Goal: Task Accomplishment & Management: Complete application form

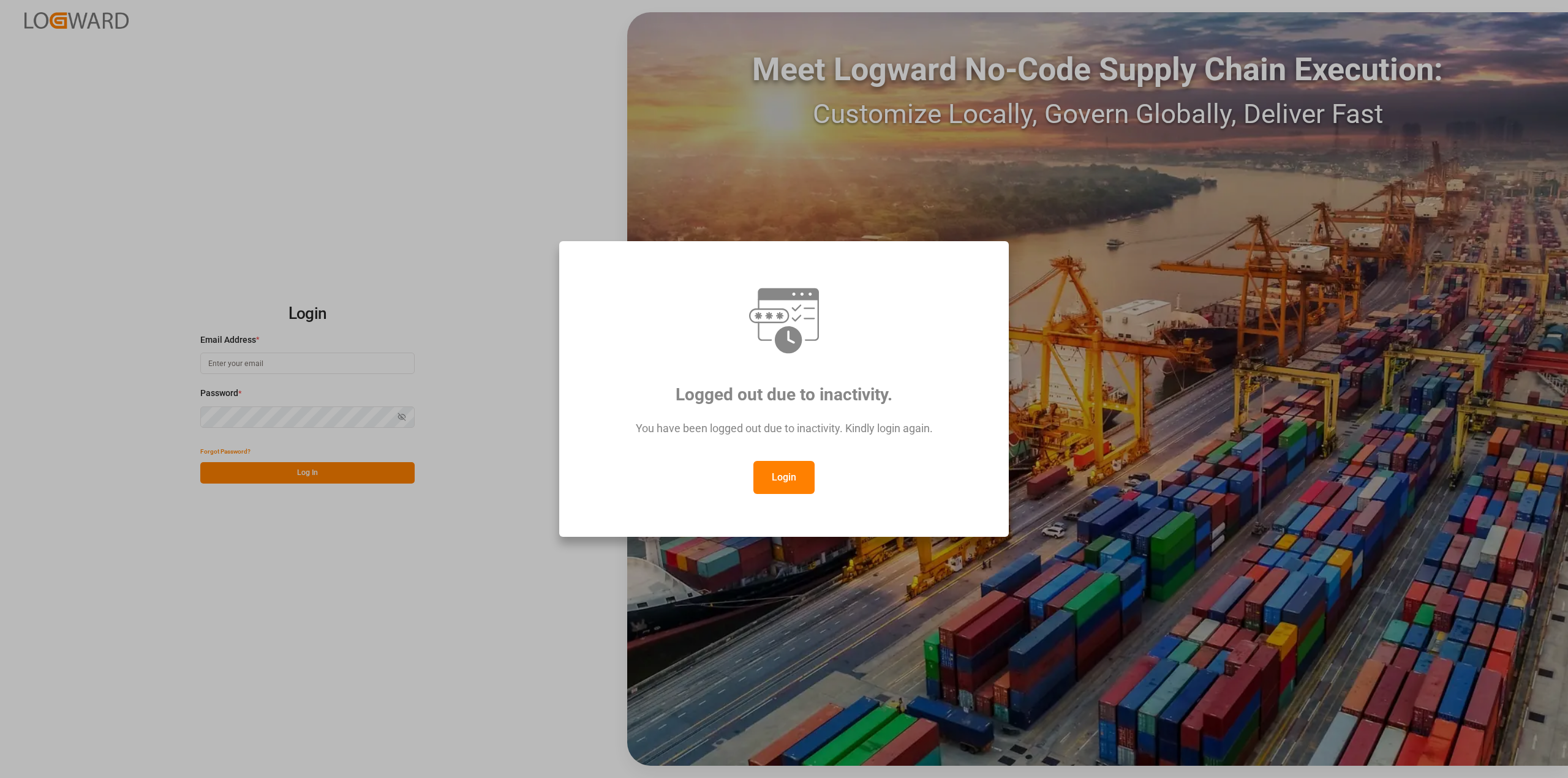
click at [801, 485] on button "Login" at bounding box center [784, 478] width 62 height 33
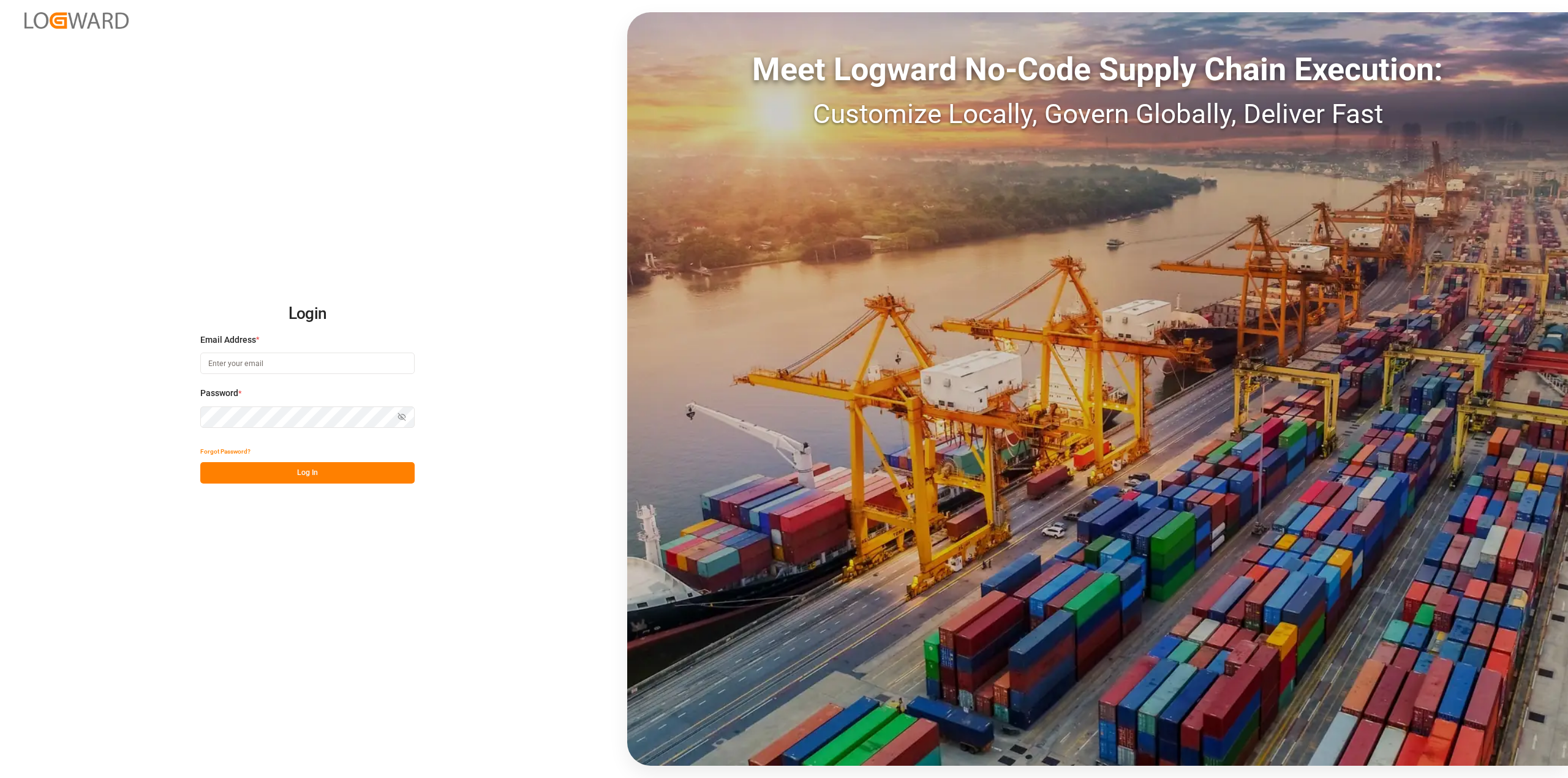
click at [279, 363] on input at bounding box center [308, 364] width 215 height 22
type input "[PERSON_NAME][EMAIL_ADDRESS][PERSON_NAME][DOMAIN_NAME]"
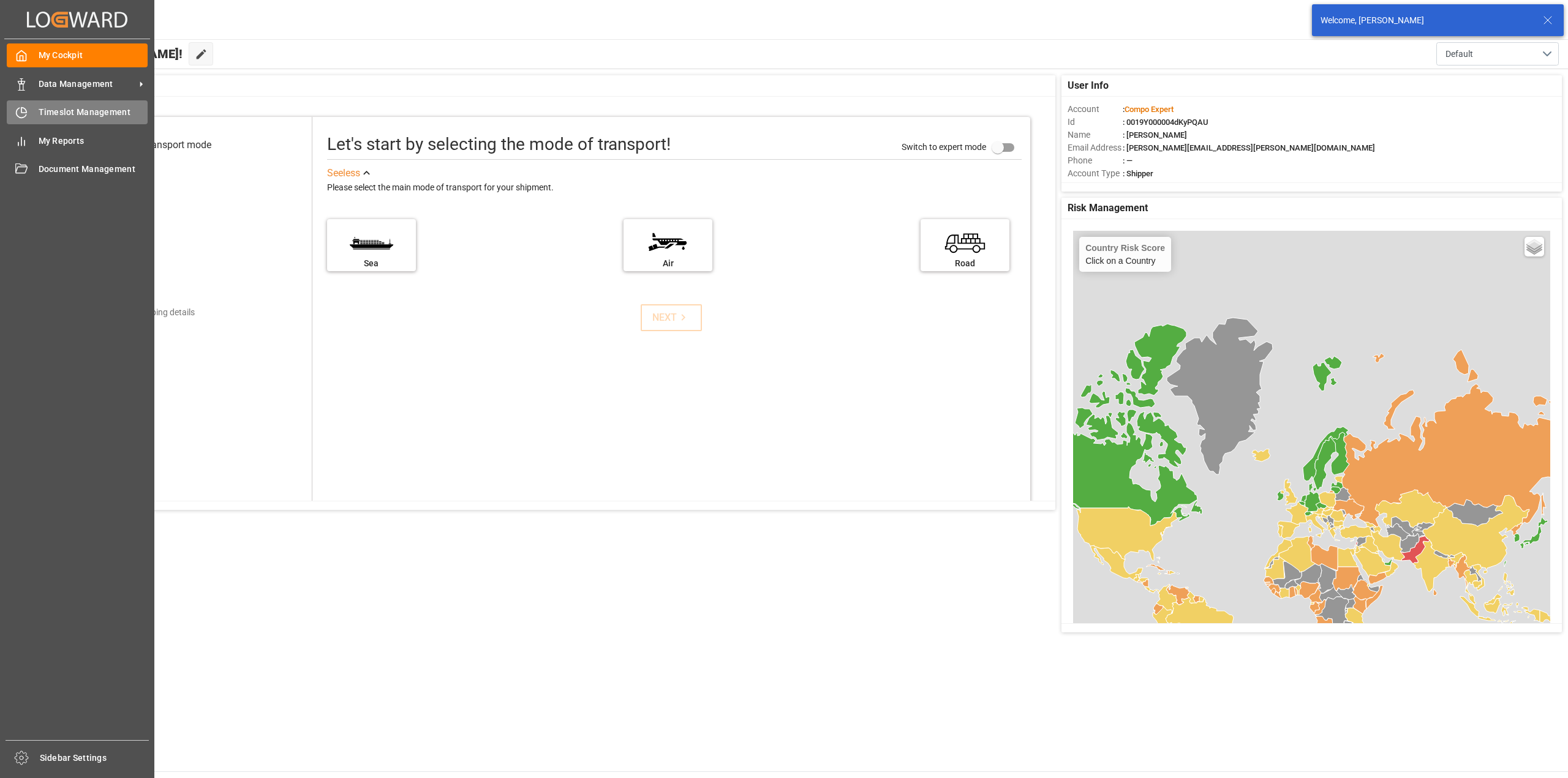
click at [24, 107] on icon at bounding box center [21, 112] width 12 height 12
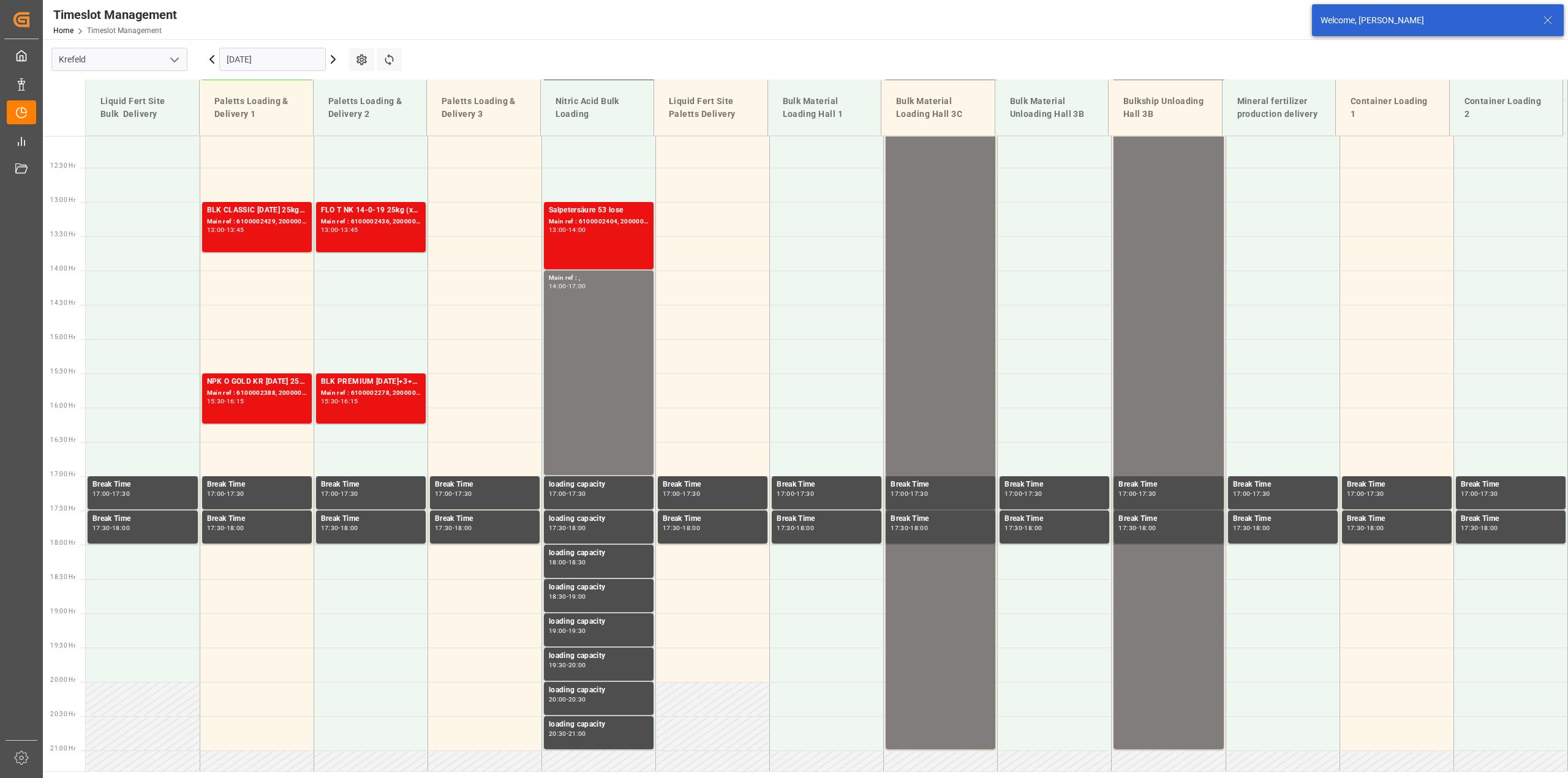
click at [236, 53] on input "[DATE]" at bounding box center [272, 59] width 107 height 23
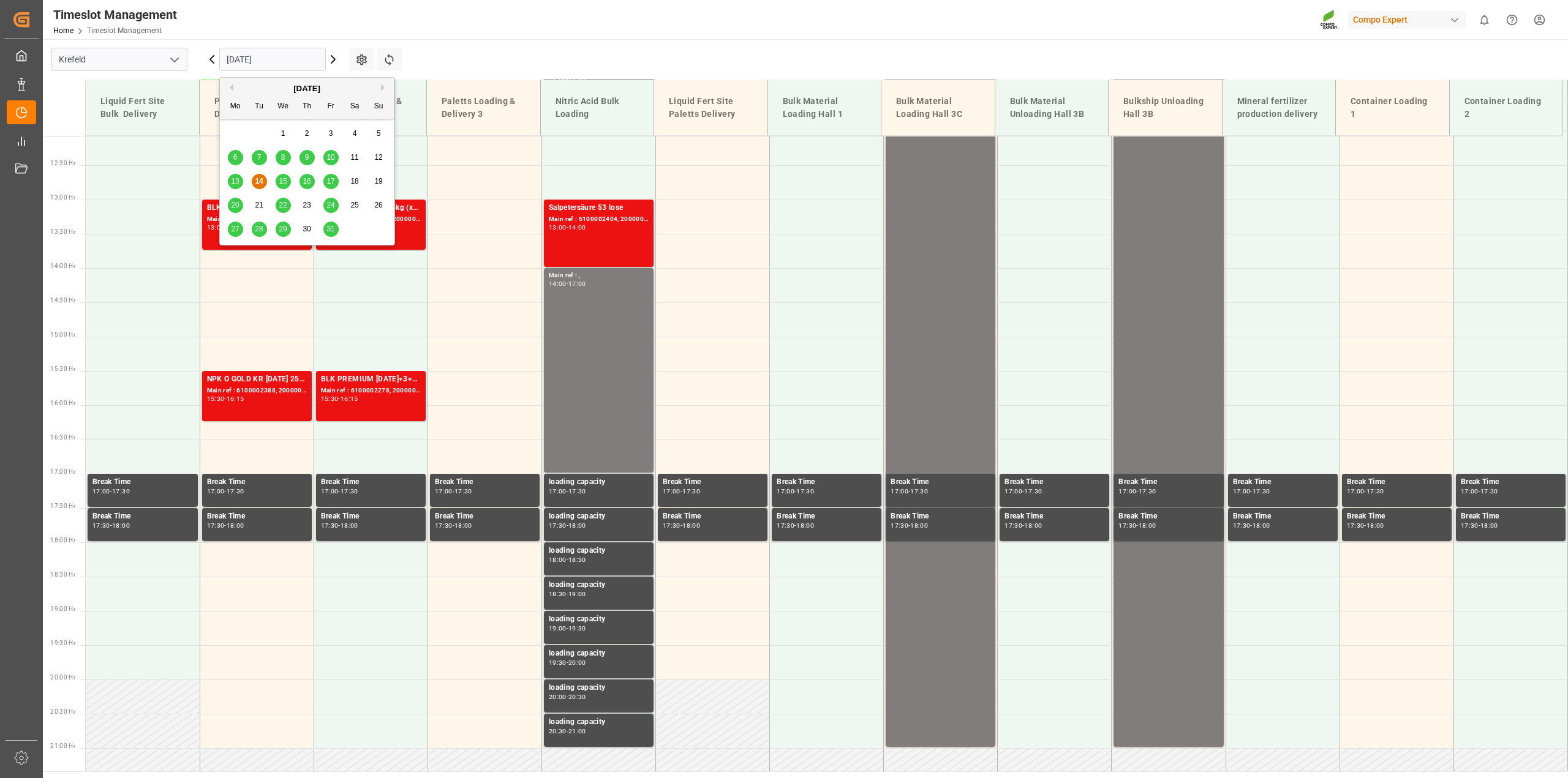
click at [236, 206] on span "20" at bounding box center [235, 205] width 8 height 8
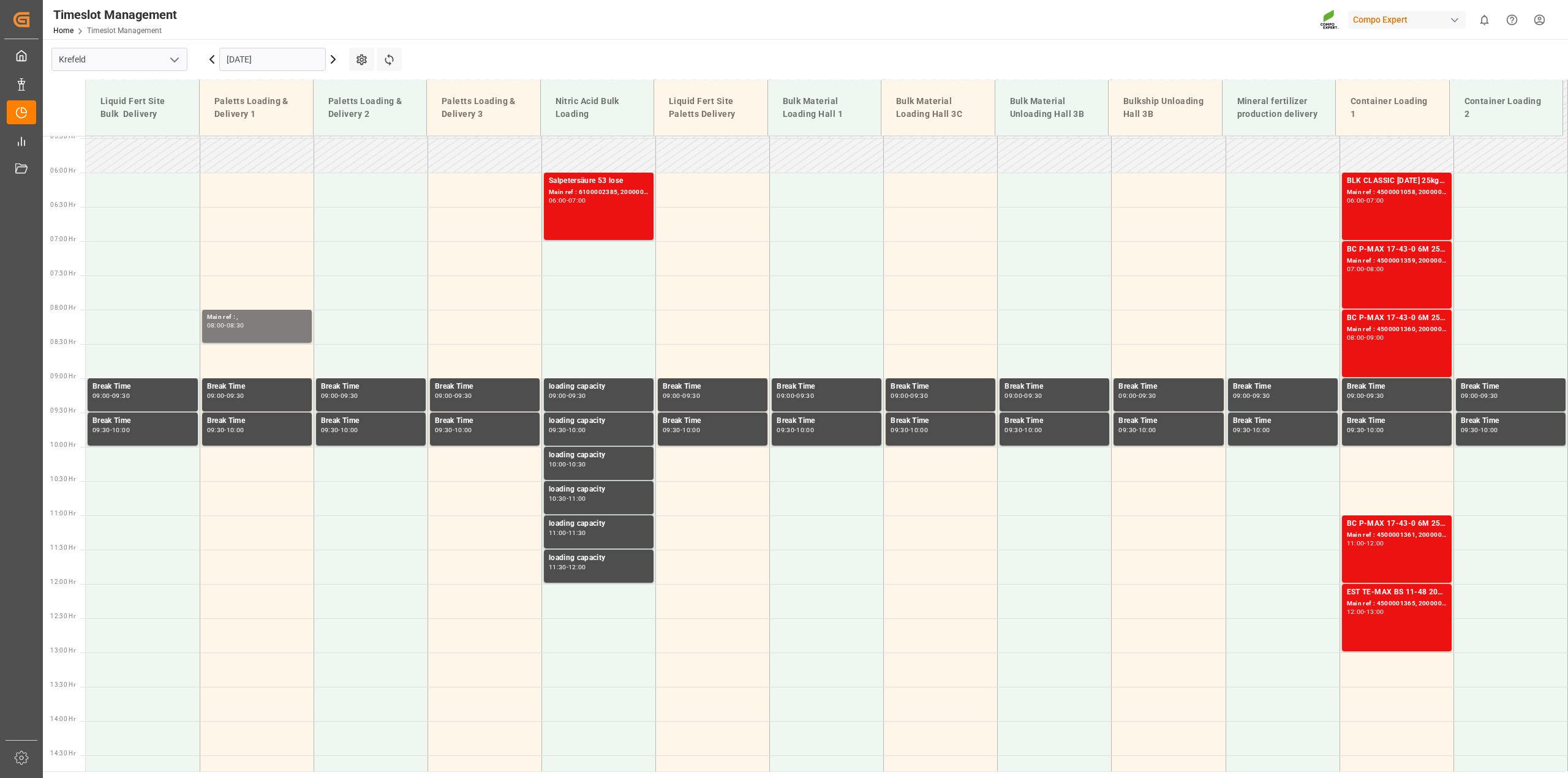
scroll to position [369, 0]
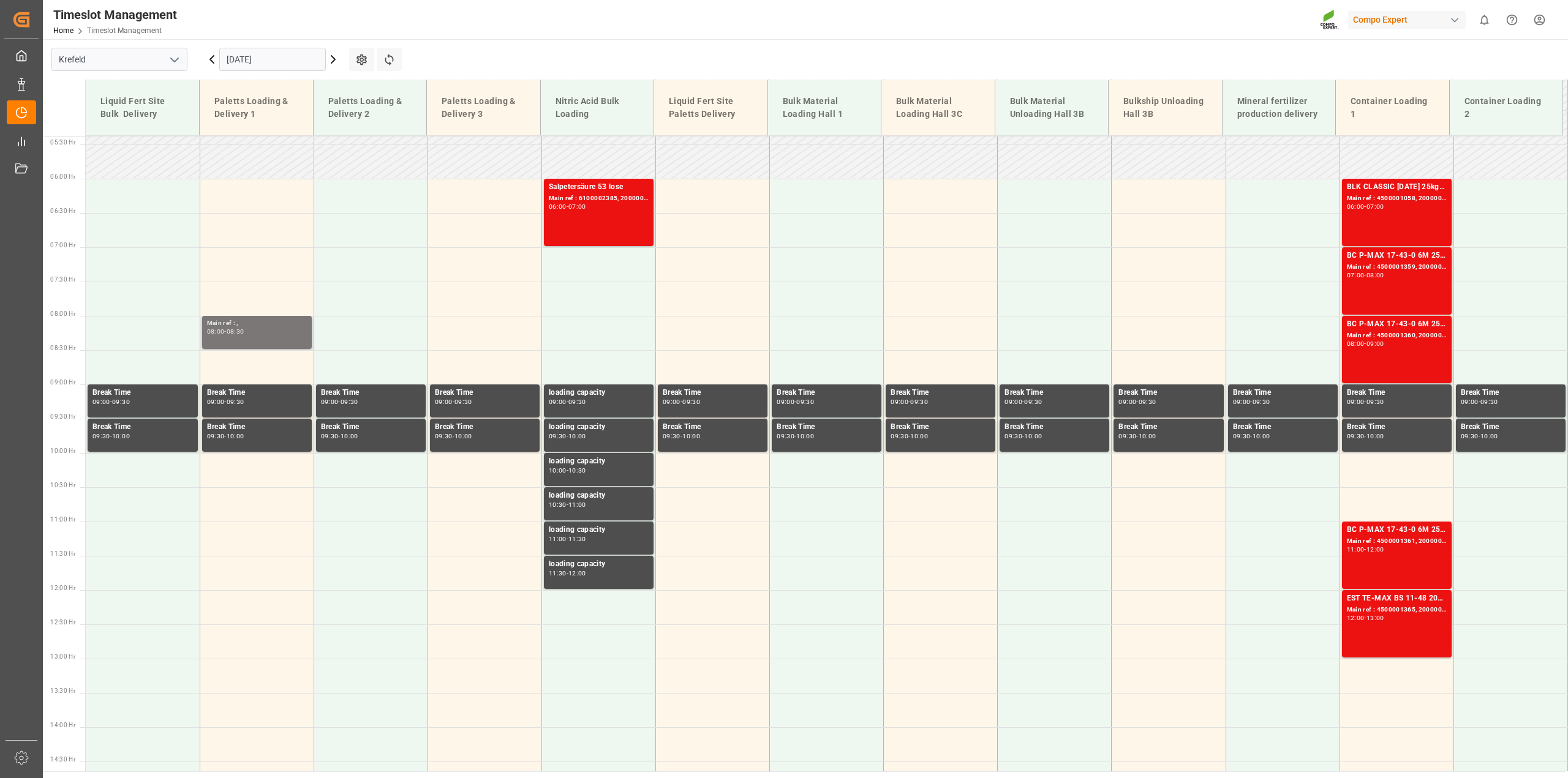
click at [240, 331] on div "08:30" at bounding box center [235, 331] width 17 height 6
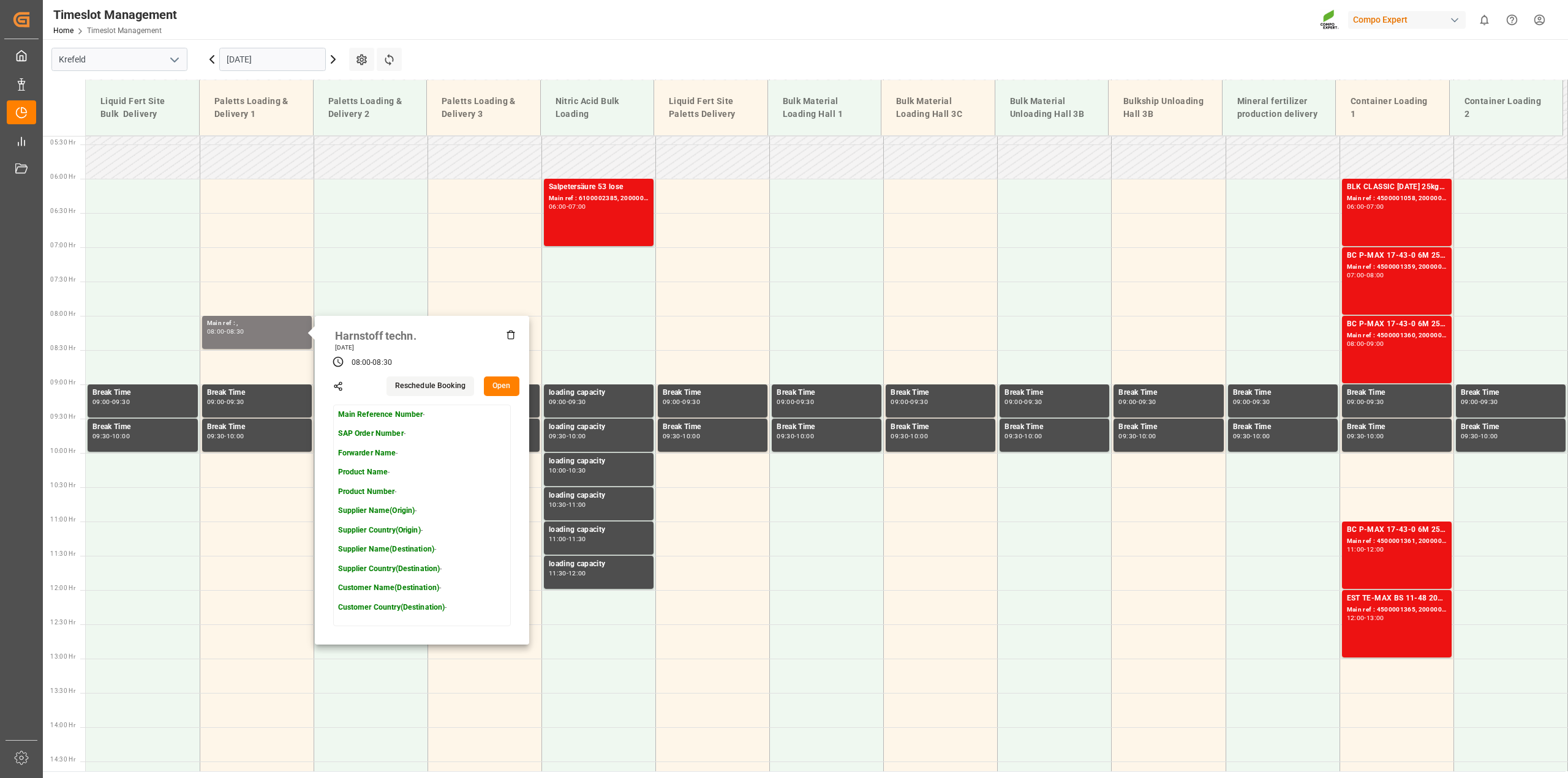
click at [466, 52] on main "Krefeld [DATE] Settings Refresh Time Slots Liquid Fert Site Bulk Delivery Palet…" at bounding box center [805, 405] width 1523 height 732
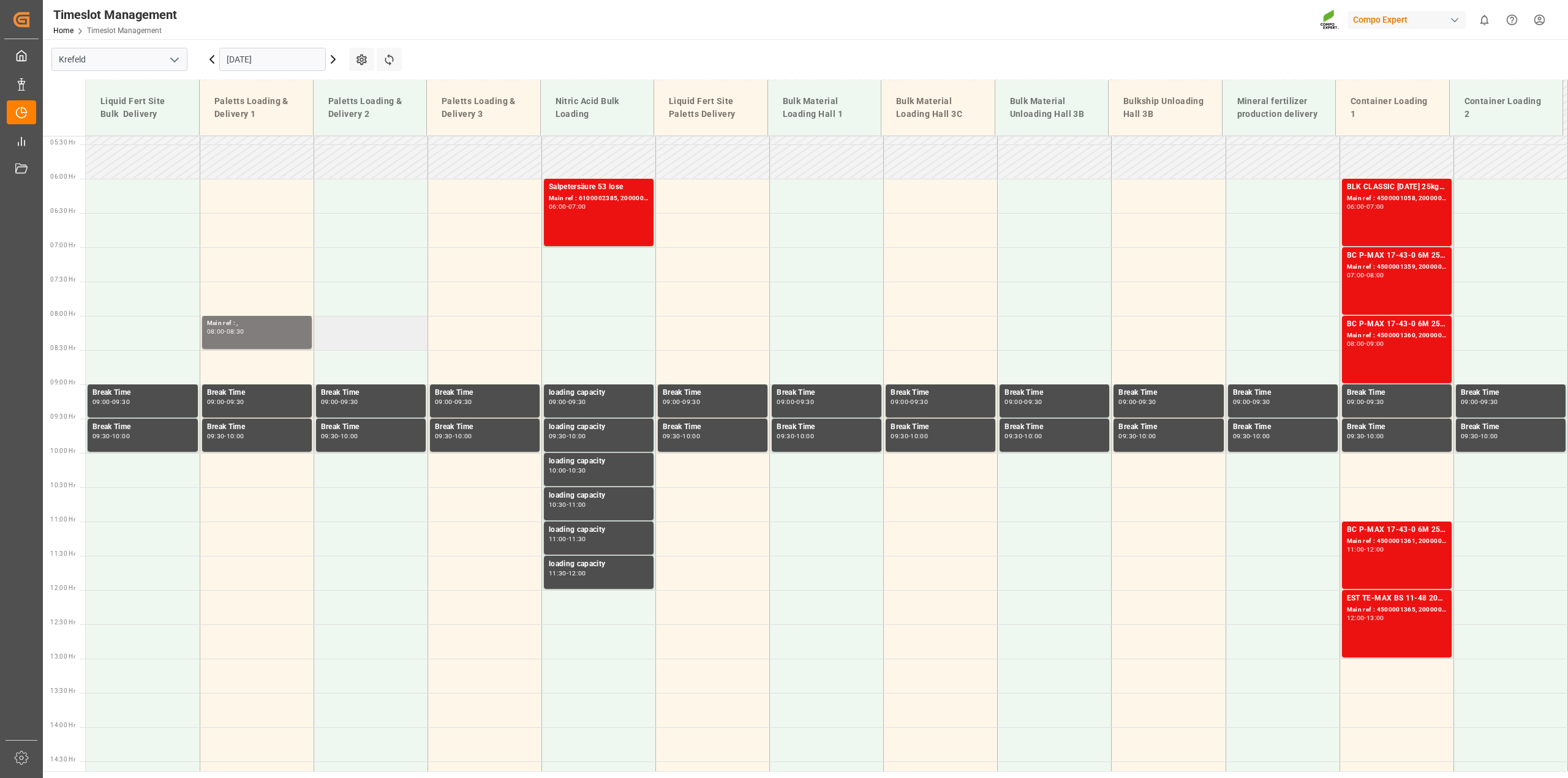
click at [372, 321] on td at bounding box center [370, 333] width 114 height 34
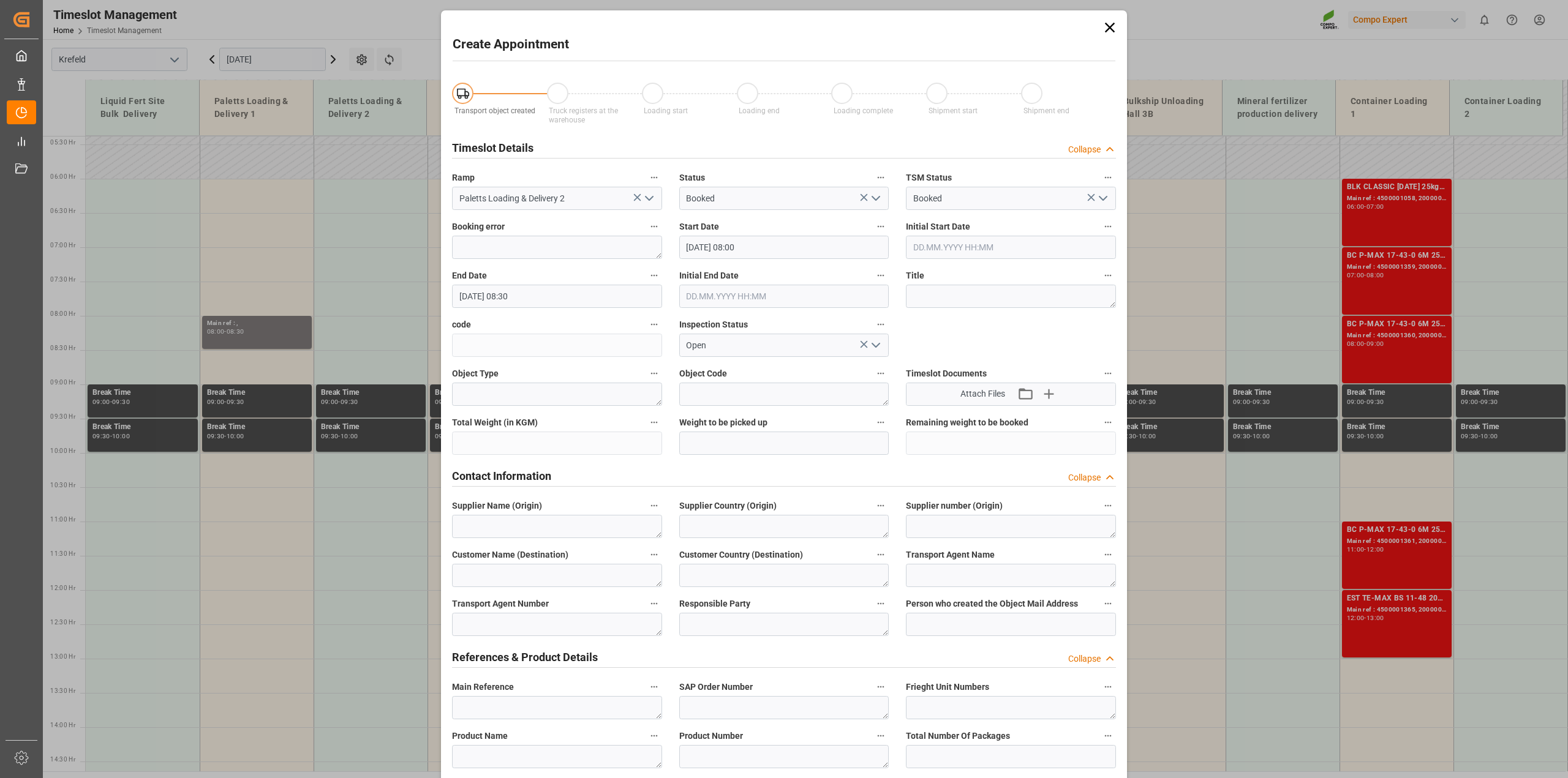
type input "[DATE] 08:00"
type input "[DATE] 08:30"
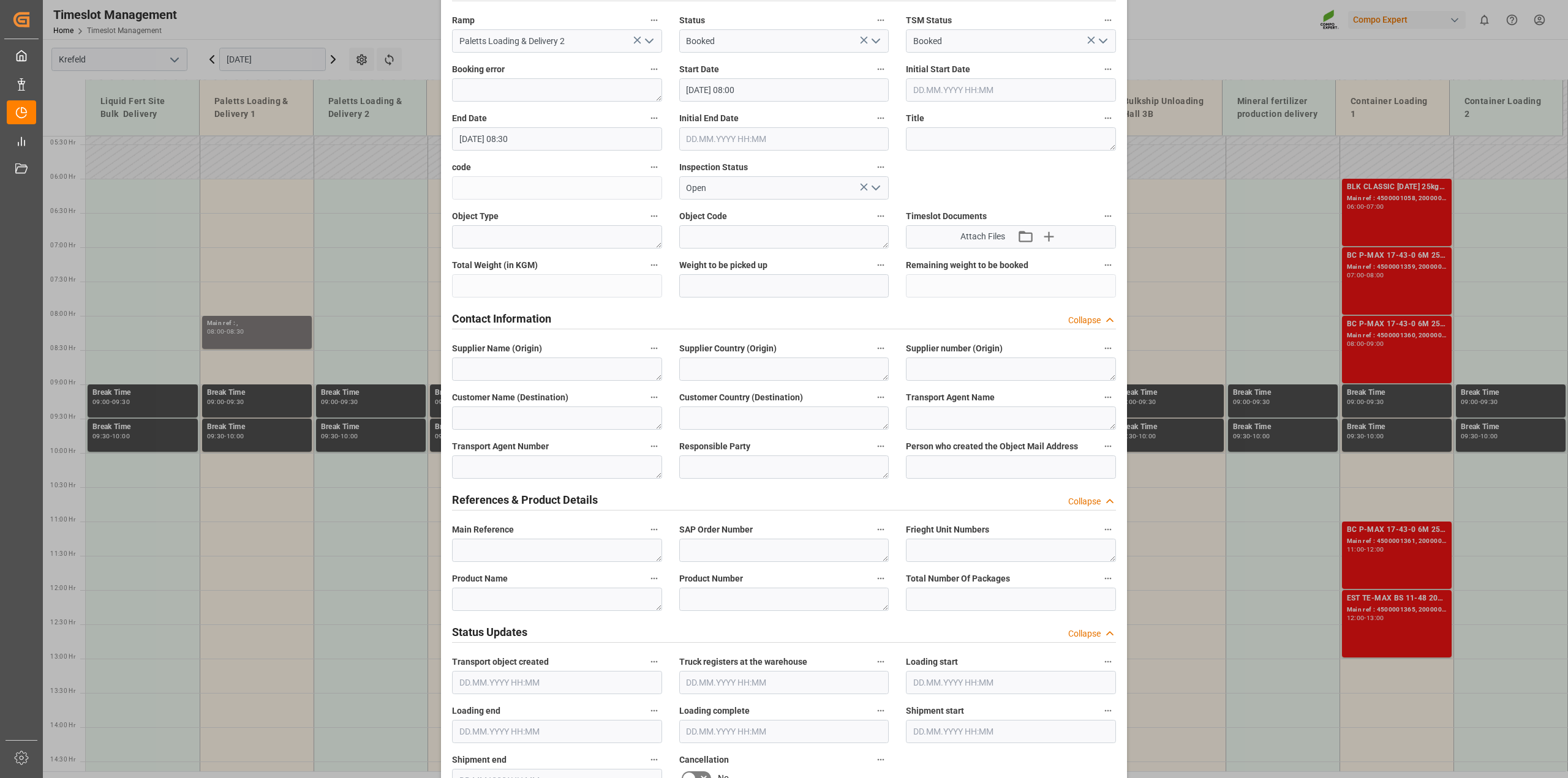
scroll to position [230, 0]
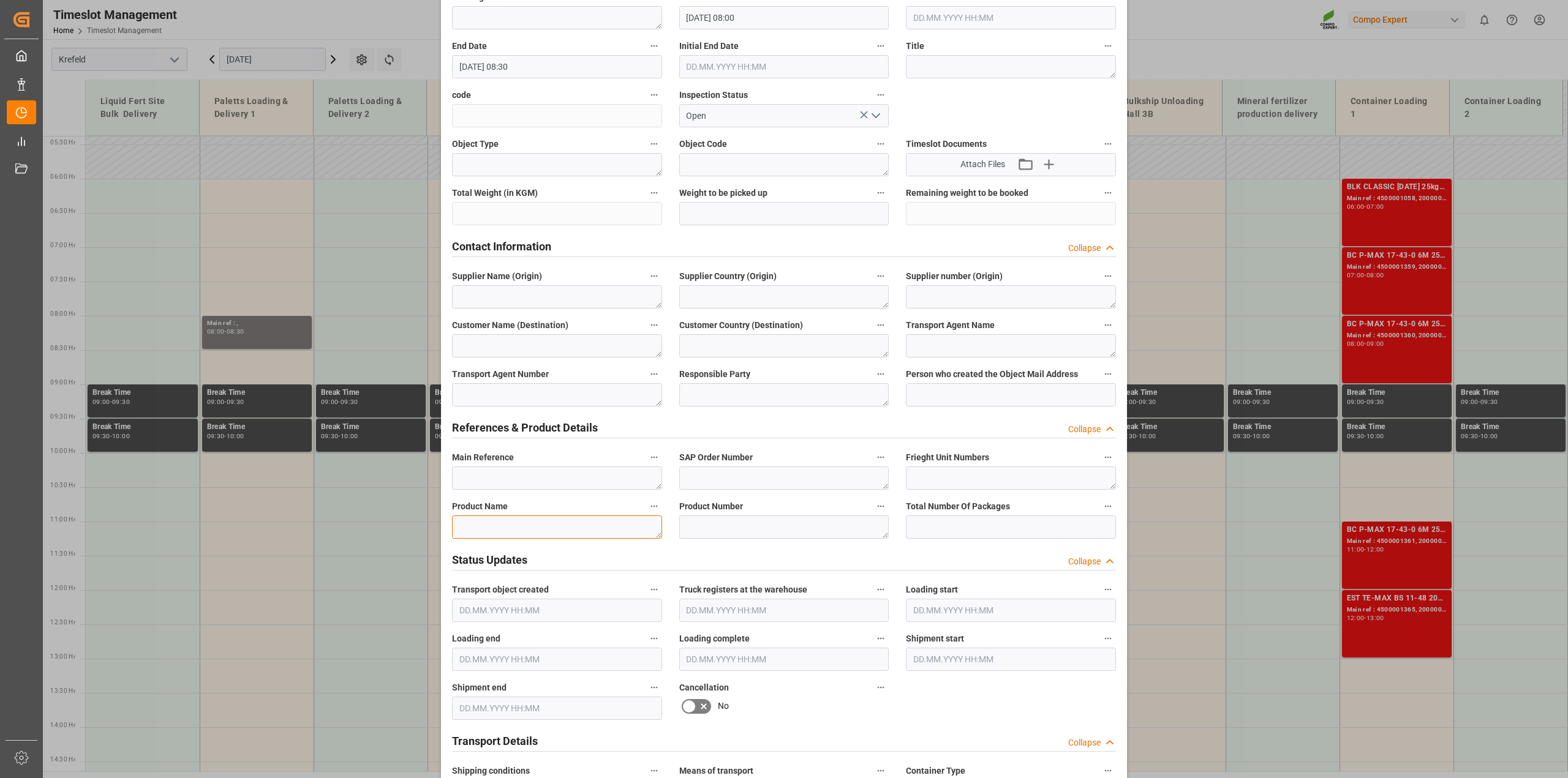
click at [555, 525] on textarea at bounding box center [557, 528] width 210 height 23
paste textarea "4500008458"
drag, startPoint x: 521, startPoint y: 531, endPoint x: 340, endPoint y: 524, distance: 181.1
click at [335, 526] on div "Create Appointment Transport object created Truck registers at the warehouse Lo…" at bounding box center [784, 389] width 1568 height 778
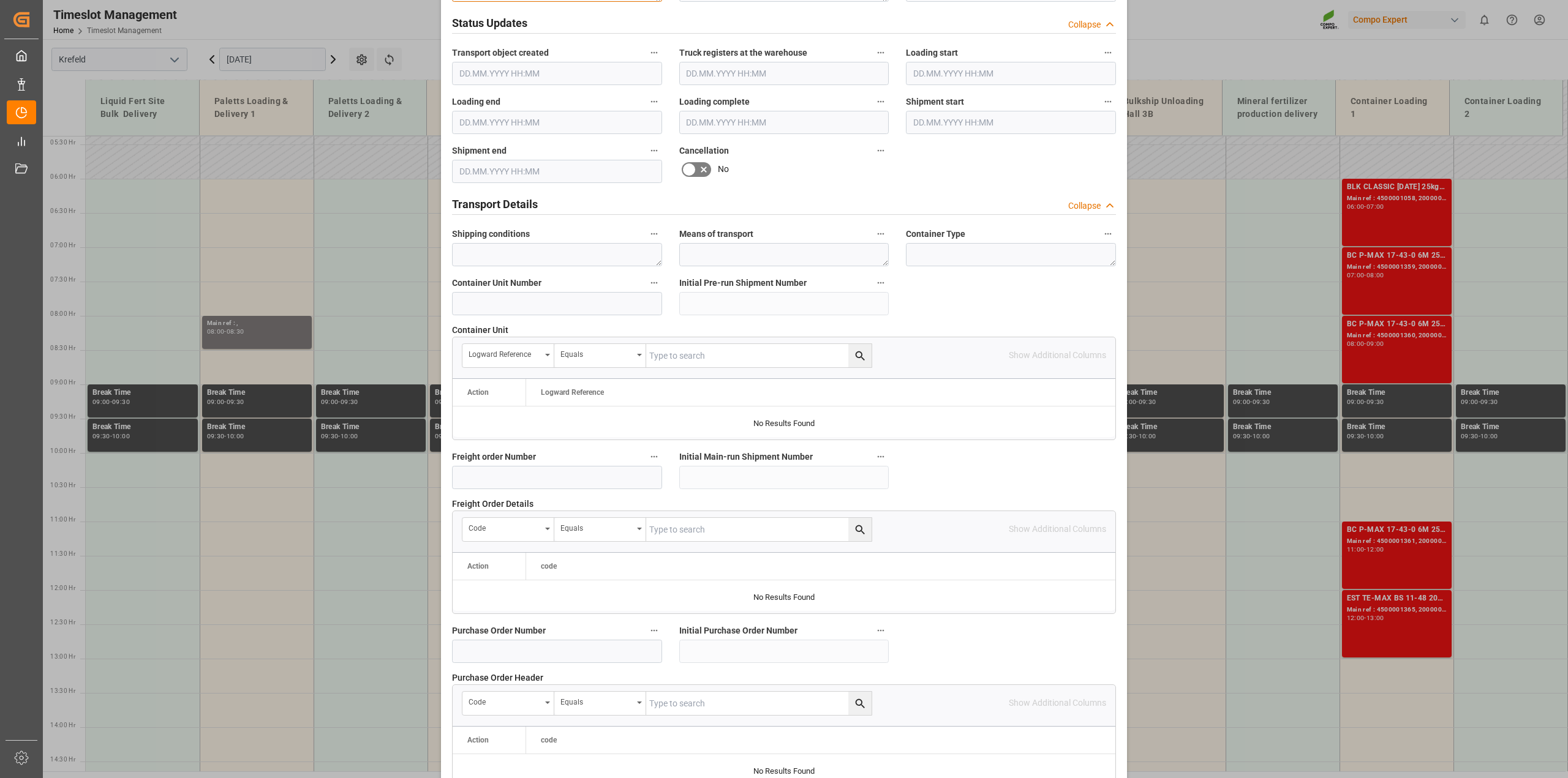
scroll to position [919, 0]
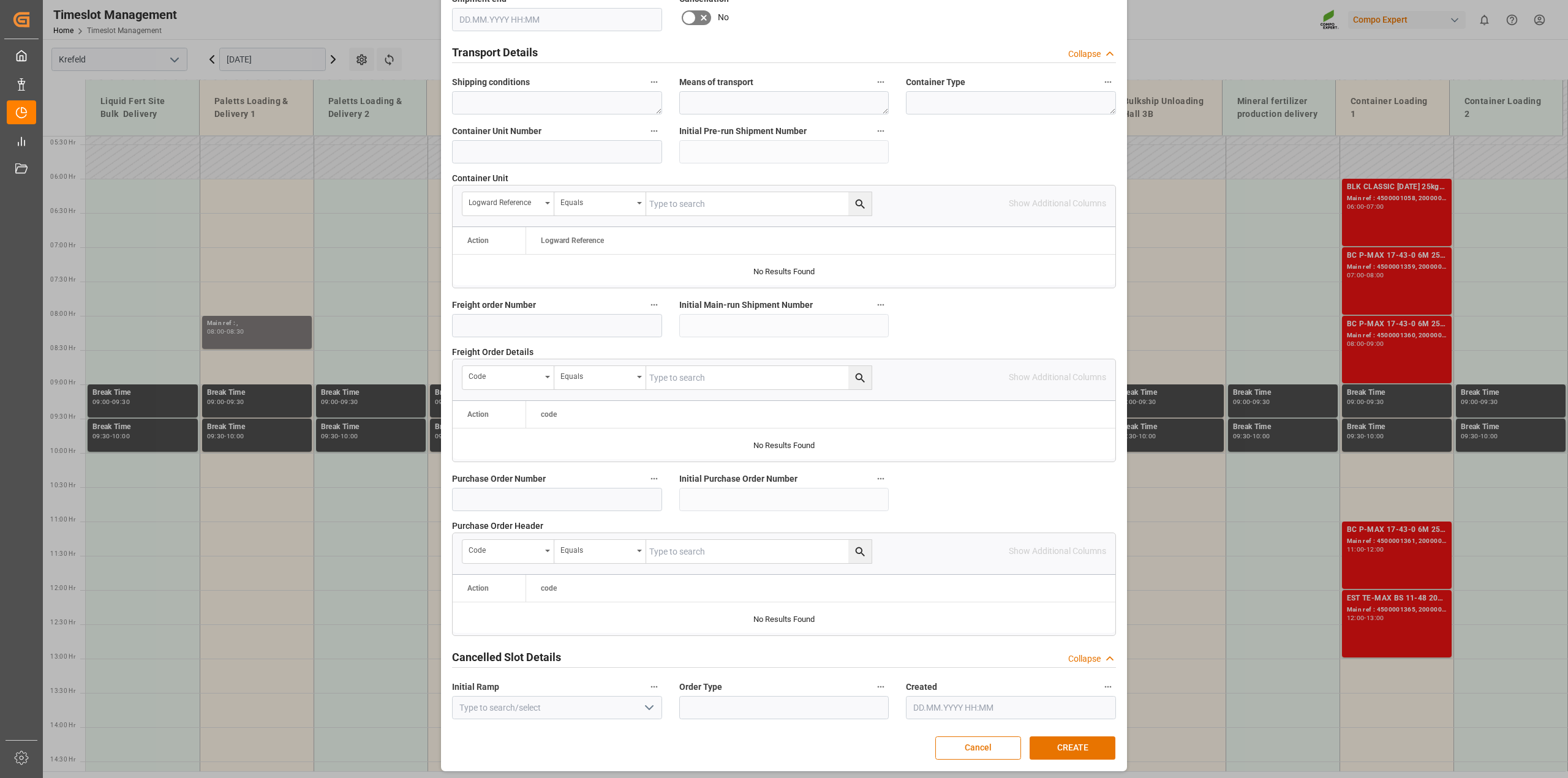
type textarea "4500008458"
click at [485, 504] on input at bounding box center [557, 500] width 210 height 23
paste input "4500008458"
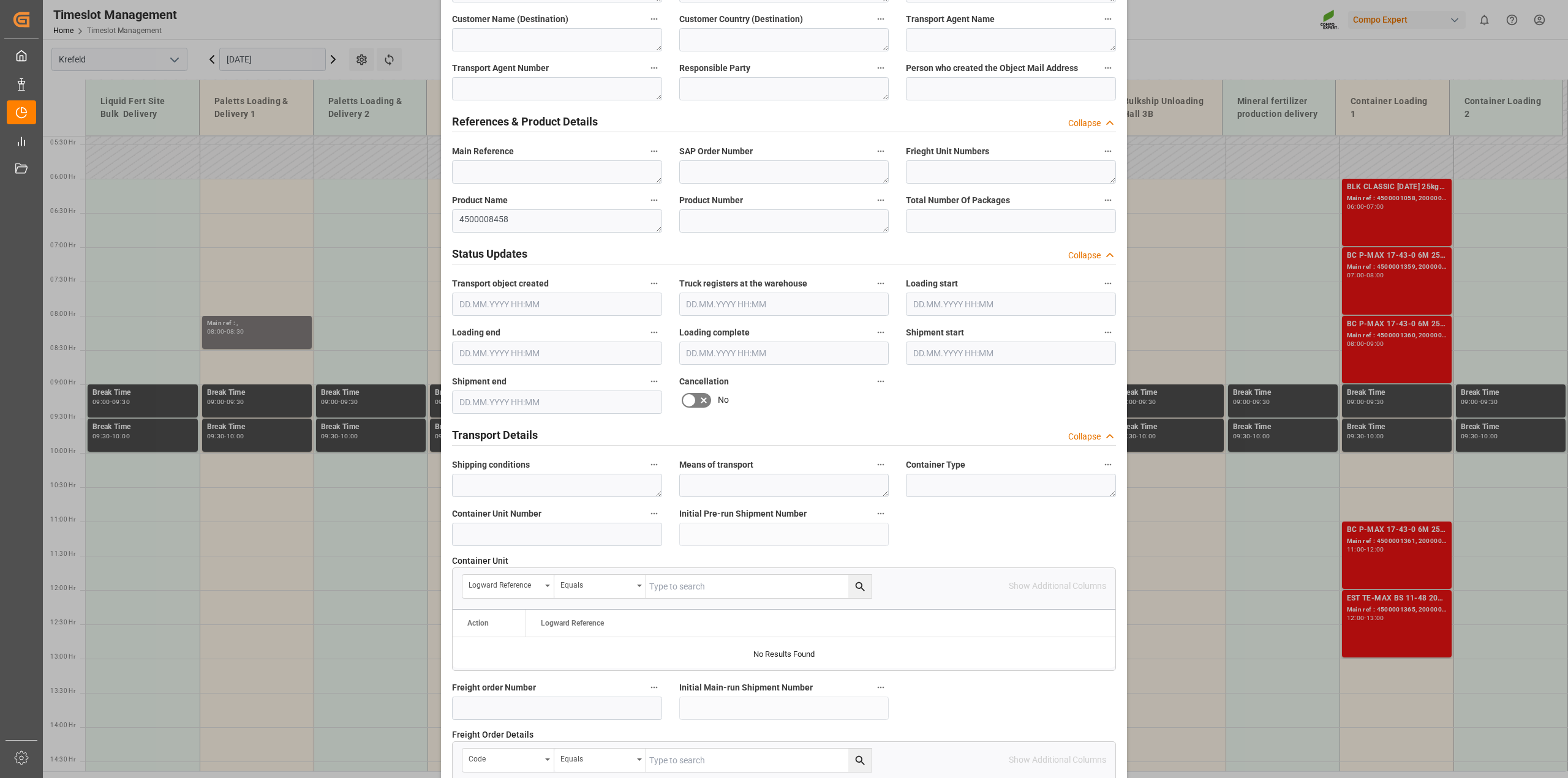
type input "4500008458"
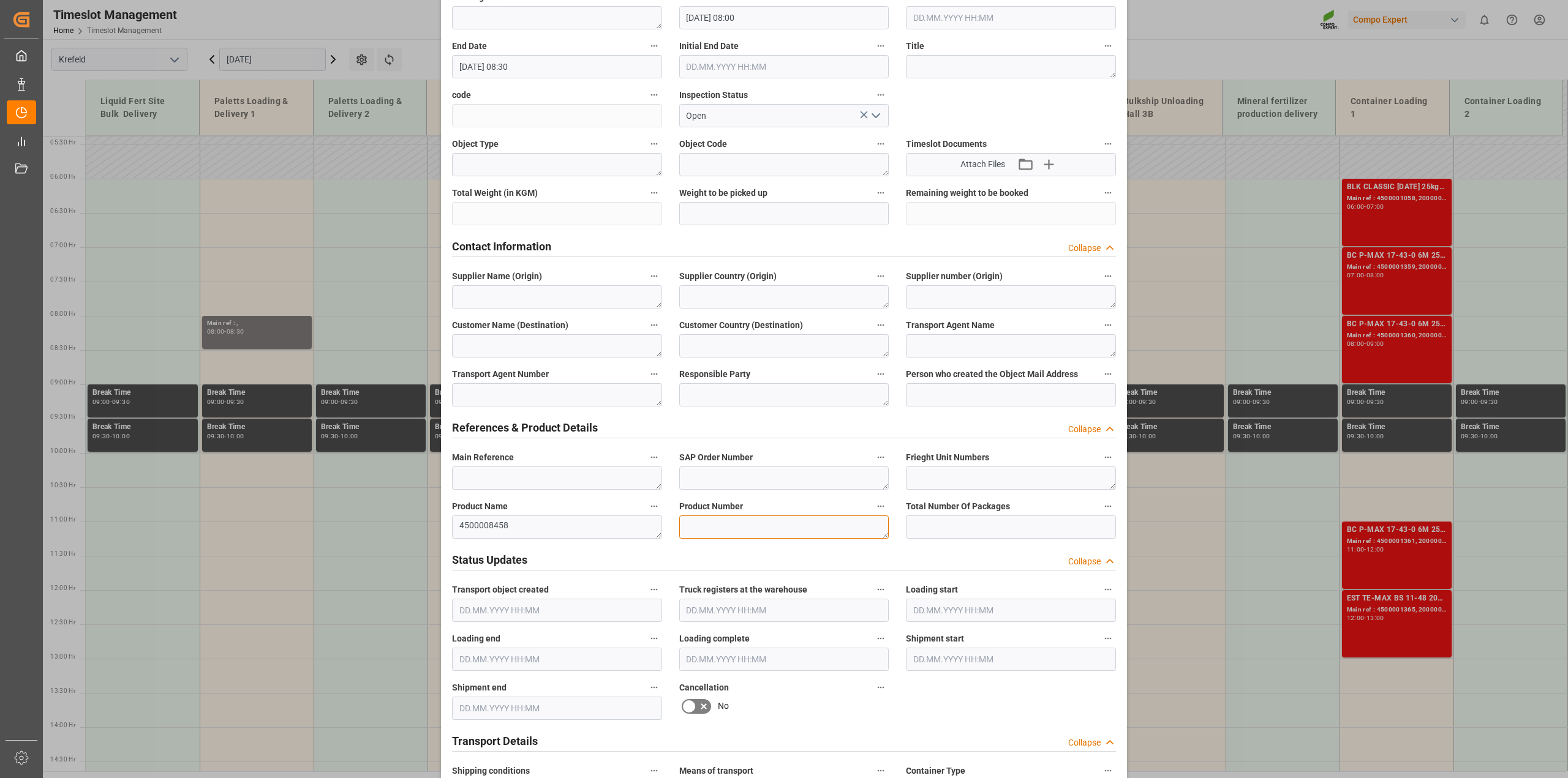
click at [698, 528] on textarea at bounding box center [784, 528] width 210 height 23
paste textarea "1089900549"
type textarea "1089900549"
drag, startPoint x: 506, startPoint y: 528, endPoint x: 382, endPoint y: 519, distance: 124.3
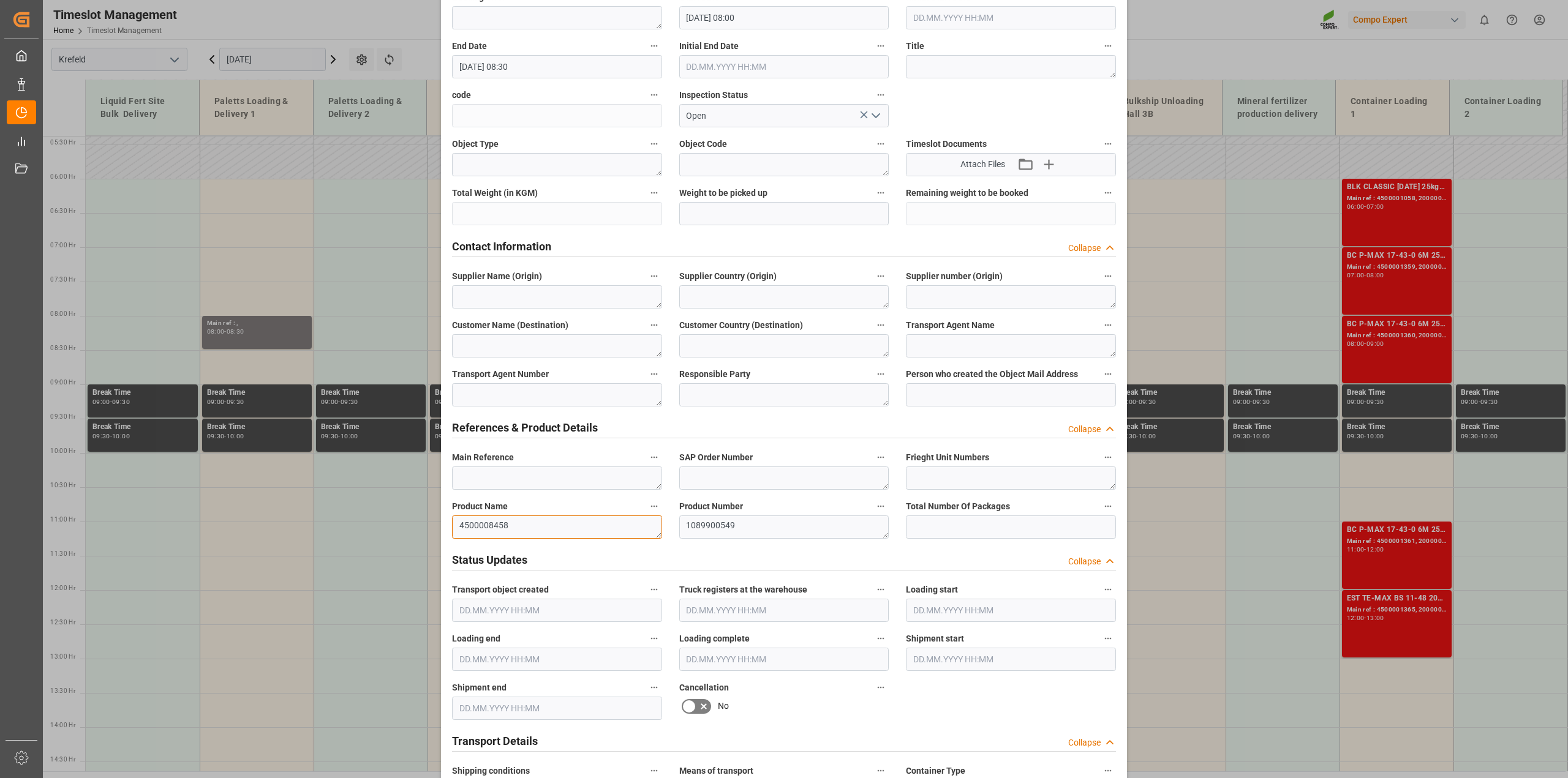
click at [382, 519] on div "Create Appointment Transport object created Truck registers at the warehouse Lo…" at bounding box center [784, 389] width 1568 height 778
paste textarea "Granucote CRF 44+0+0 2/3M, BB 910KG"
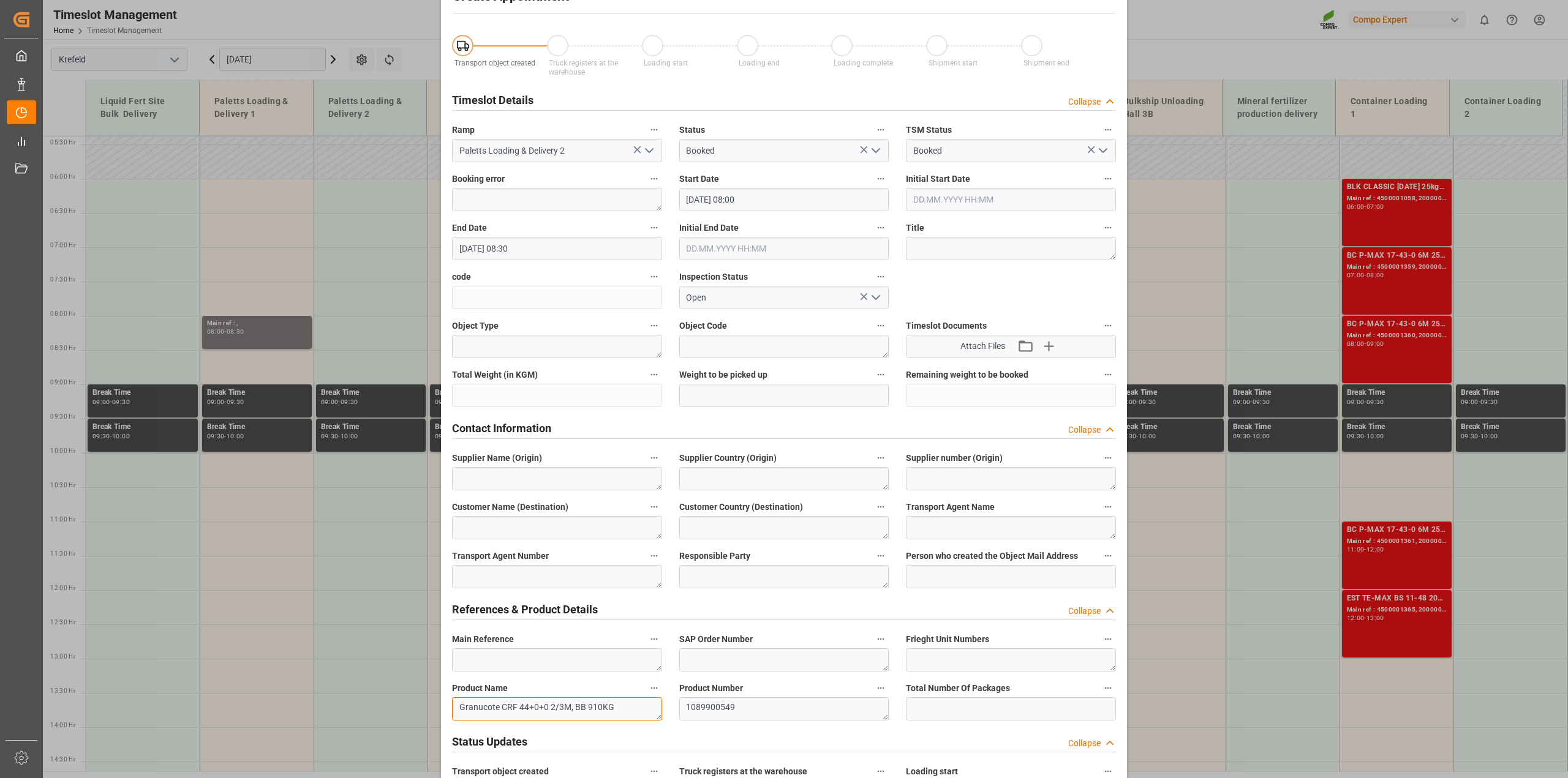
scroll to position [0, 0]
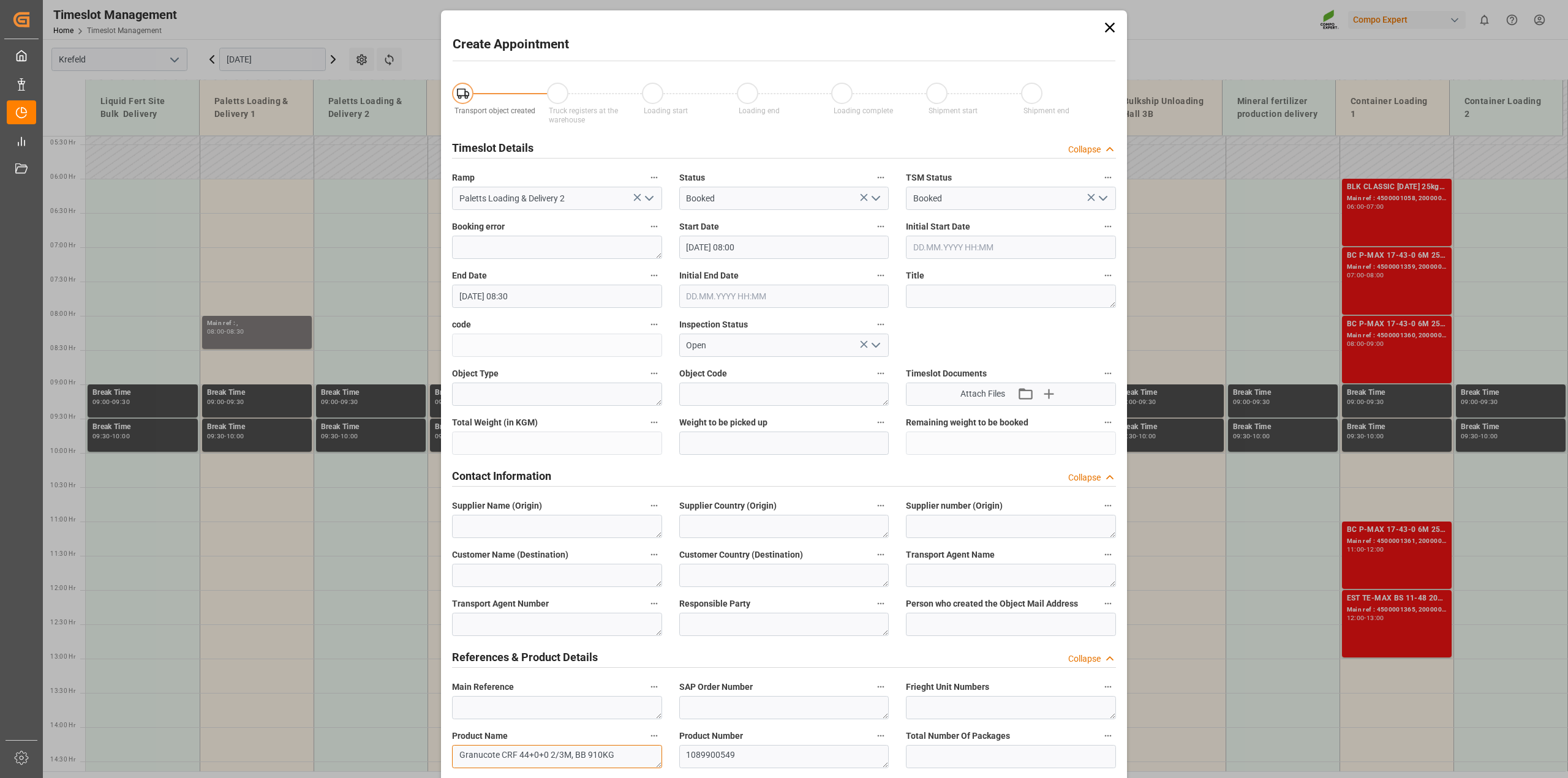
type textarea "Granucote CRF 44+0+0 2/3M, BB 910KG"
click at [938, 295] on textarea at bounding box center [1011, 296] width 210 height 23
type textarea "Anlieferung [PERSON_NAME]"
click at [881, 199] on icon "open menu" at bounding box center [876, 199] width 15 height 15
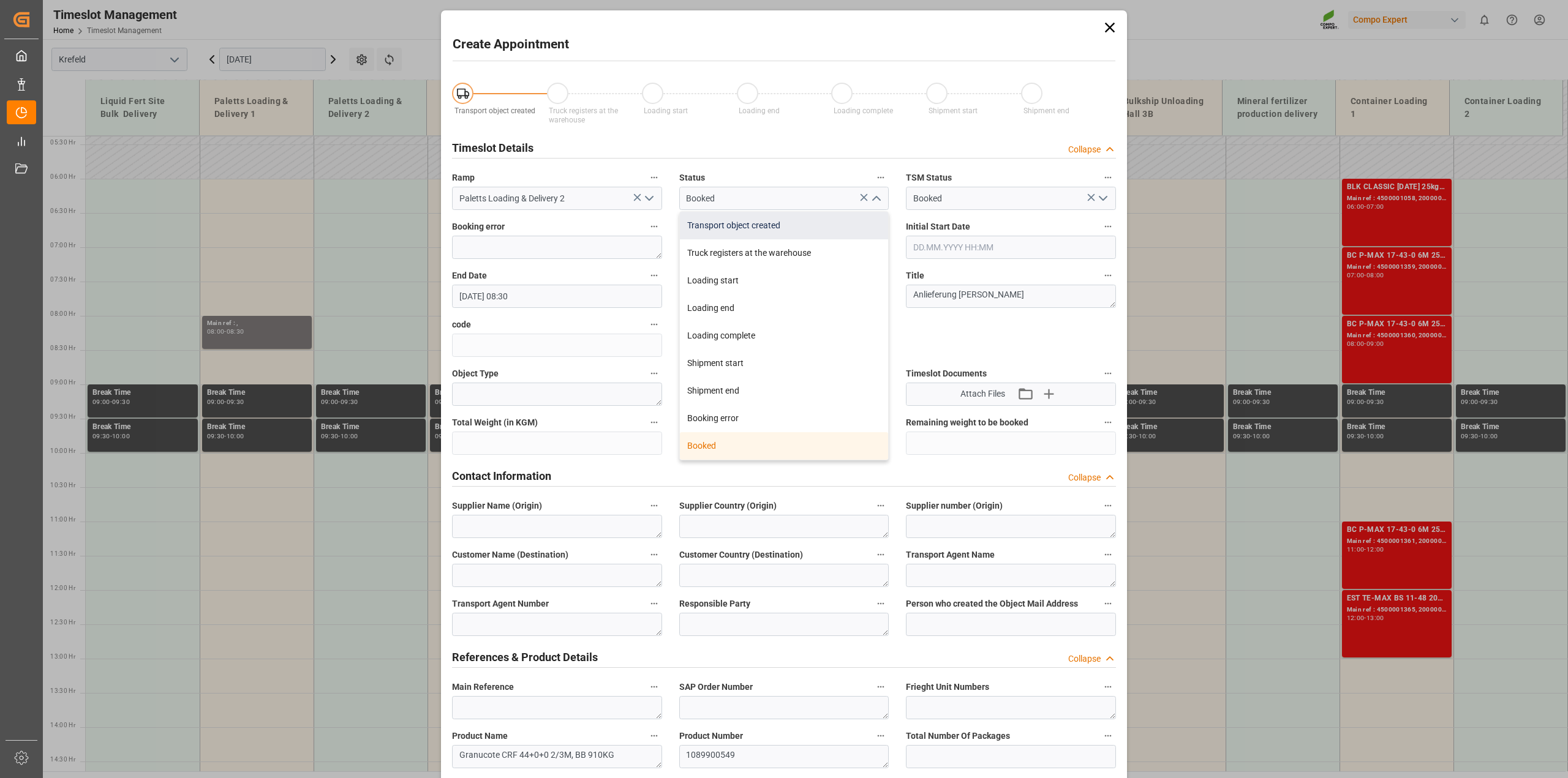
click at [755, 233] on div "Transport object created" at bounding box center [784, 225] width 209 height 27
type input "Transport object created"
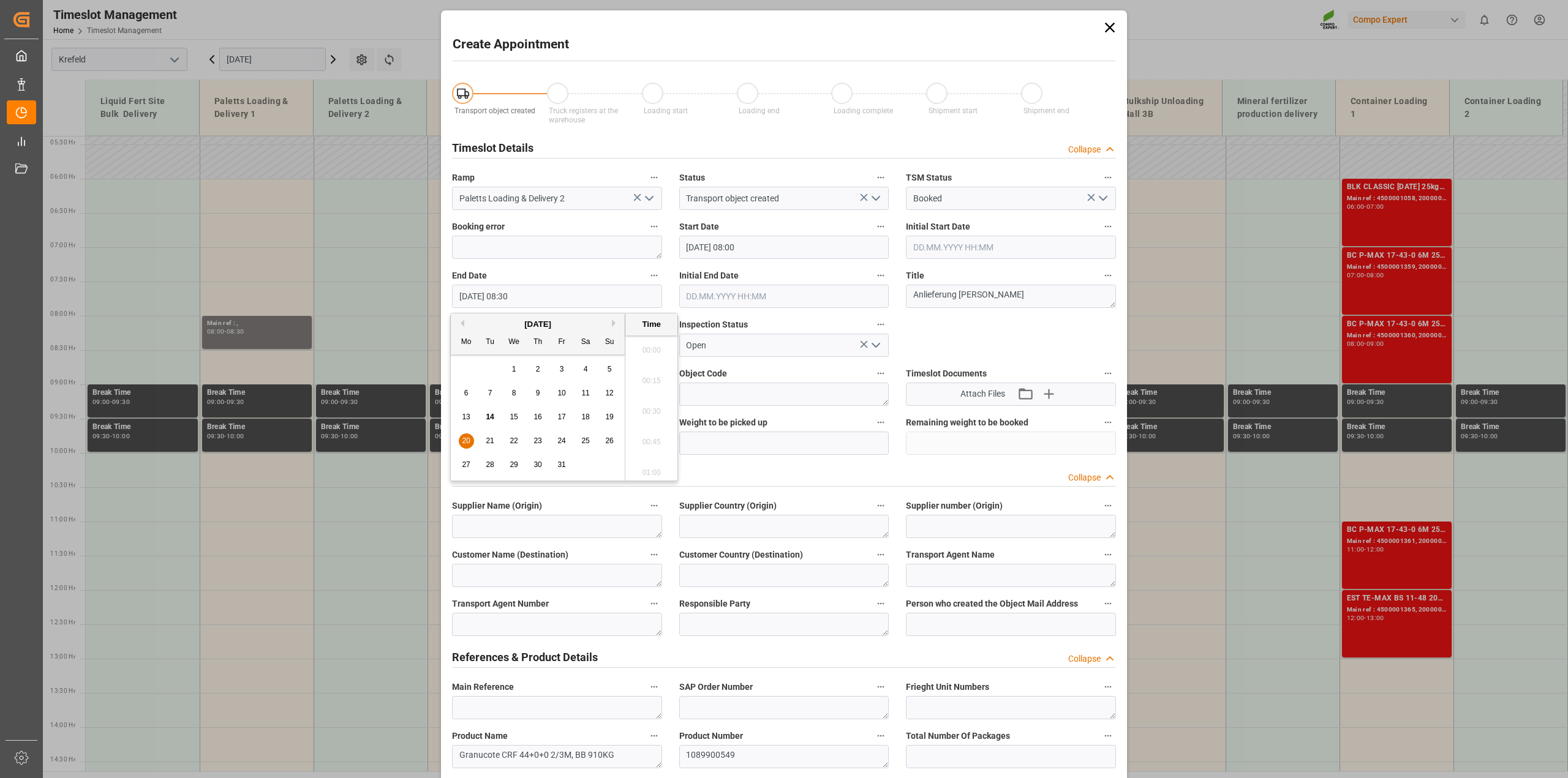
click at [542, 296] on input "[DATE] 08:30" at bounding box center [557, 296] width 210 height 23
click at [464, 435] on div "20" at bounding box center [466, 442] width 15 height 15
click at [653, 469] on li "09:00" at bounding box center [651, 469] width 52 height 31
type input "[DATE] 09:00"
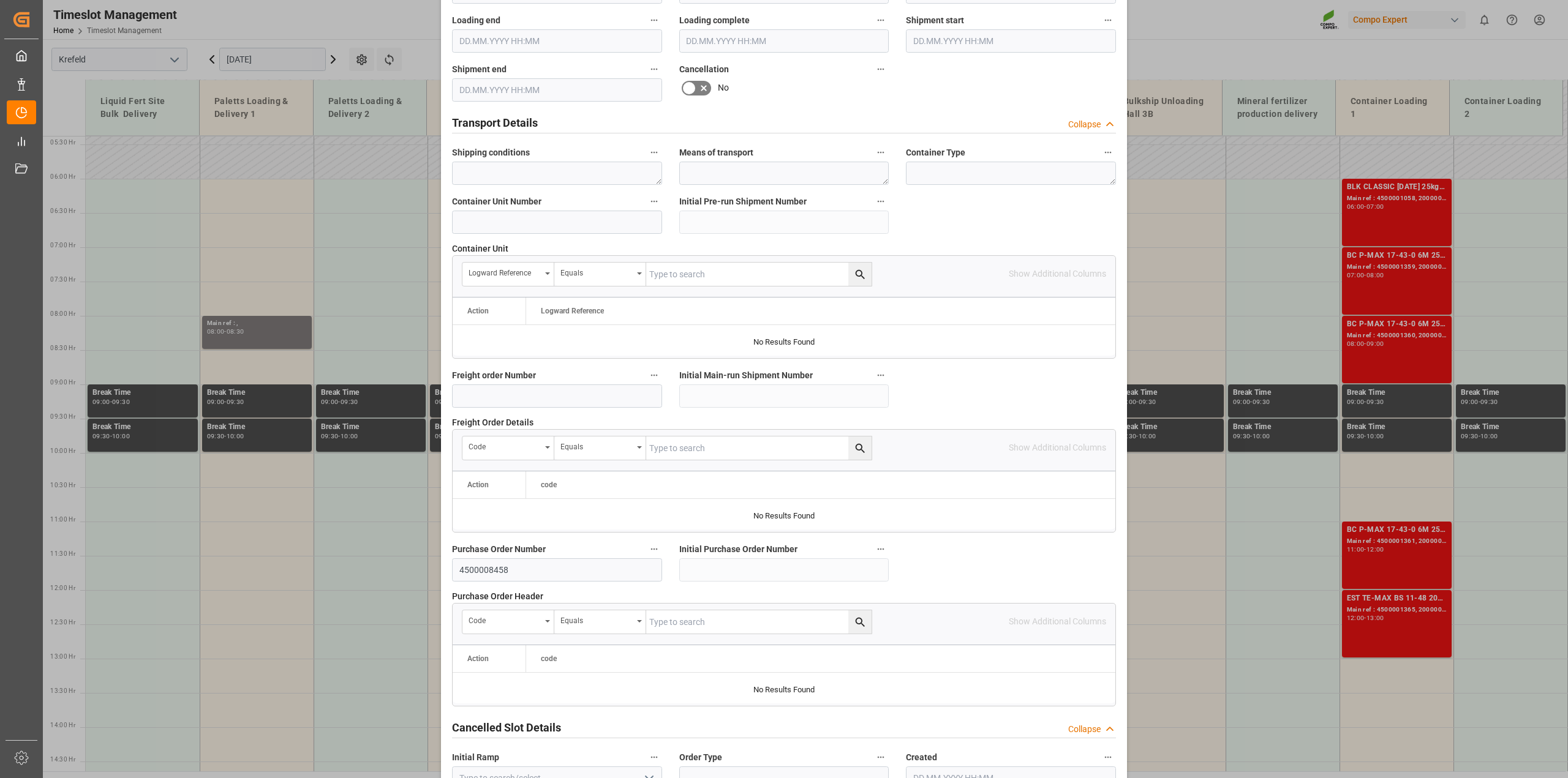
scroll to position [923, 0]
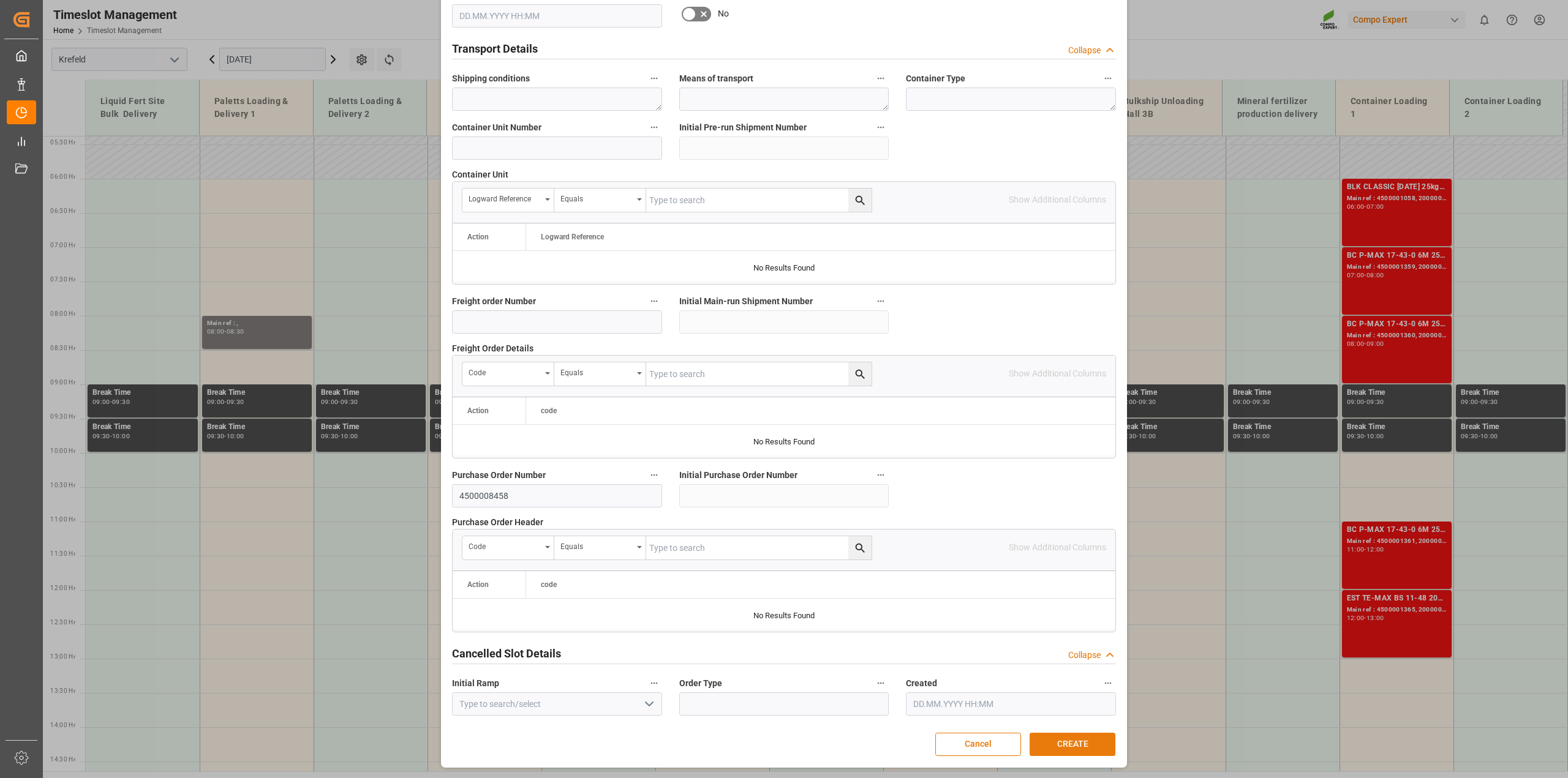
click at [1051, 748] on button "CREATE" at bounding box center [1072, 745] width 86 height 23
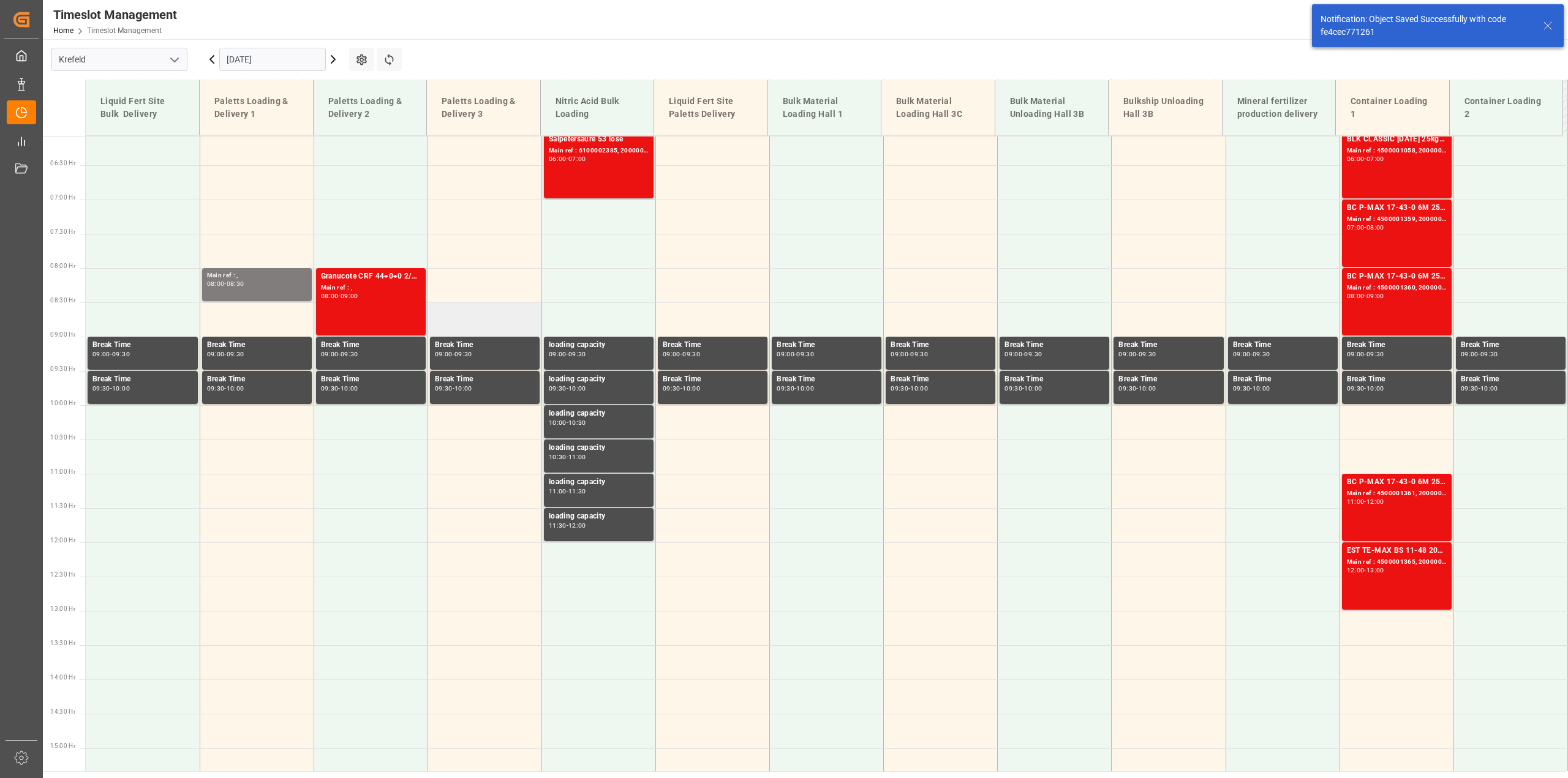
scroll to position [332, 0]
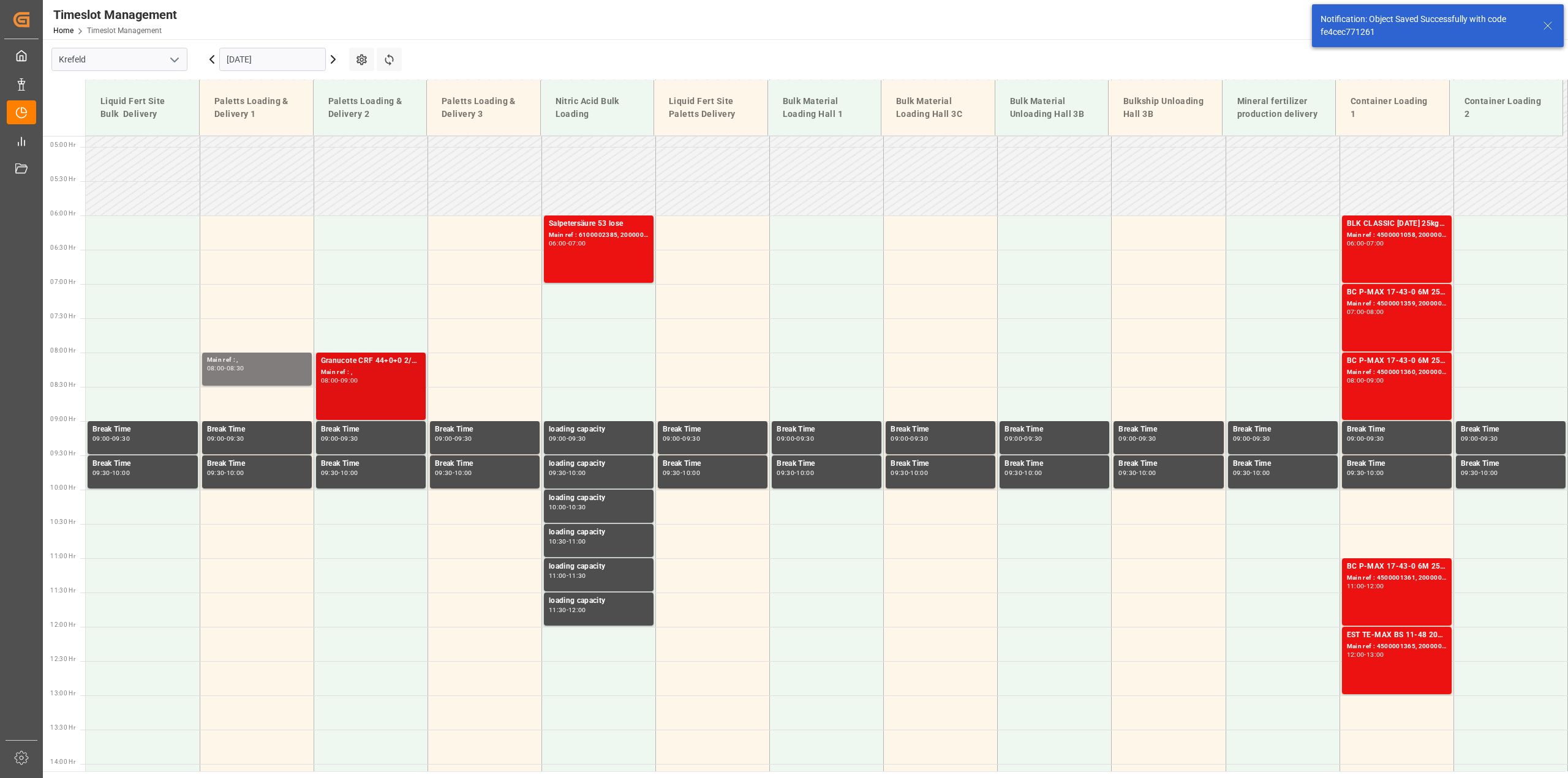
drag, startPoint x: 378, startPoint y: 390, endPoint x: 338, endPoint y: 378, distance: 41.8
click at [338, 378] on div "-" at bounding box center [339, 380] width 2 height 6
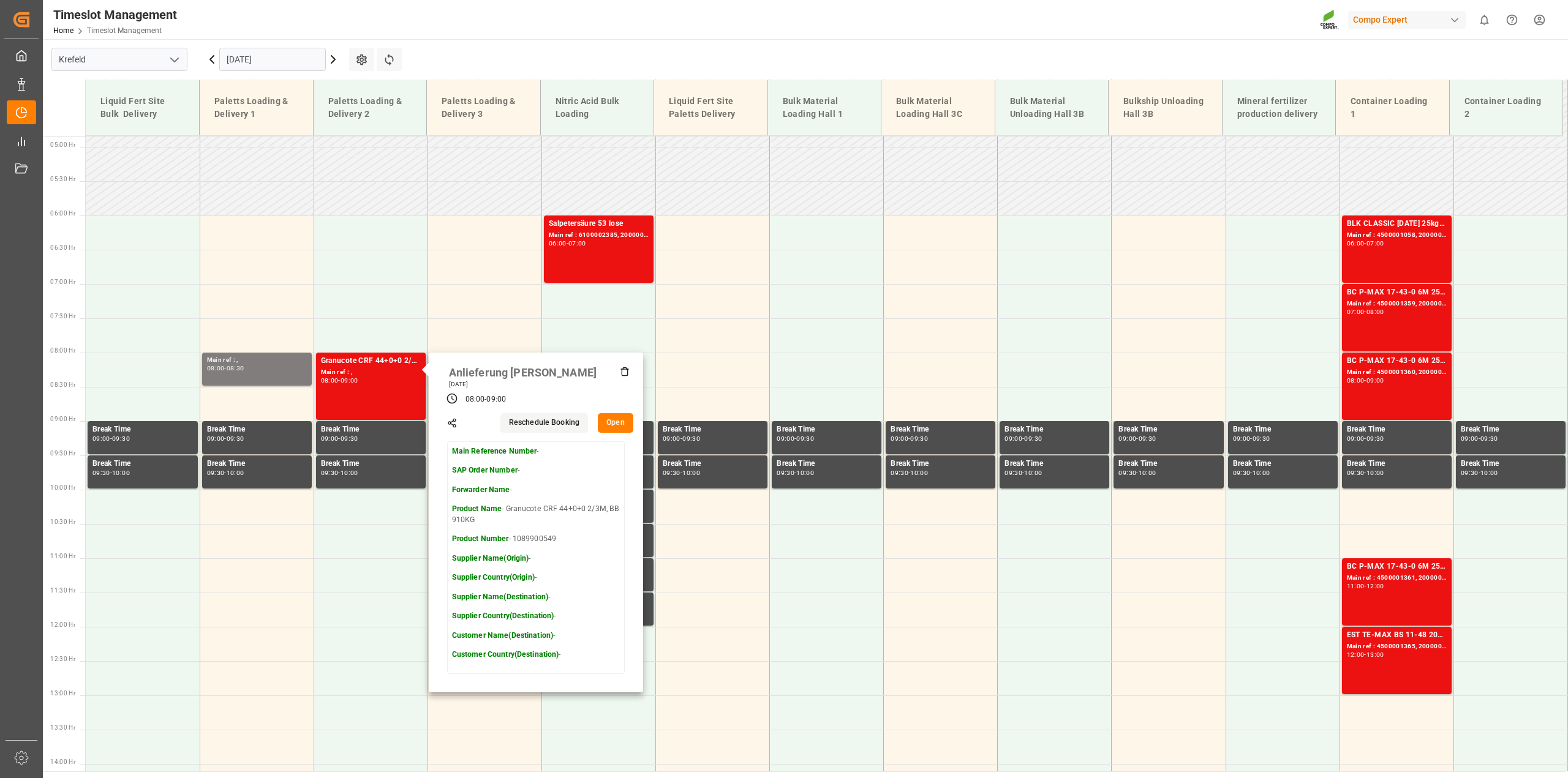
click at [602, 426] on button "Open" at bounding box center [615, 424] width 36 height 20
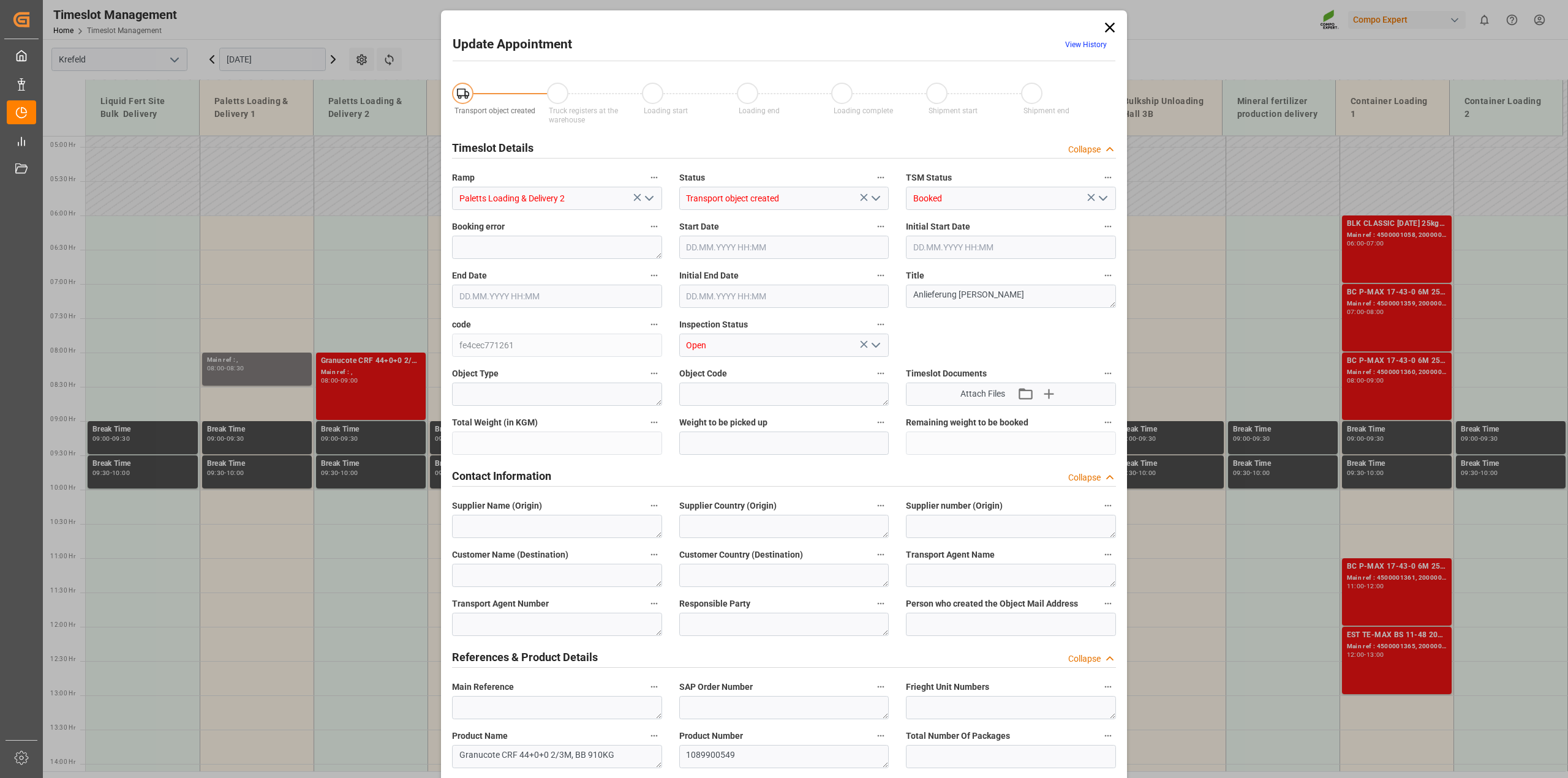
type input "[DATE] 08:00"
type input "[DATE] 09:00"
type input "[DATE] 10:53"
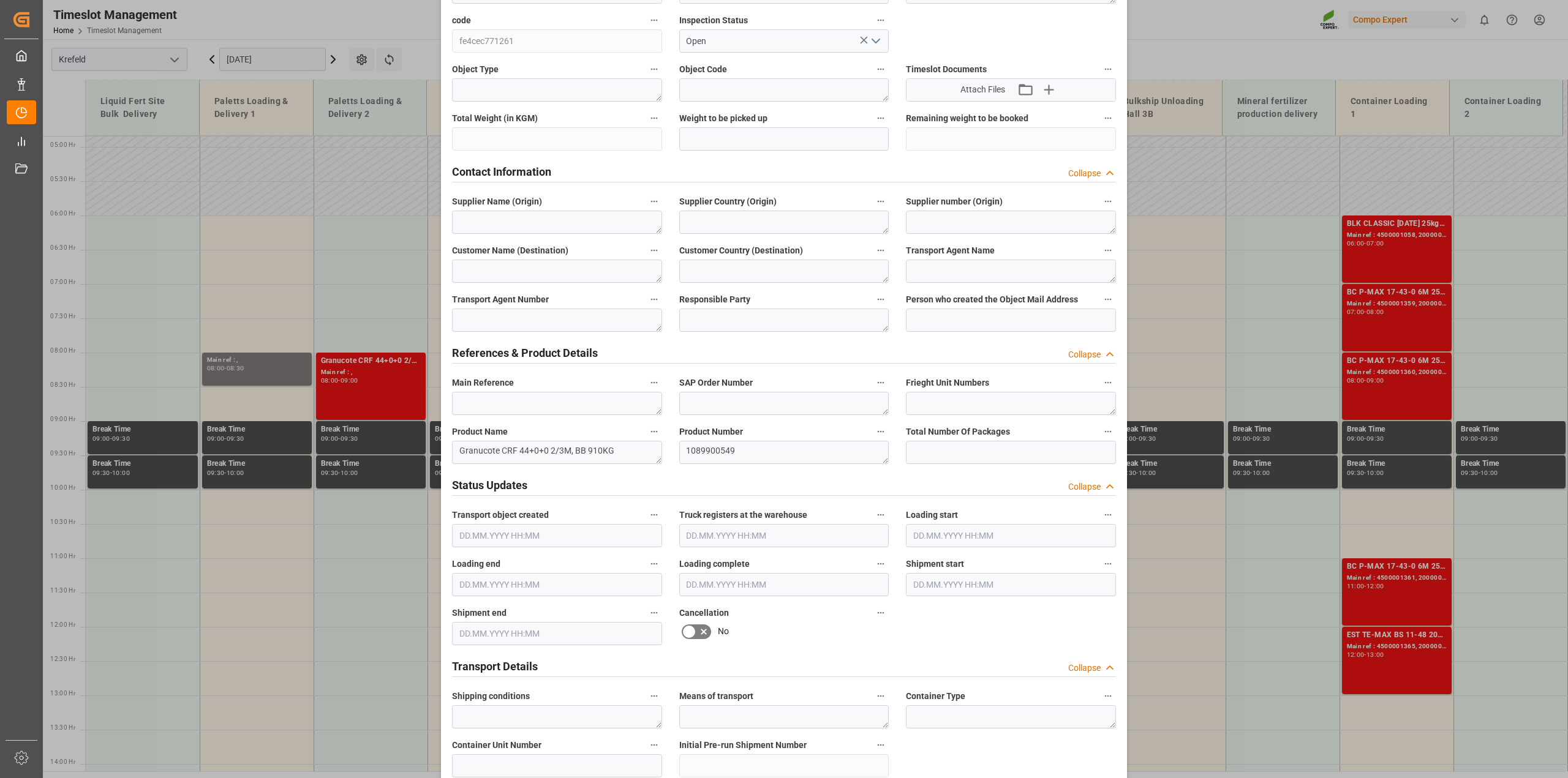
scroll to position [0, 0]
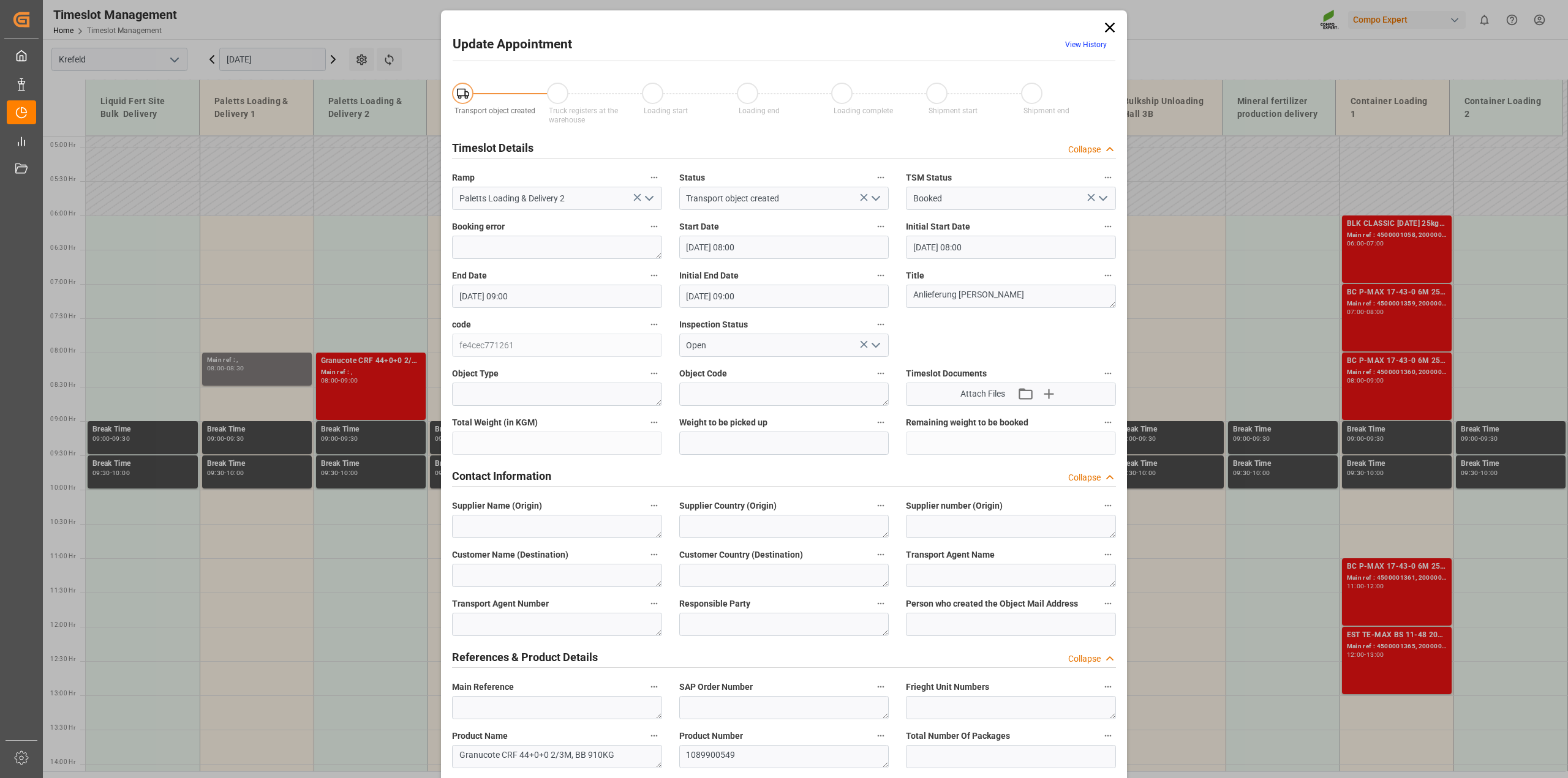
drag, startPoint x: 1114, startPoint y: 25, endPoint x: 992, endPoint y: 67, distance: 129.0
click at [1114, 24] on icon at bounding box center [1109, 27] width 17 height 17
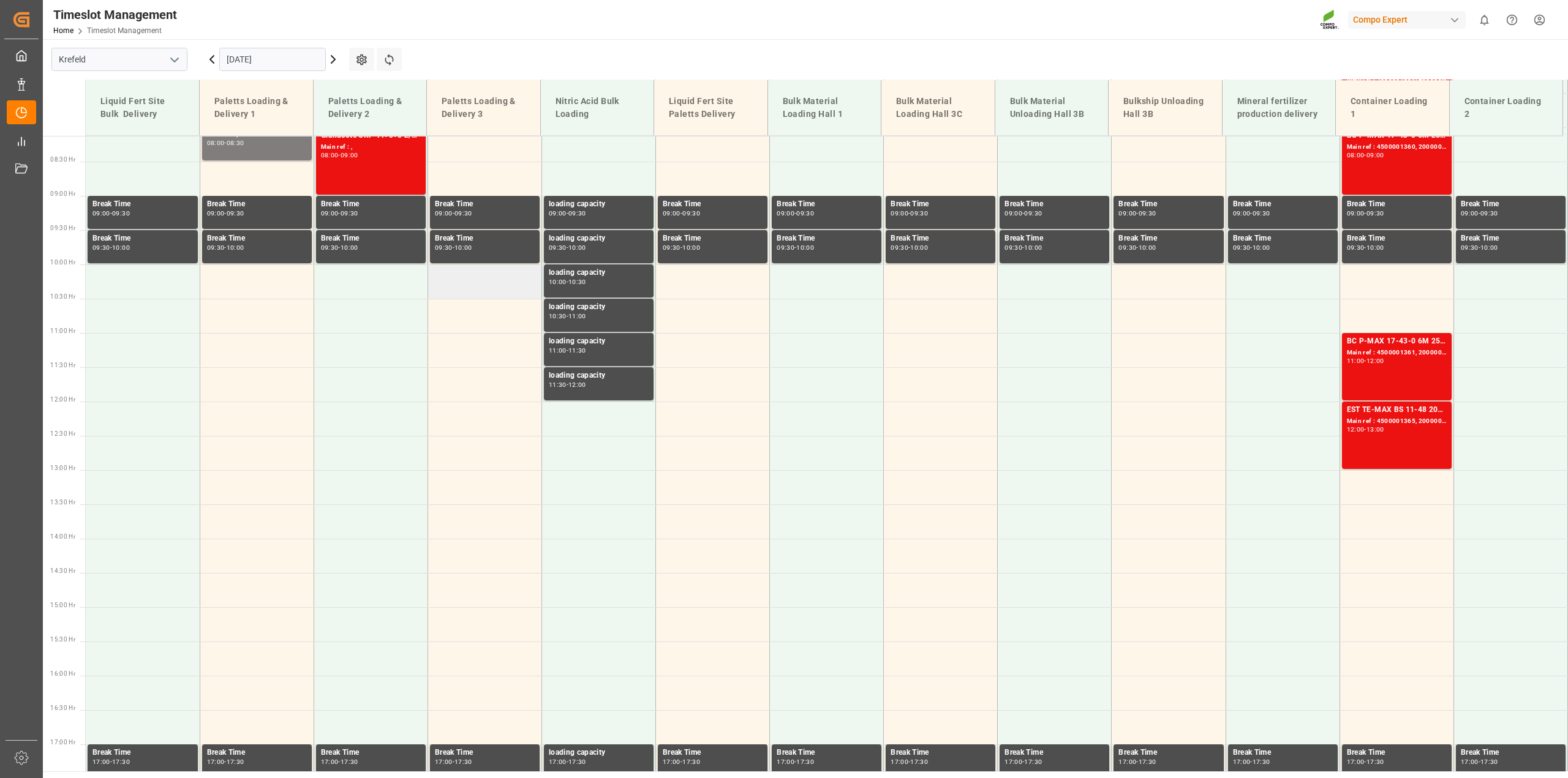
scroll to position [562, 0]
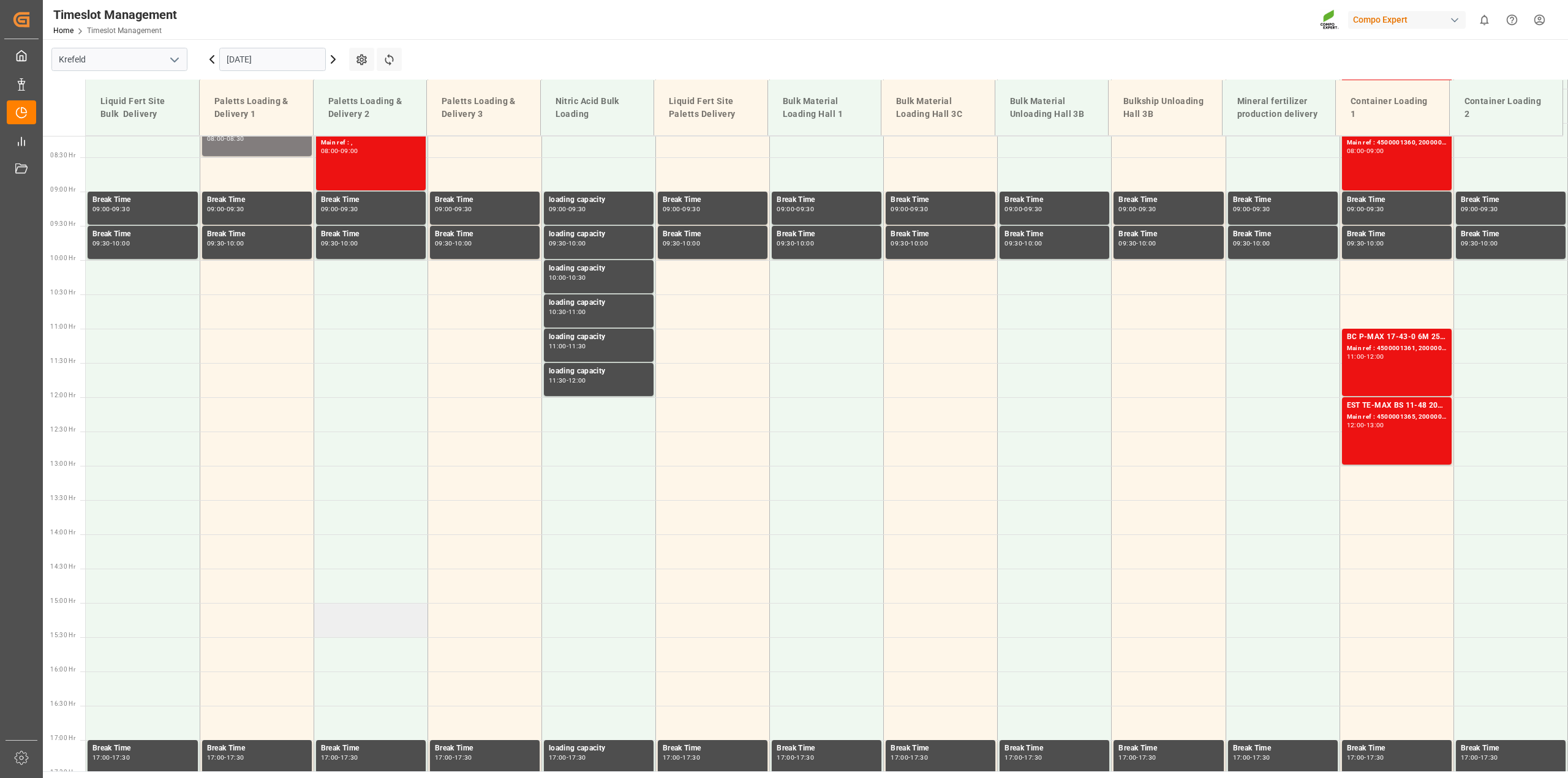
click at [373, 608] on td at bounding box center [370, 620] width 114 height 34
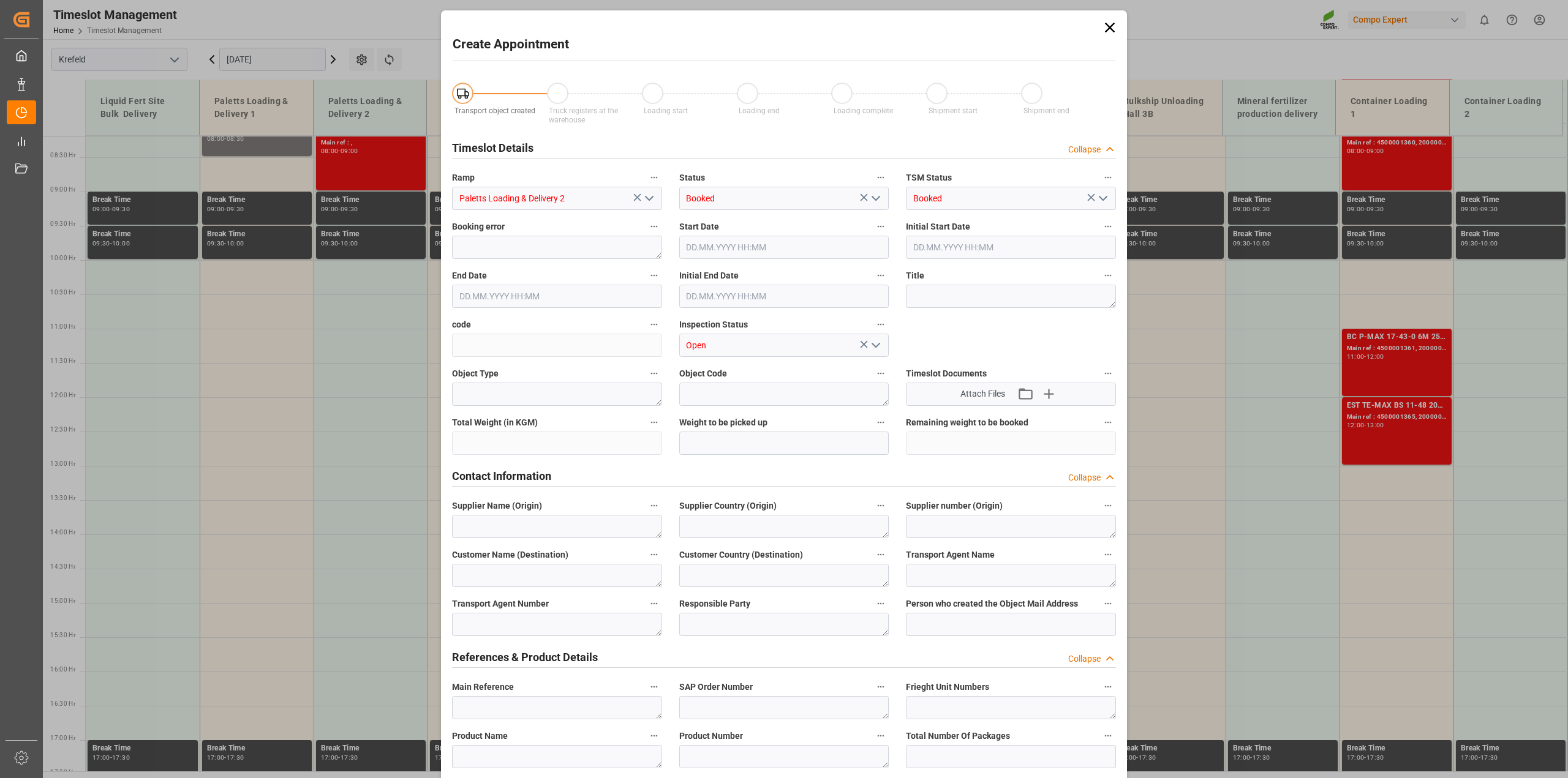
type input "[DATE] 15:00"
type input "[DATE] 15:30"
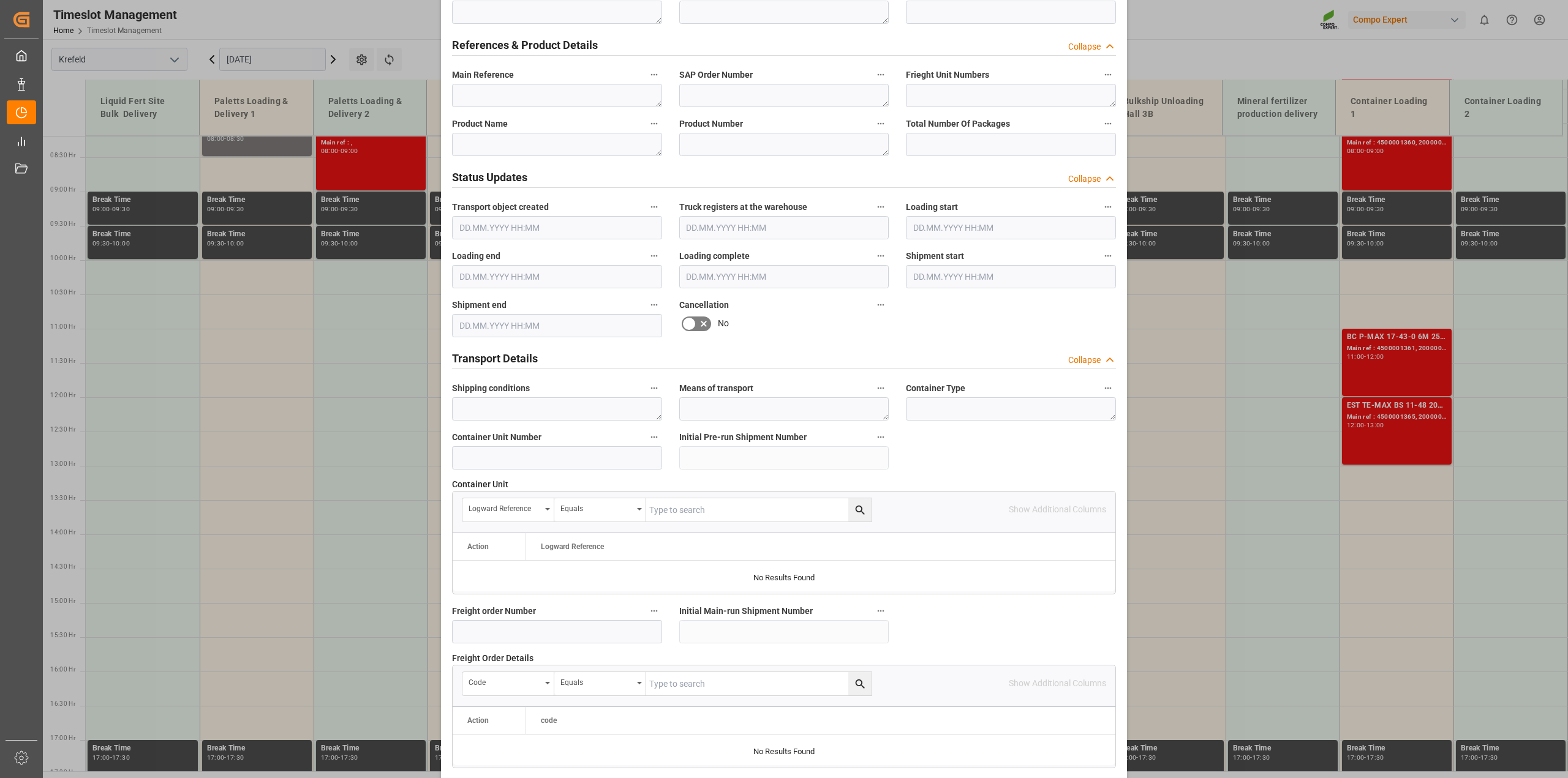
scroll to position [919, 0]
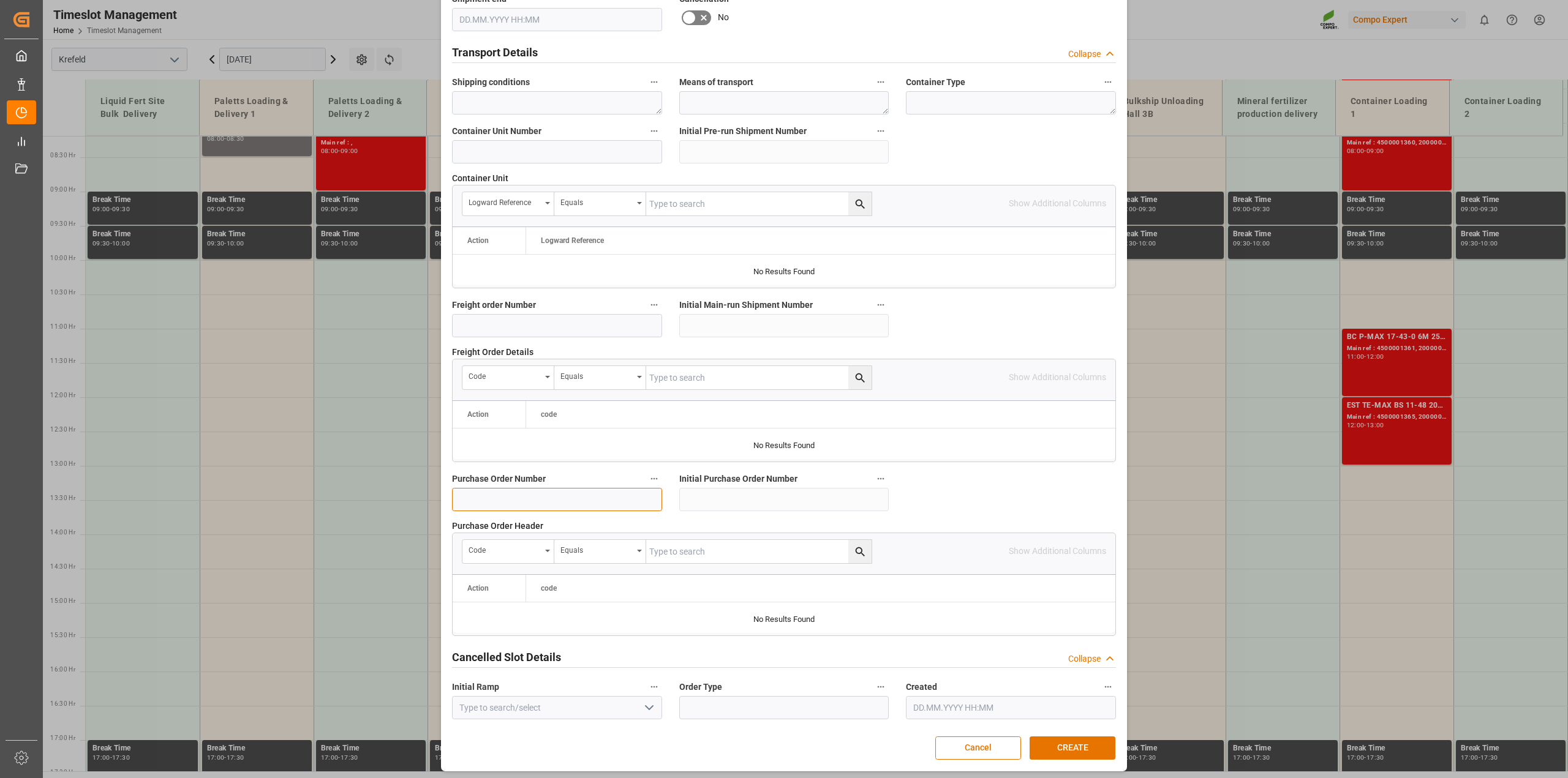
click at [484, 509] on input at bounding box center [557, 500] width 210 height 23
paste input "4500008458"
type input "4500008458"
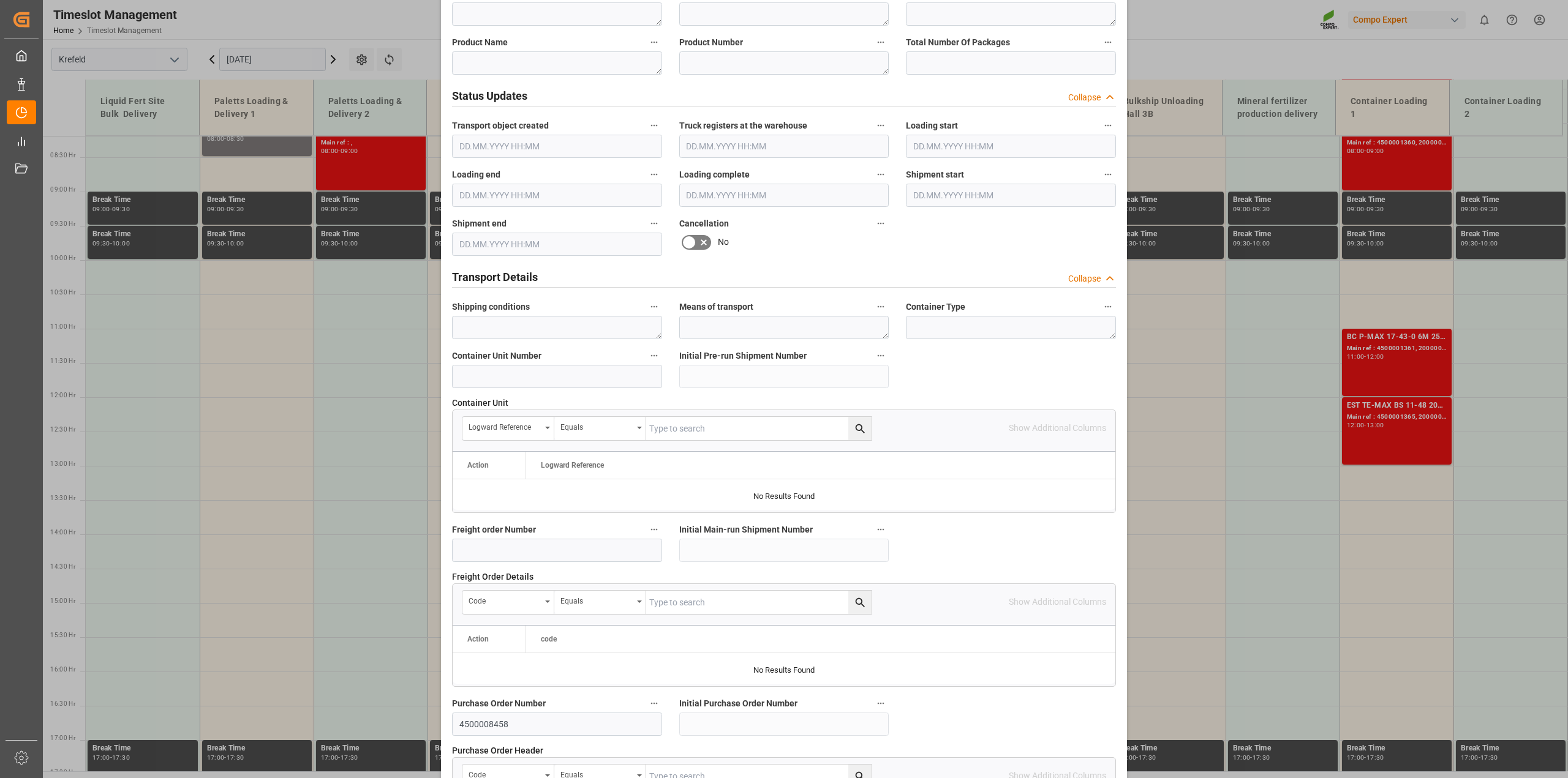
scroll to position [612, 0]
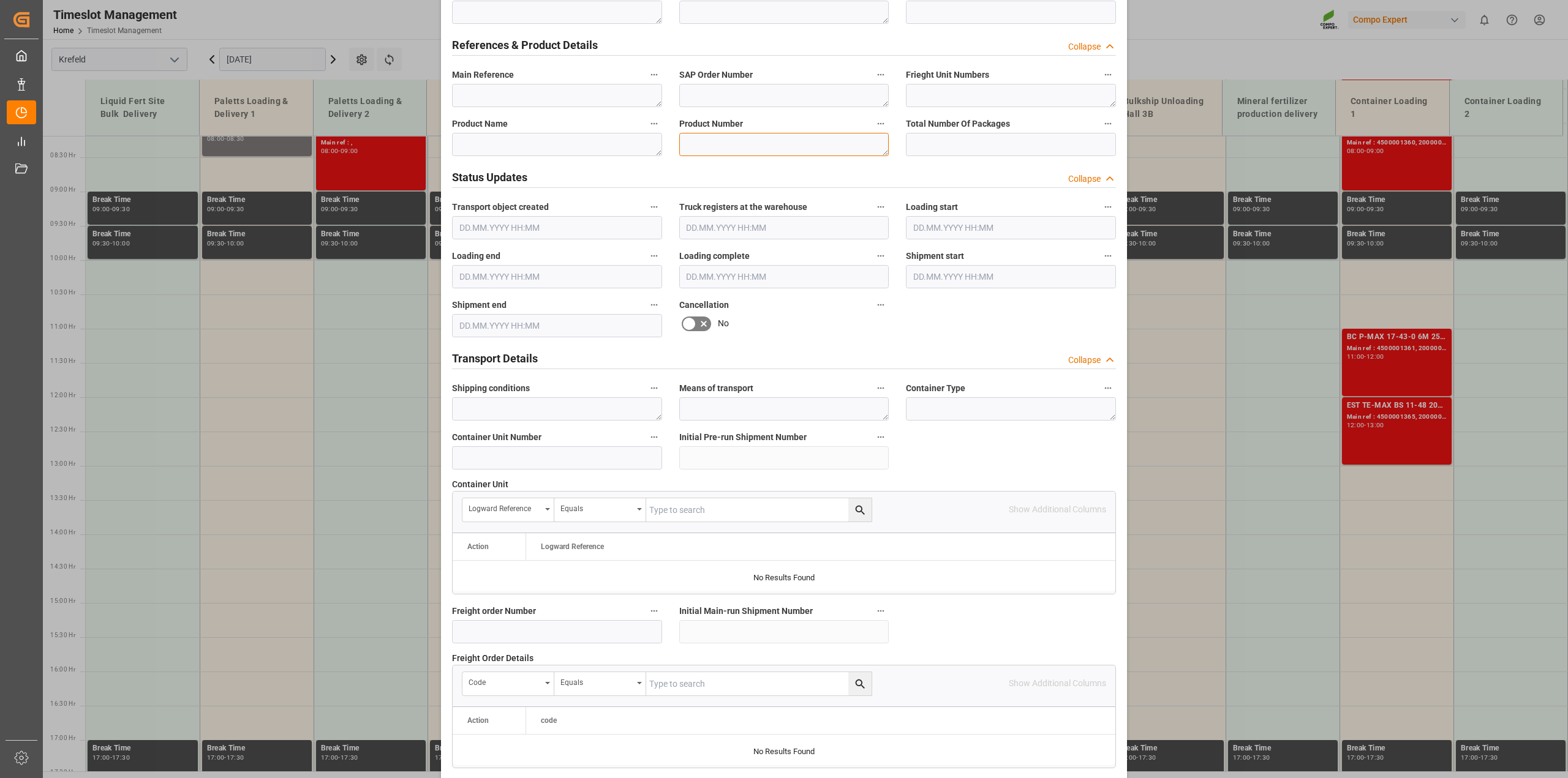
click at [700, 141] on textarea at bounding box center [784, 145] width 210 height 23
paste textarea "Granucote CRF 44+0+0 2/3M, BB 910KG"
type textarea "Granucote CRF 44+0+0 2/3M, BB 910KG"
click at [527, 141] on textarea at bounding box center [557, 145] width 210 height 23
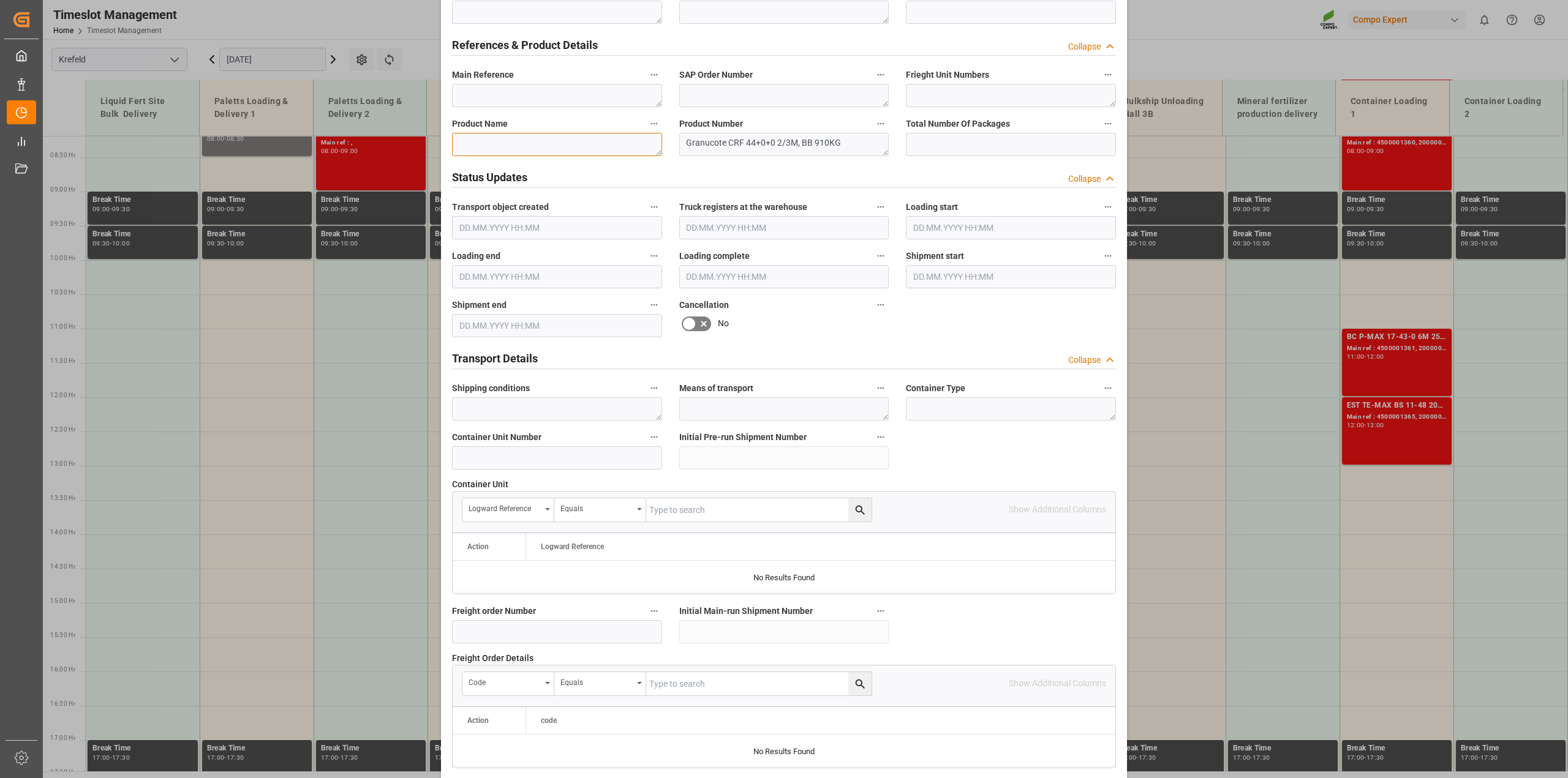
paste textarea "Granucote CRF 44+0+0 2/3M, BB 910KG"
type textarea "Granucote CRF 44+0+0 2/3M, BB 910KG"
drag, startPoint x: 860, startPoint y: 148, endPoint x: 645, endPoint y: 144, distance: 215.0
click at [645, 144] on div "Transport object created Truck registers at the warehouse Loading start Loading…" at bounding box center [784, 244] width 681 height 1573
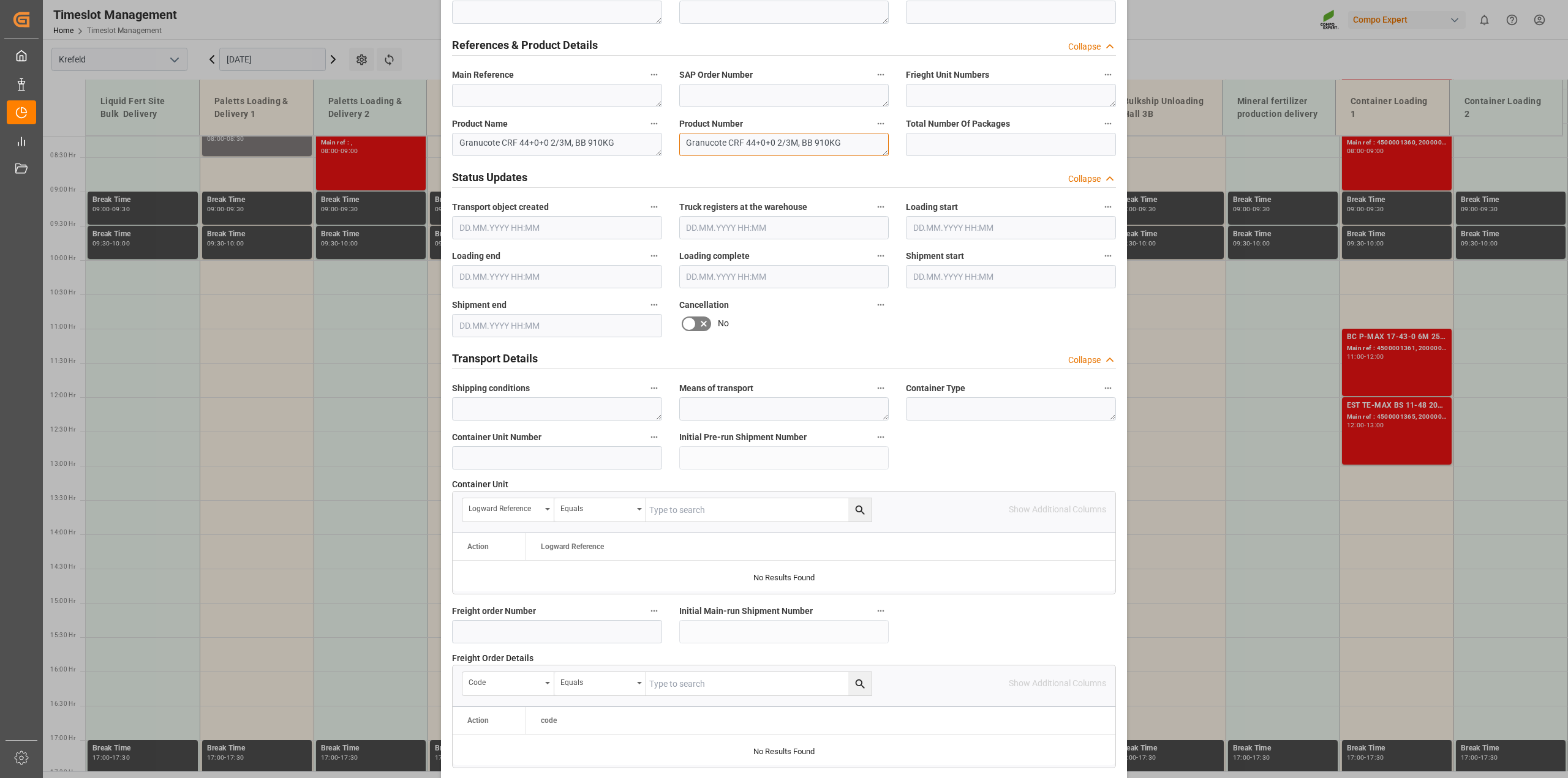
paste textarea "1089900549"
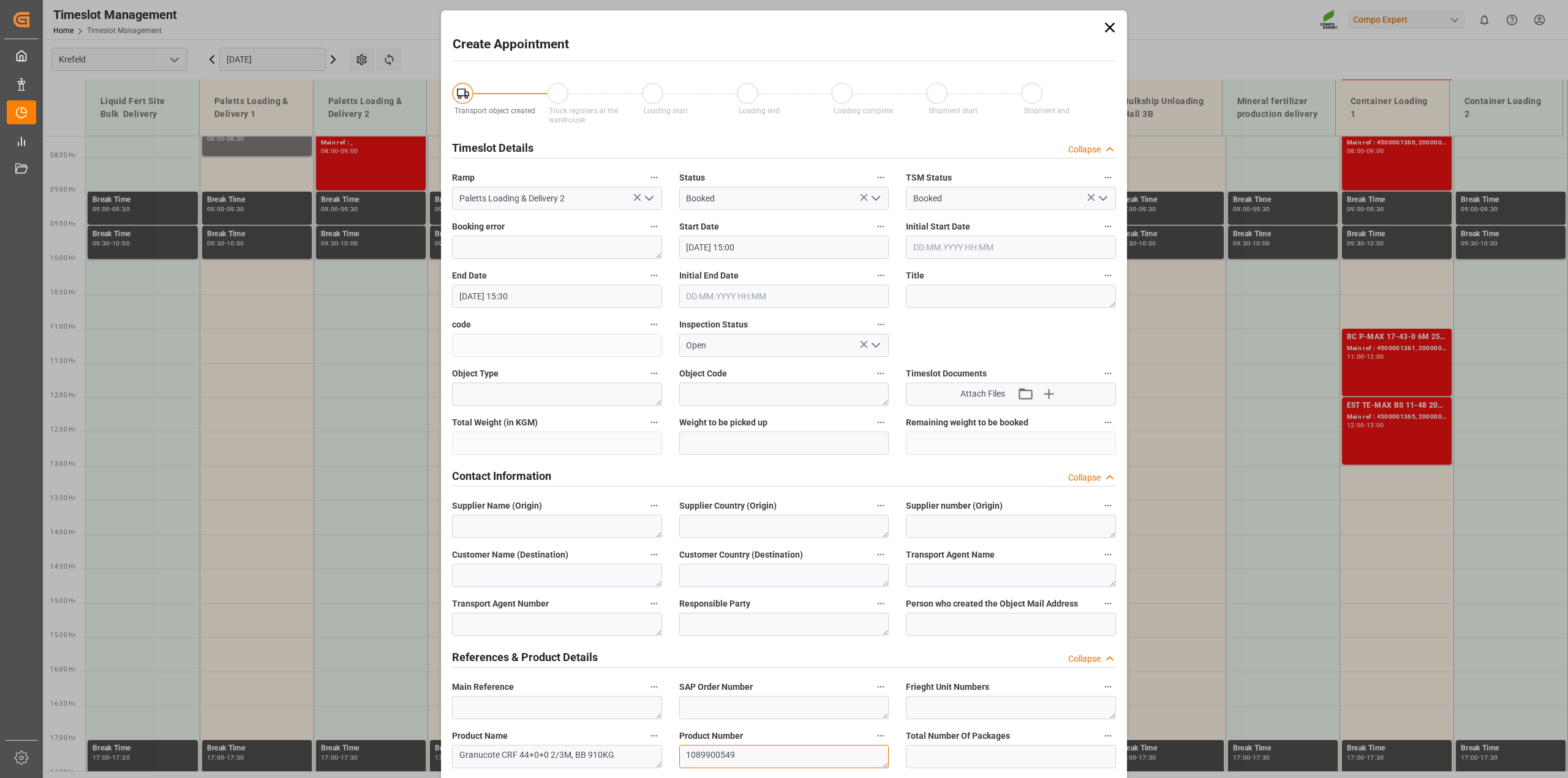
type textarea "1089900549"
click at [964, 296] on textarea at bounding box center [1011, 296] width 210 height 23
type textarea "Anlieferung [PERSON_NAME]"
click at [762, 250] on input "[DATE] 15:00" at bounding box center [784, 247] width 210 height 23
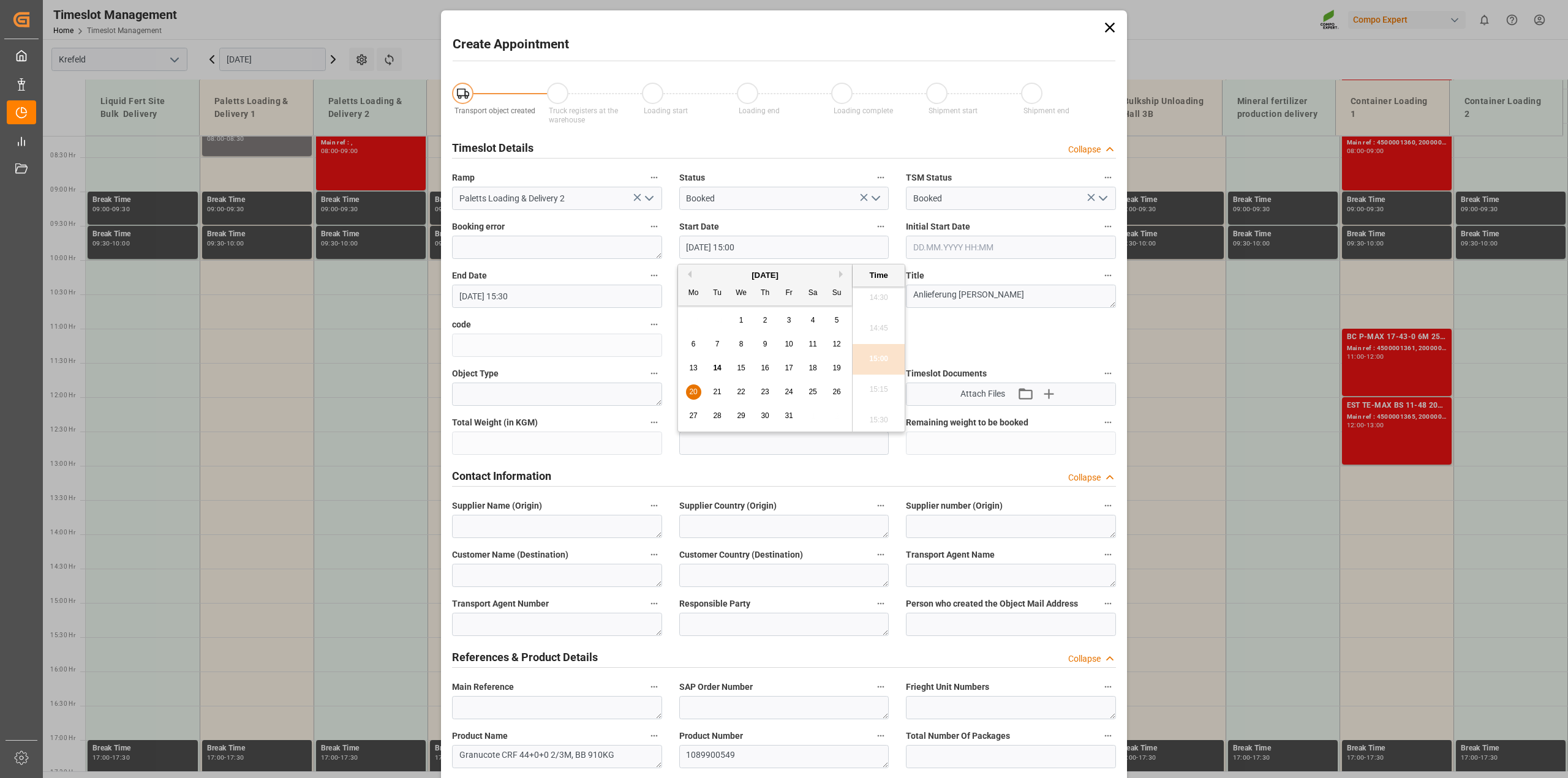
click at [762, 250] on input "[DATE] 15:00" at bounding box center [784, 247] width 210 height 23
click at [532, 293] on input "[DATE] 15:30" at bounding box center [557, 296] width 210 height 23
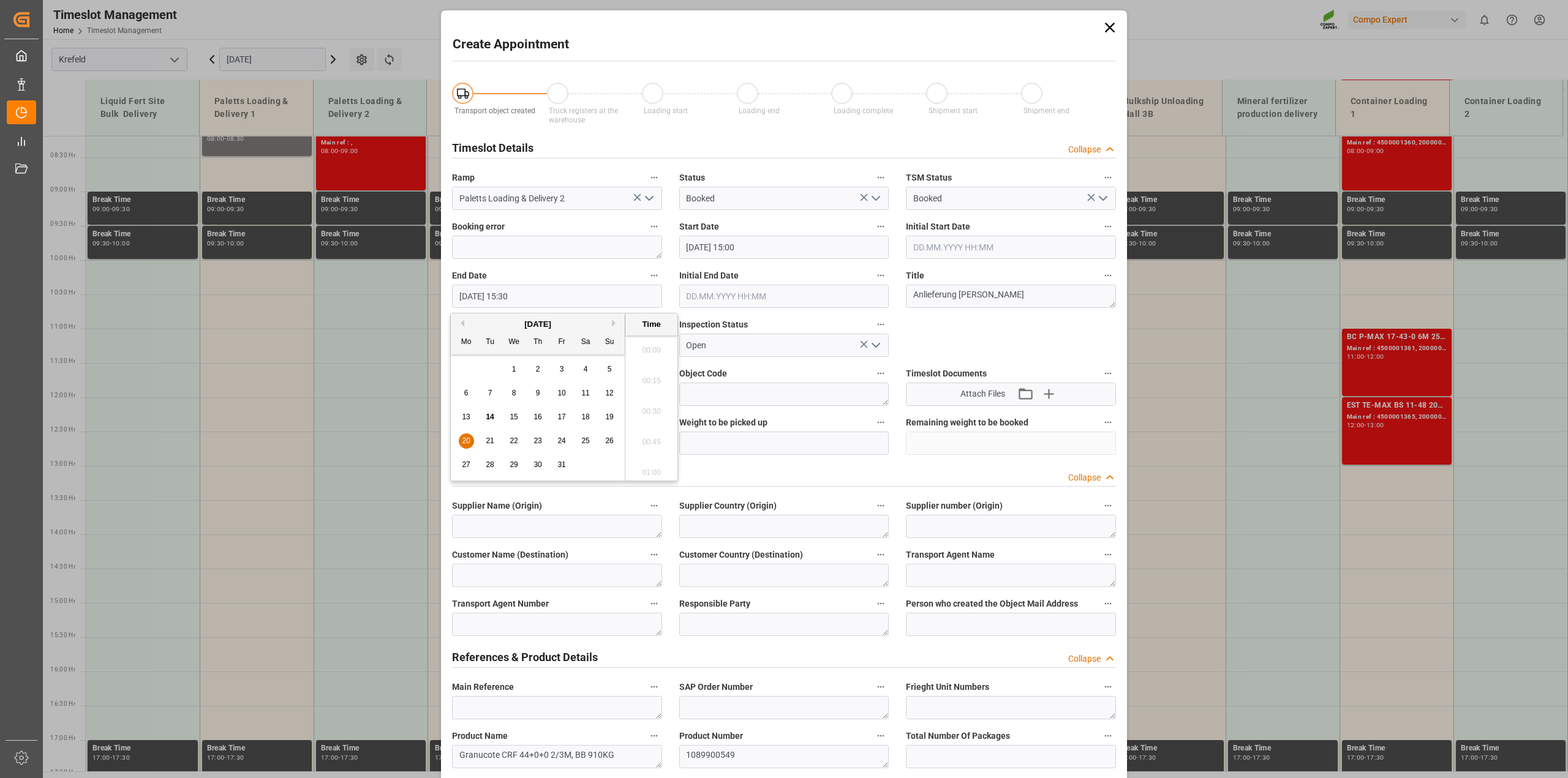
scroll to position [1841, 0]
click at [463, 445] on span "20" at bounding box center [466, 441] width 8 height 8
click at [648, 467] on li "16:00" at bounding box center [651, 469] width 52 height 31
type input "[DATE] 16:00"
click at [876, 196] on polyline "open menu" at bounding box center [876, 198] width 7 height 3
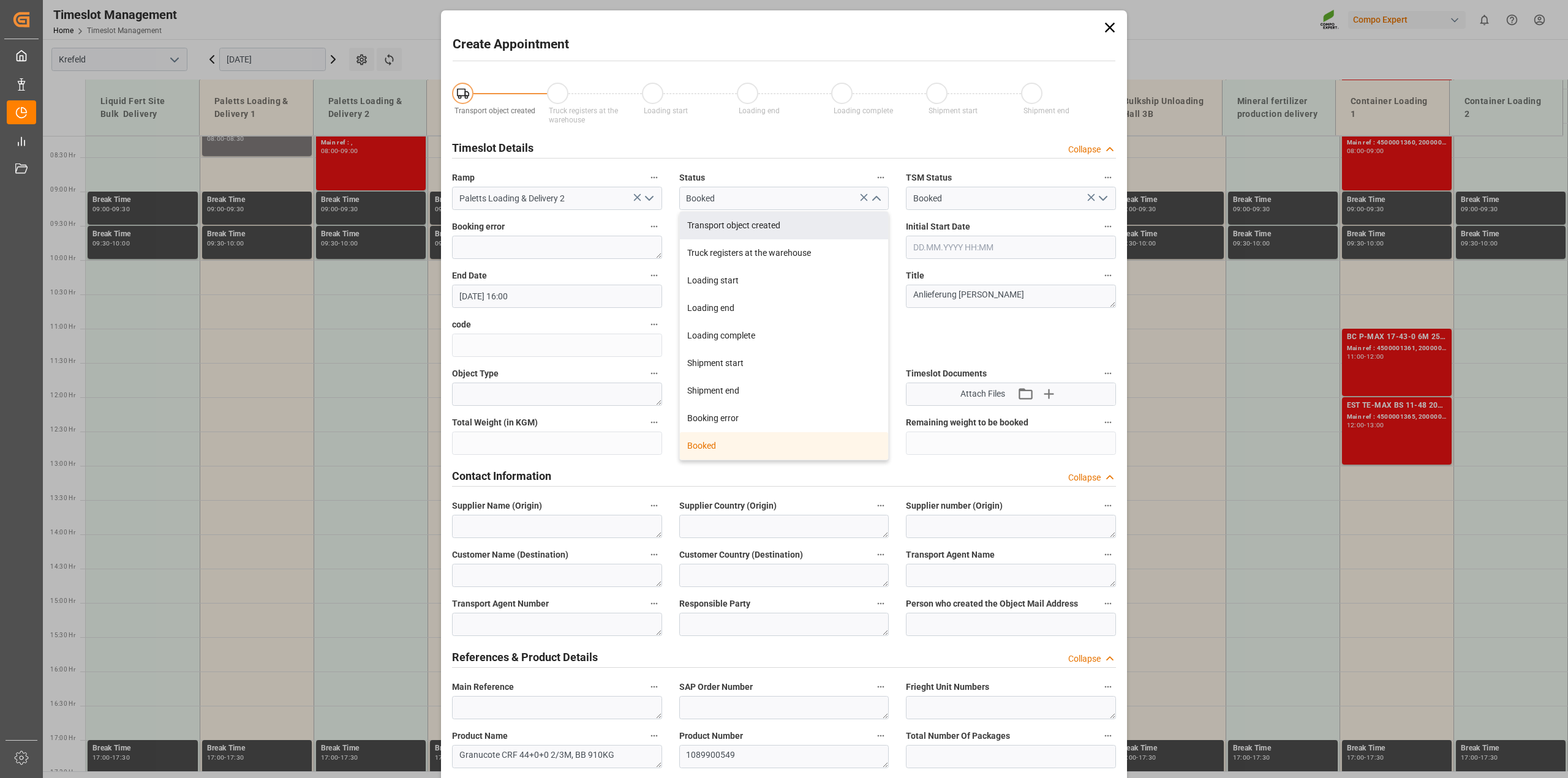
click at [749, 226] on div "Transport object created" at bounding box center [784, 225] width 209 height 27
type input "Transport object created"
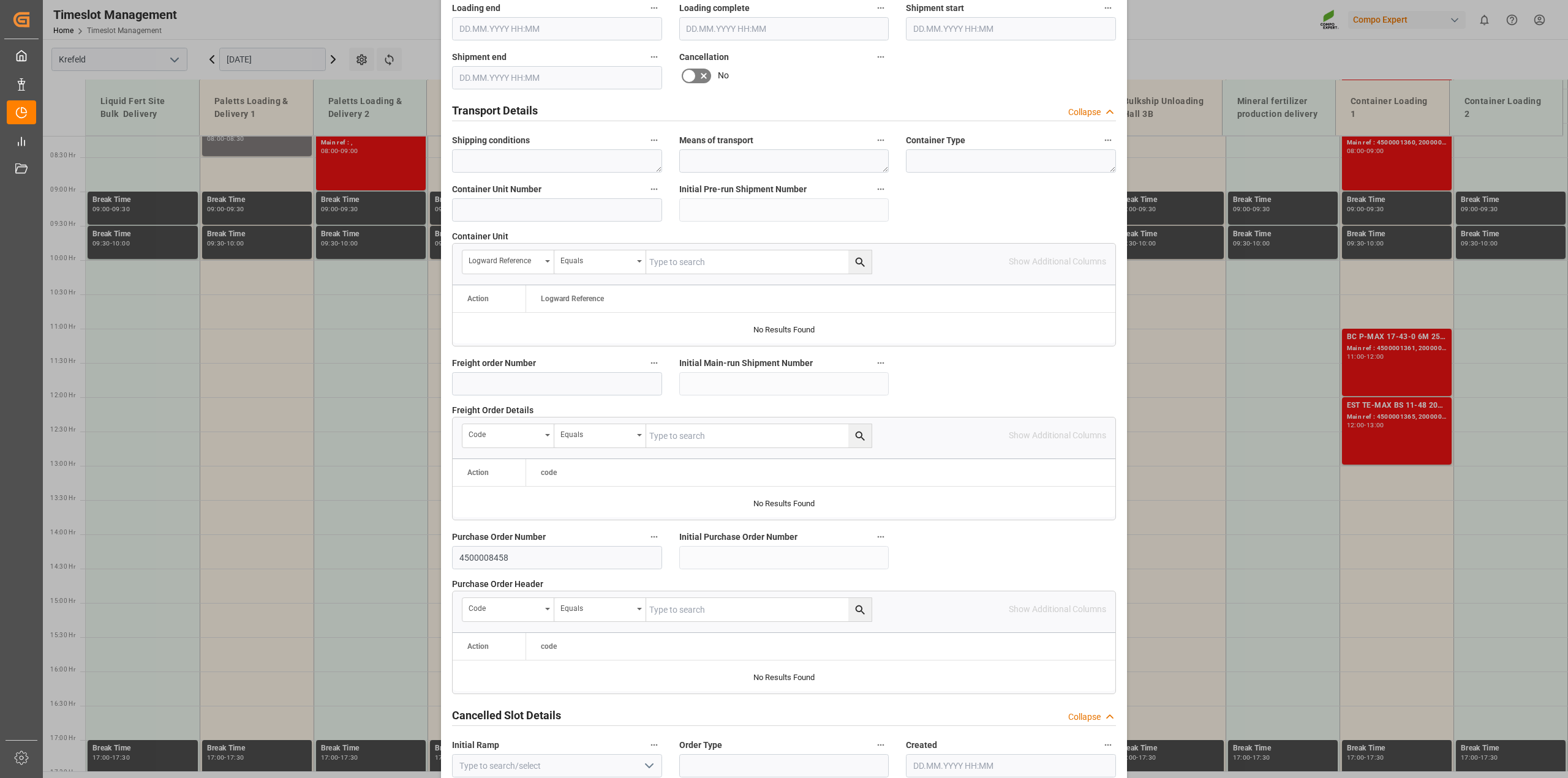
scroll to position [923, 0]
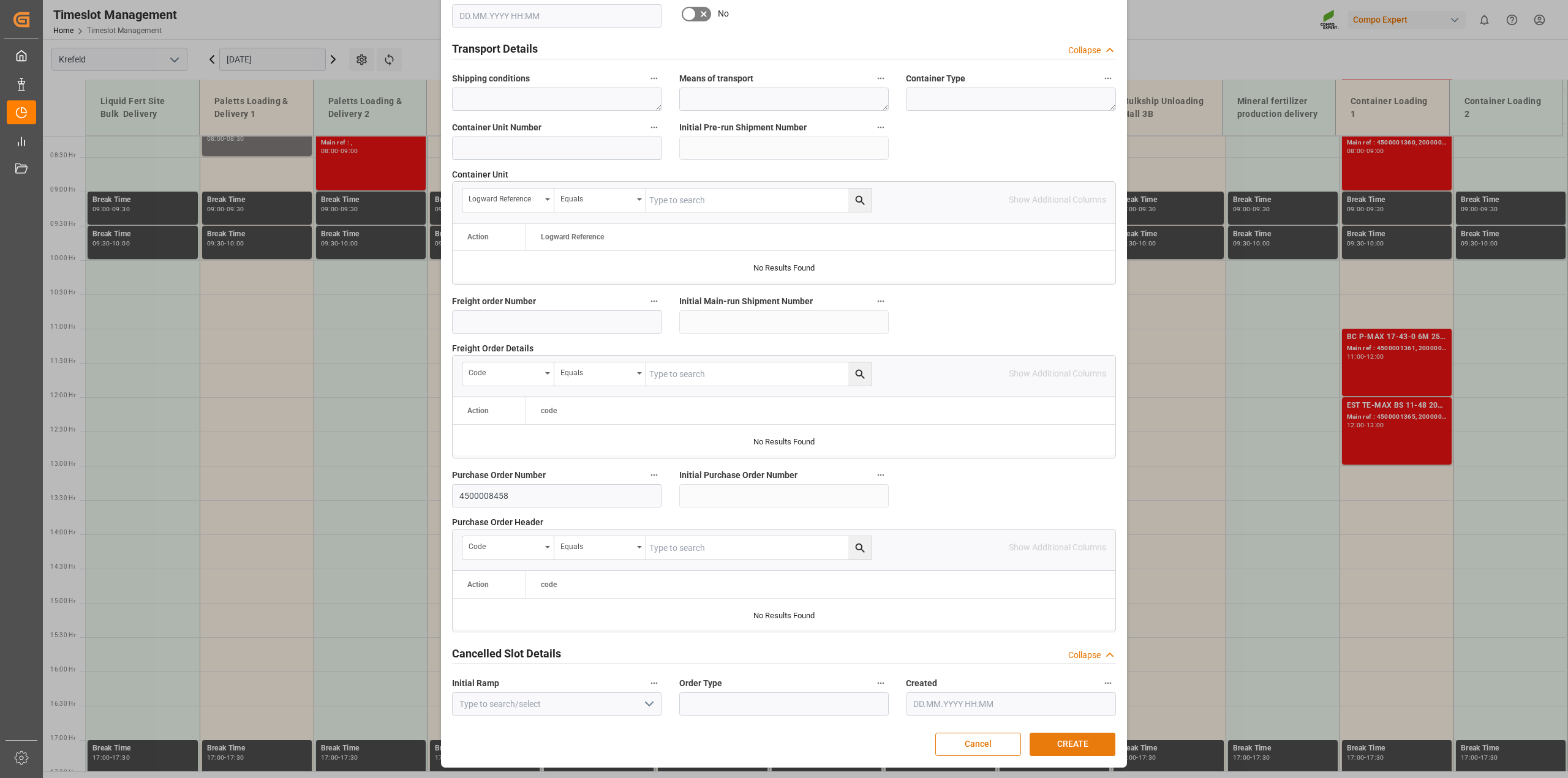
click at [1062, 742] on button "CREATE" at bounding box center [1072, 745] width 86 height 23
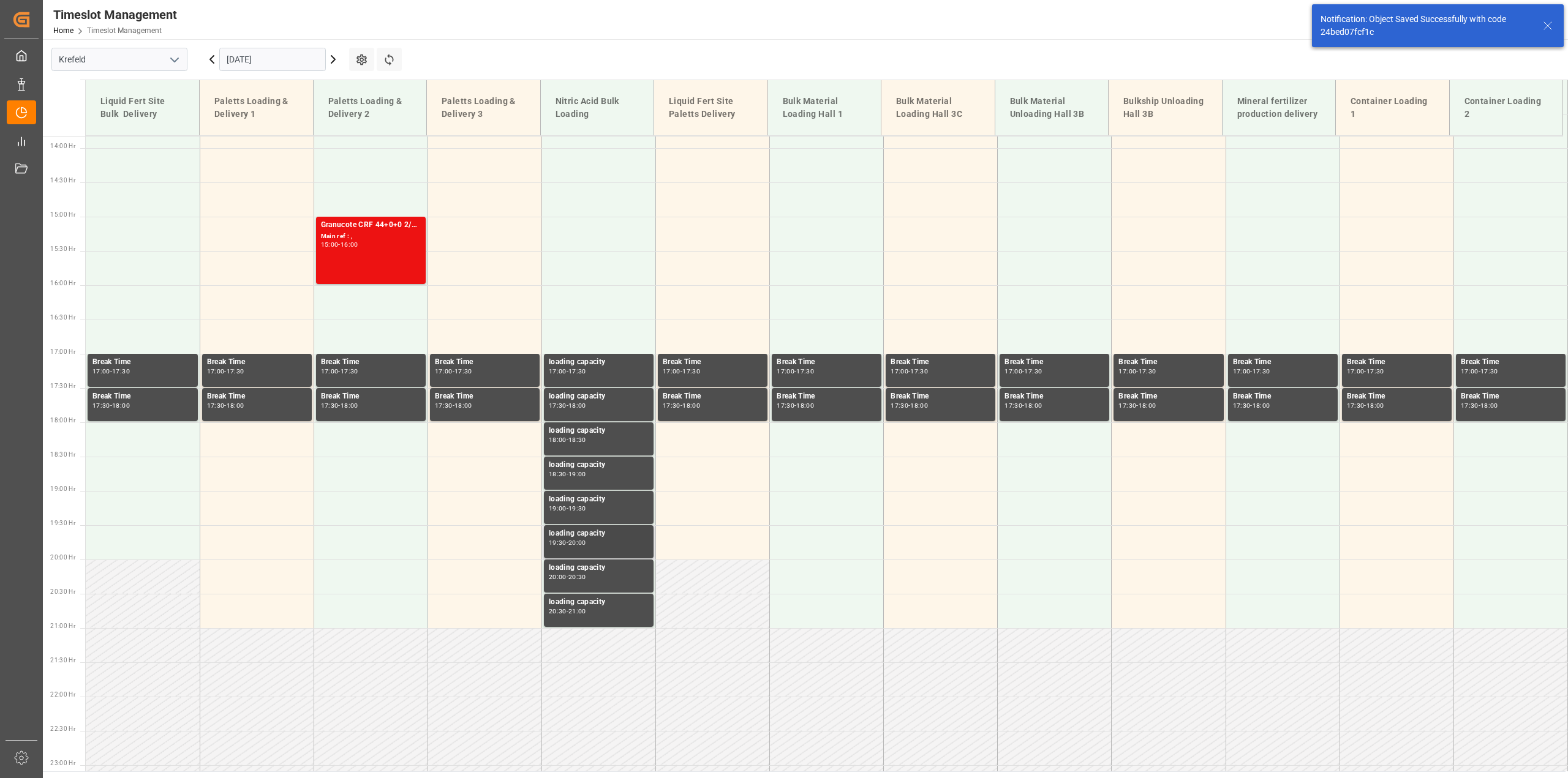
scroll to position [965, 0]
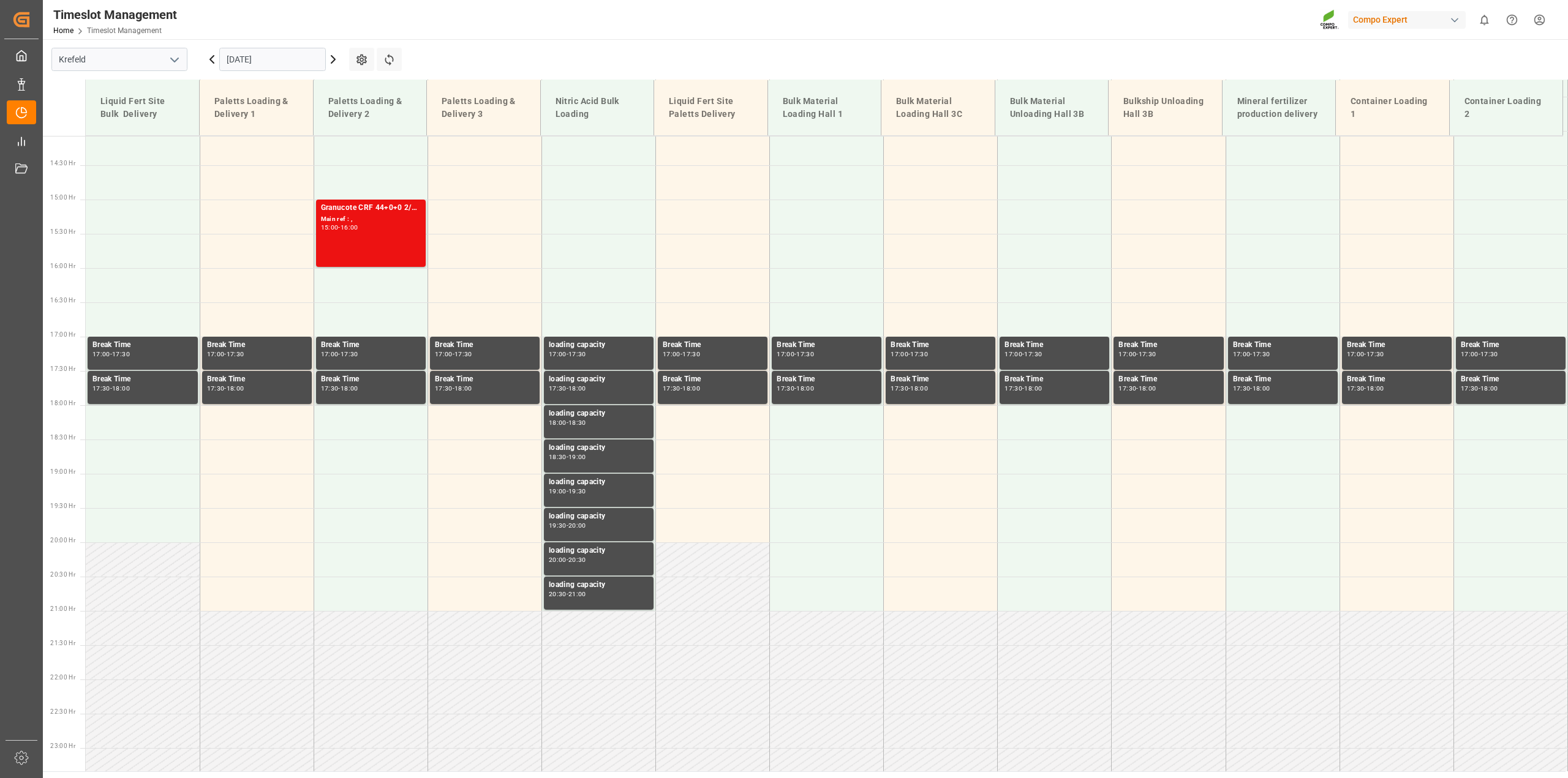
click at [268, 58] on input "[DATE]" at bounding box center [272, 59] width 107 height 23
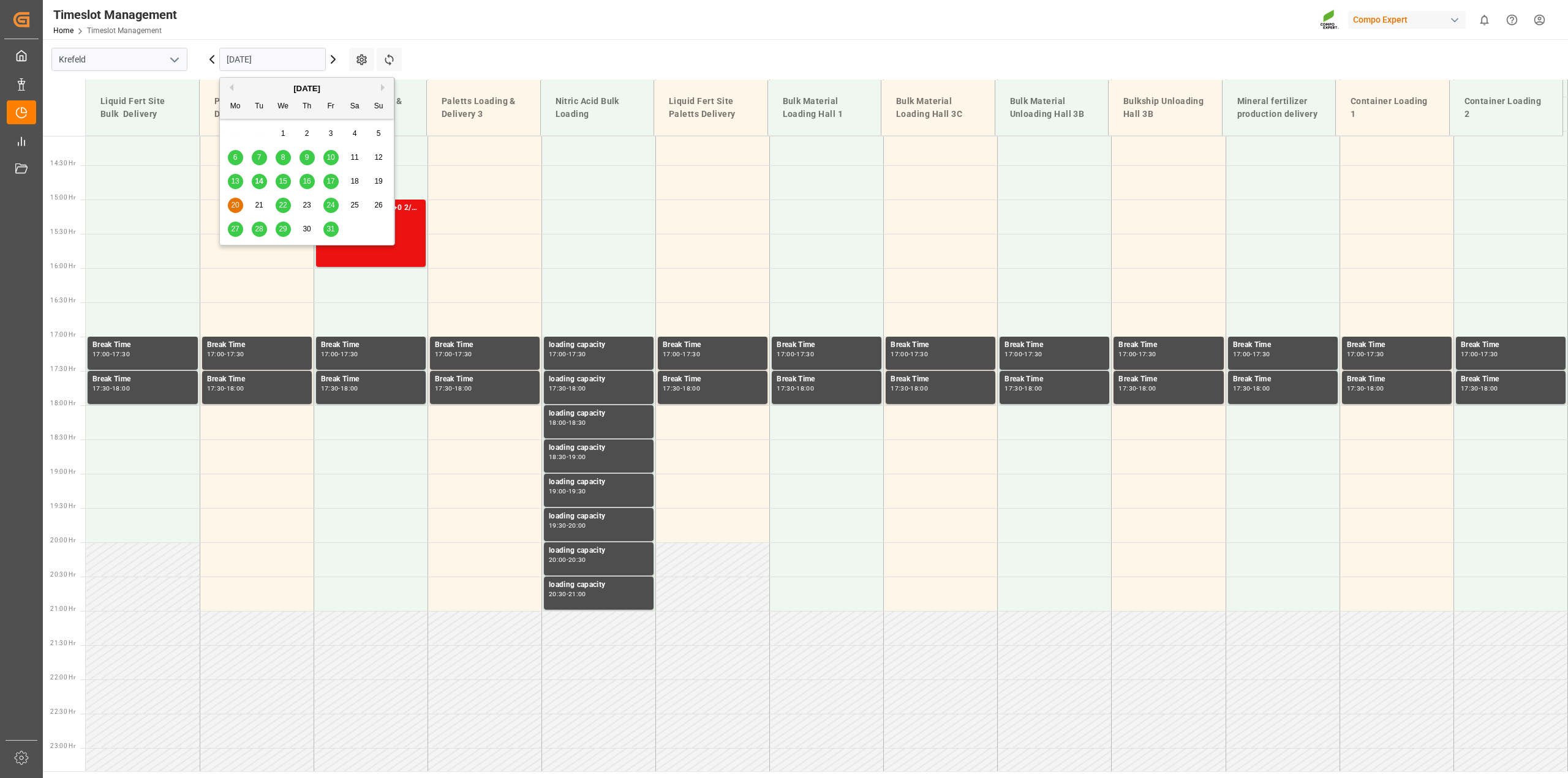
click at [261, 181] on span "14" at bounding box center [259, 181] width 8 height 8
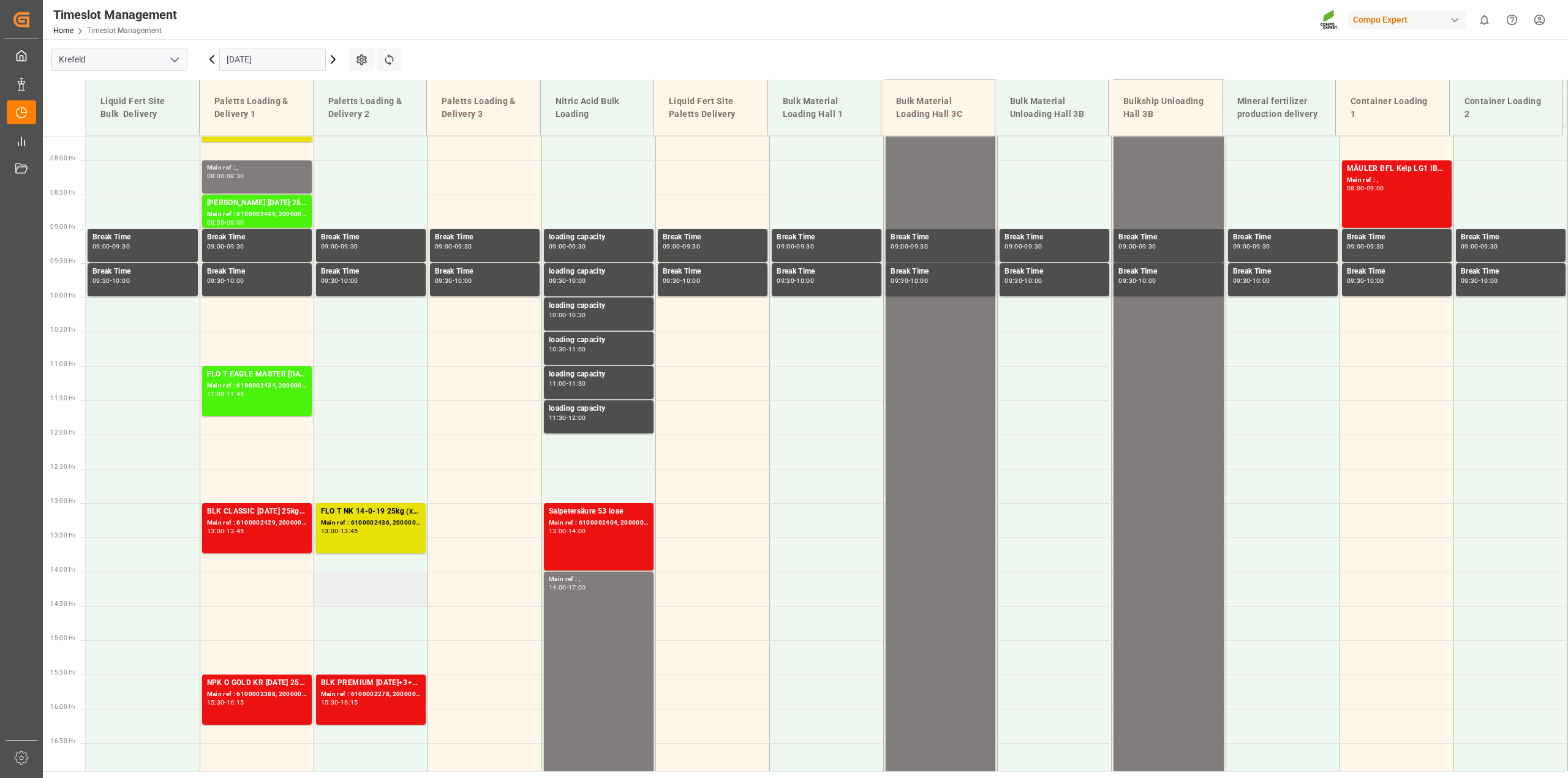
scroll to position [522, 0]
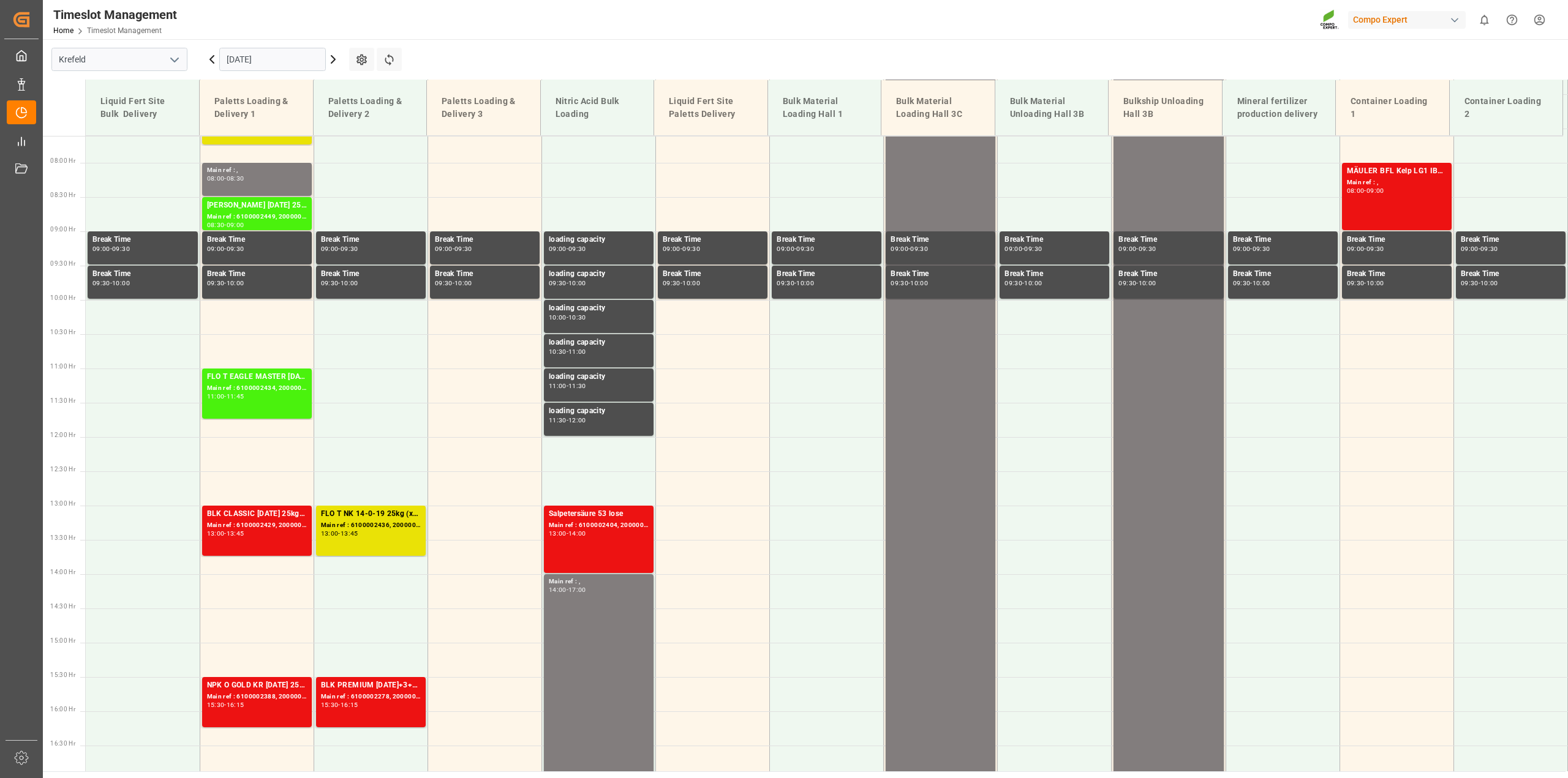
click at [335, 63] on icon at bounding box center [334, 60] width 15 height 15
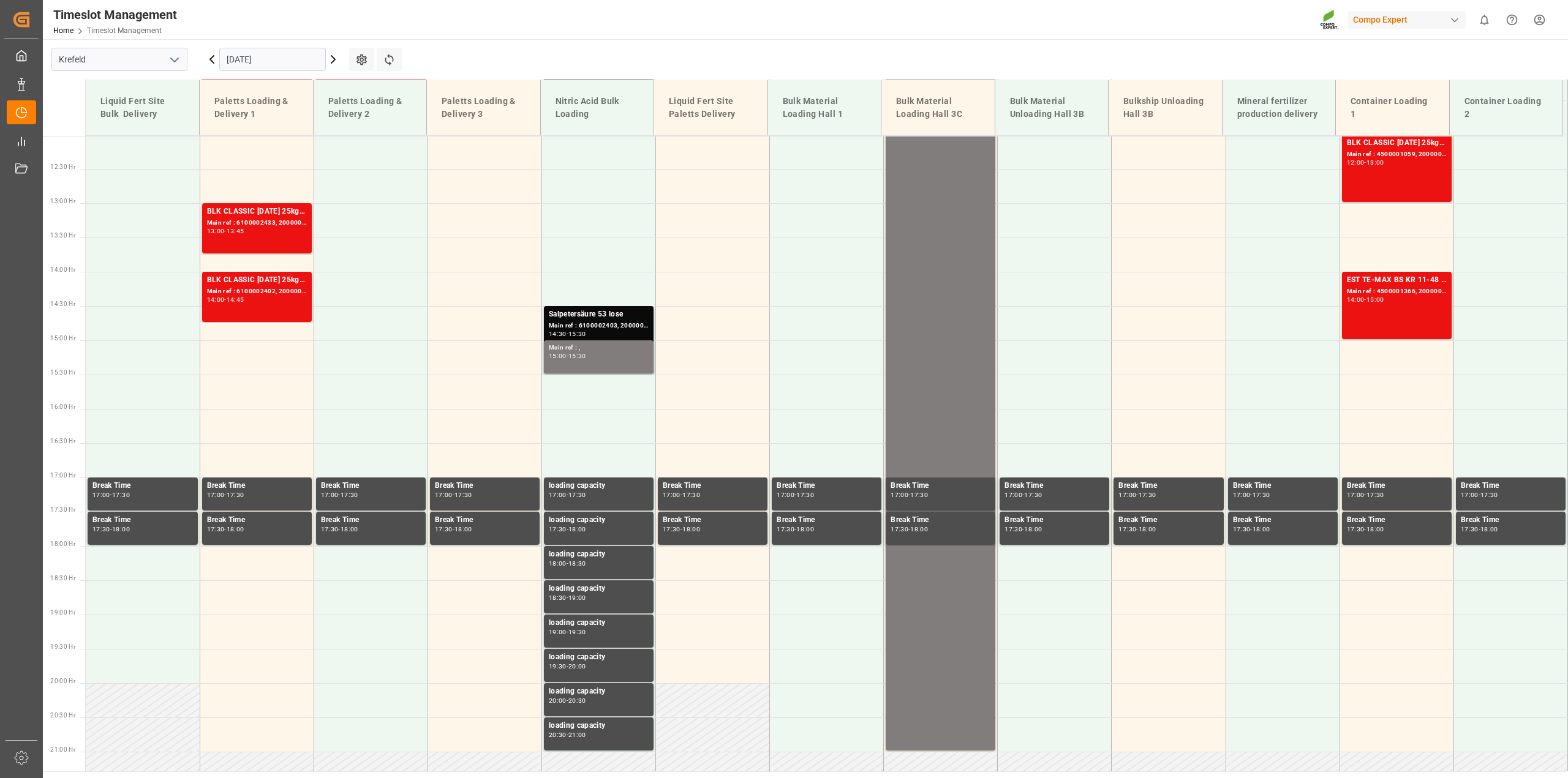
scroll to position [828, 0]
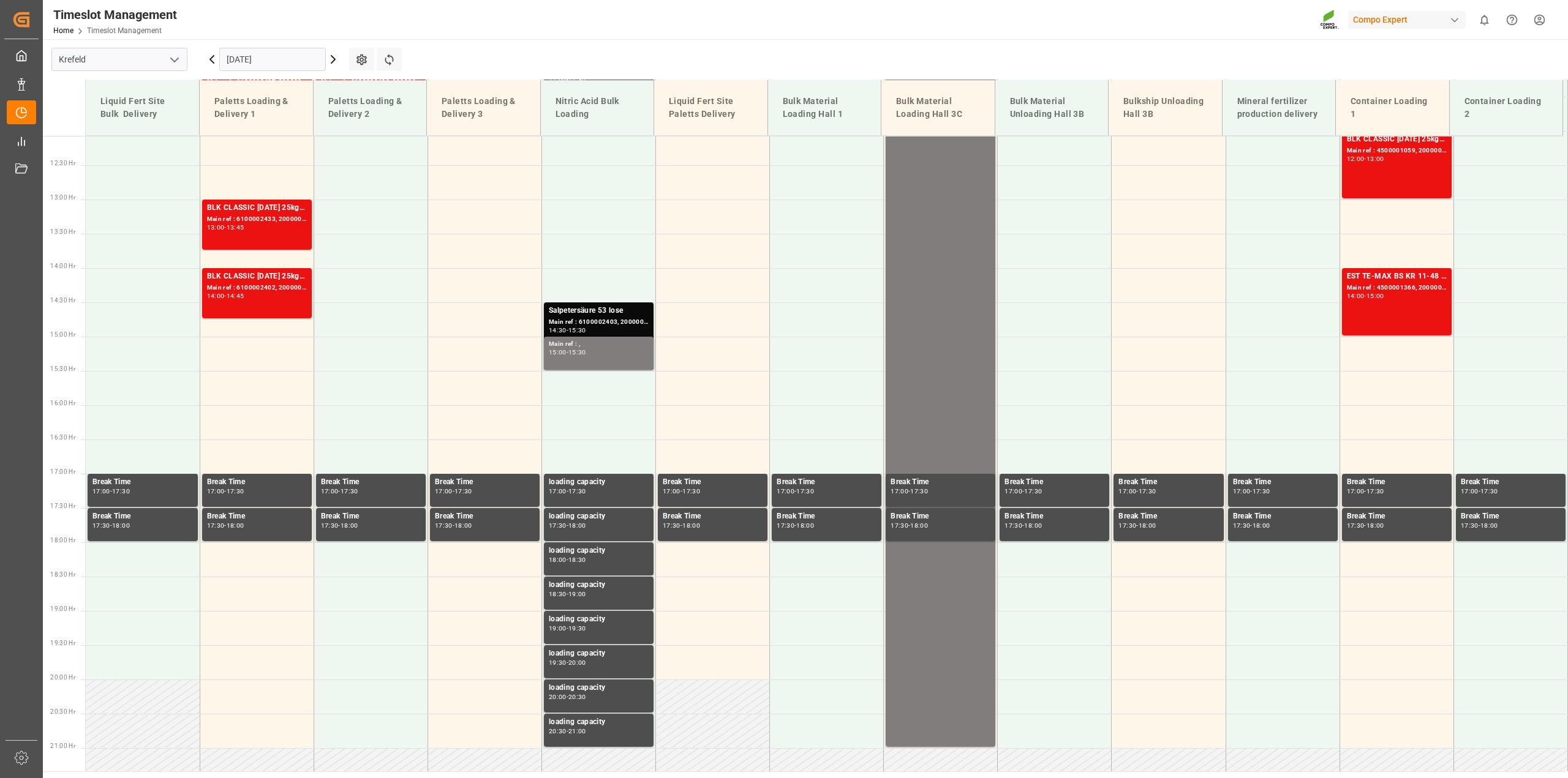
click at [335, 63] on icon at bounding box center [334, 60] width 15 height 15
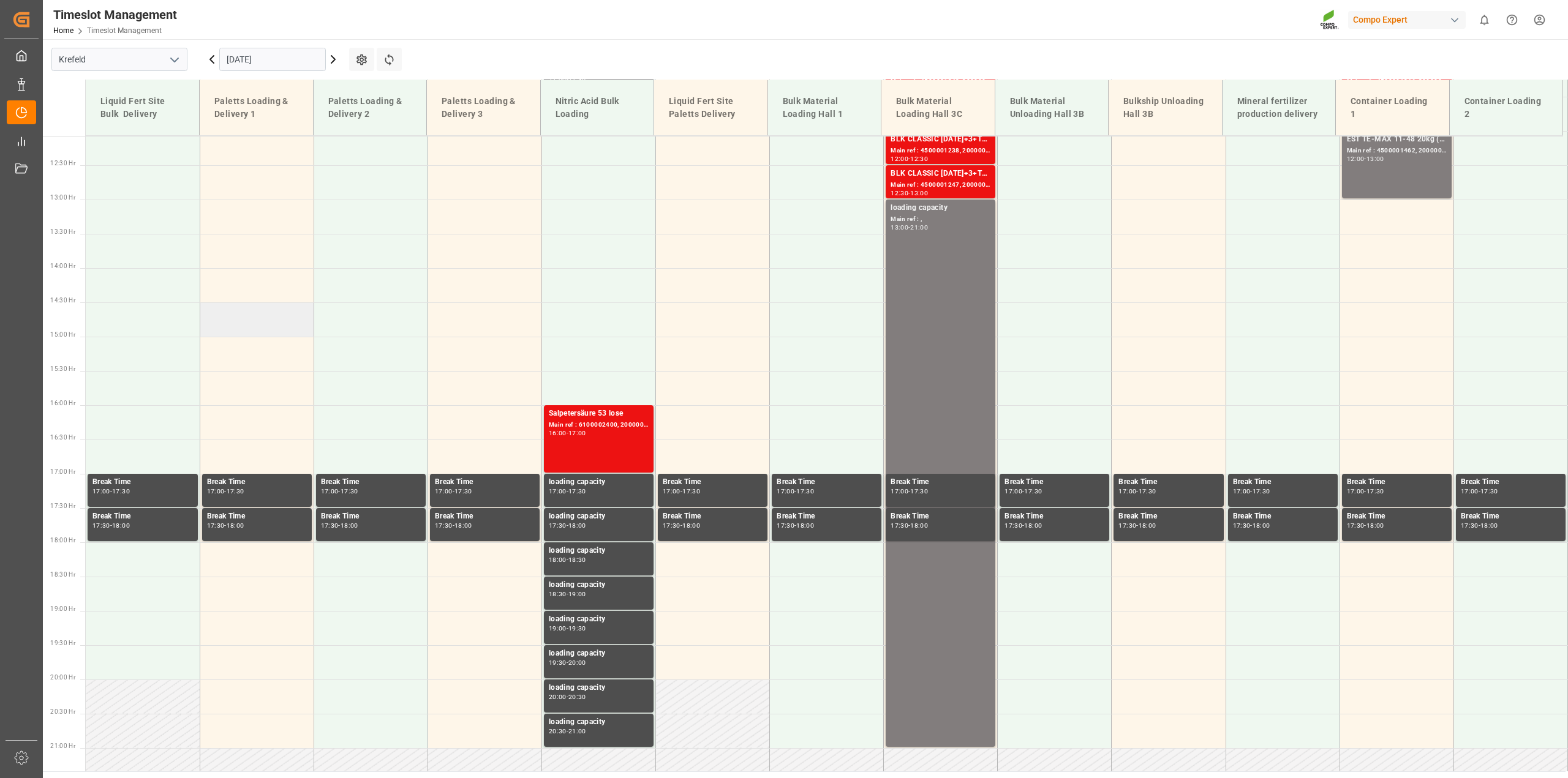
scroll to position [369, 0]
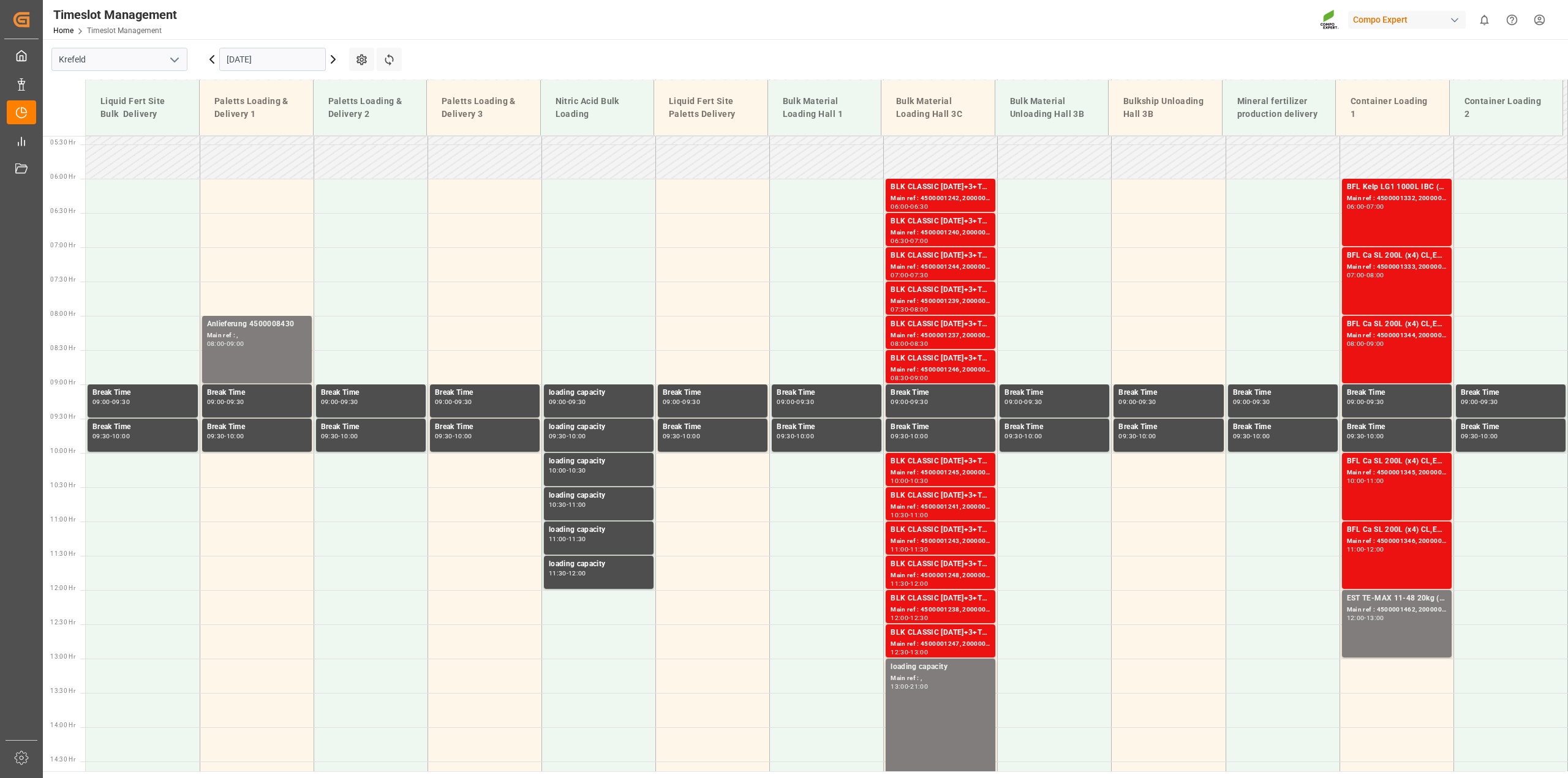
click at [332, 60] on icon at bounding box center [334, 60] width 15 height 15
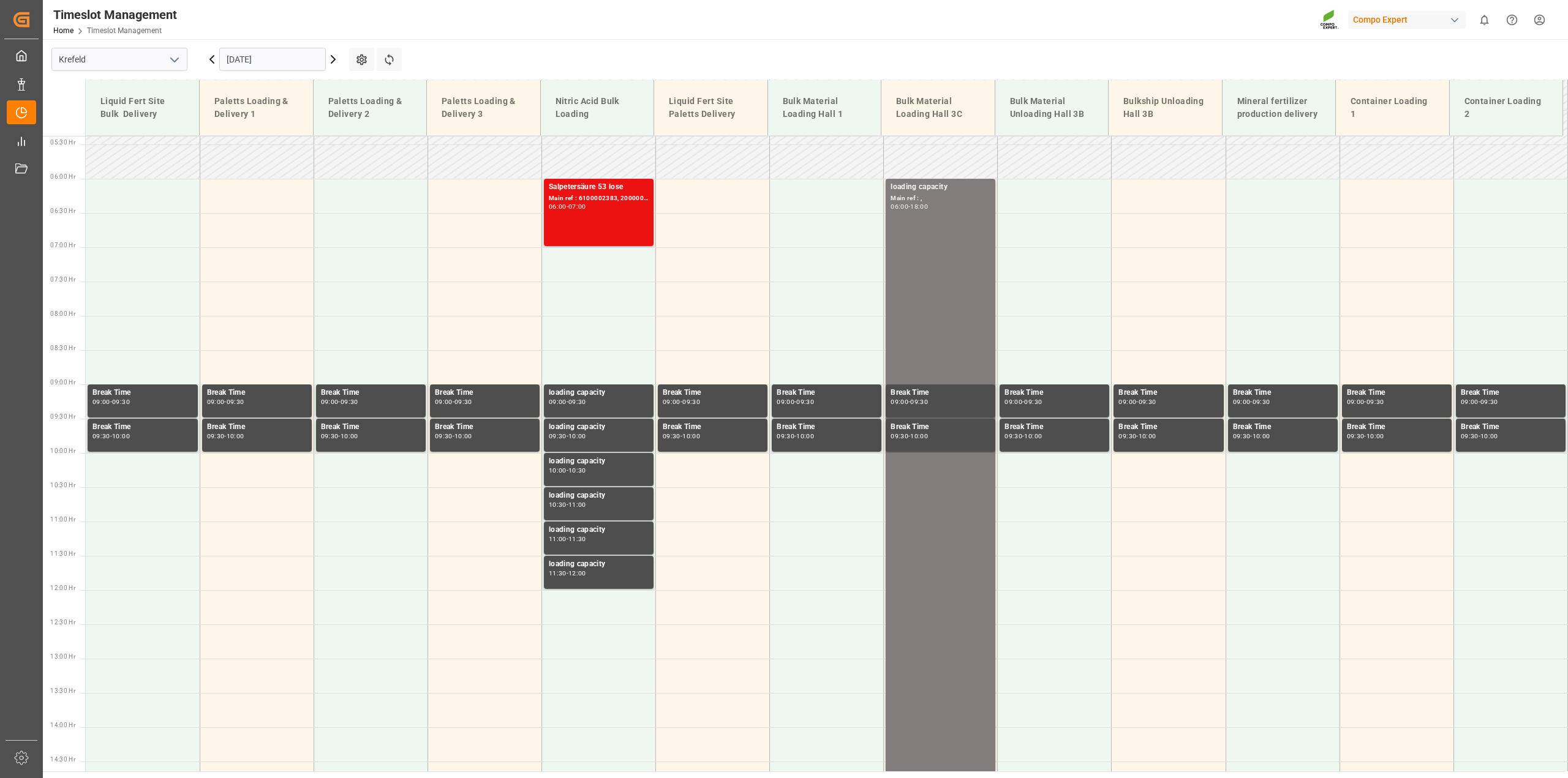
click at [285, 62] on input "[DATE]" at bounding box center [272, 59] width 107 height 23
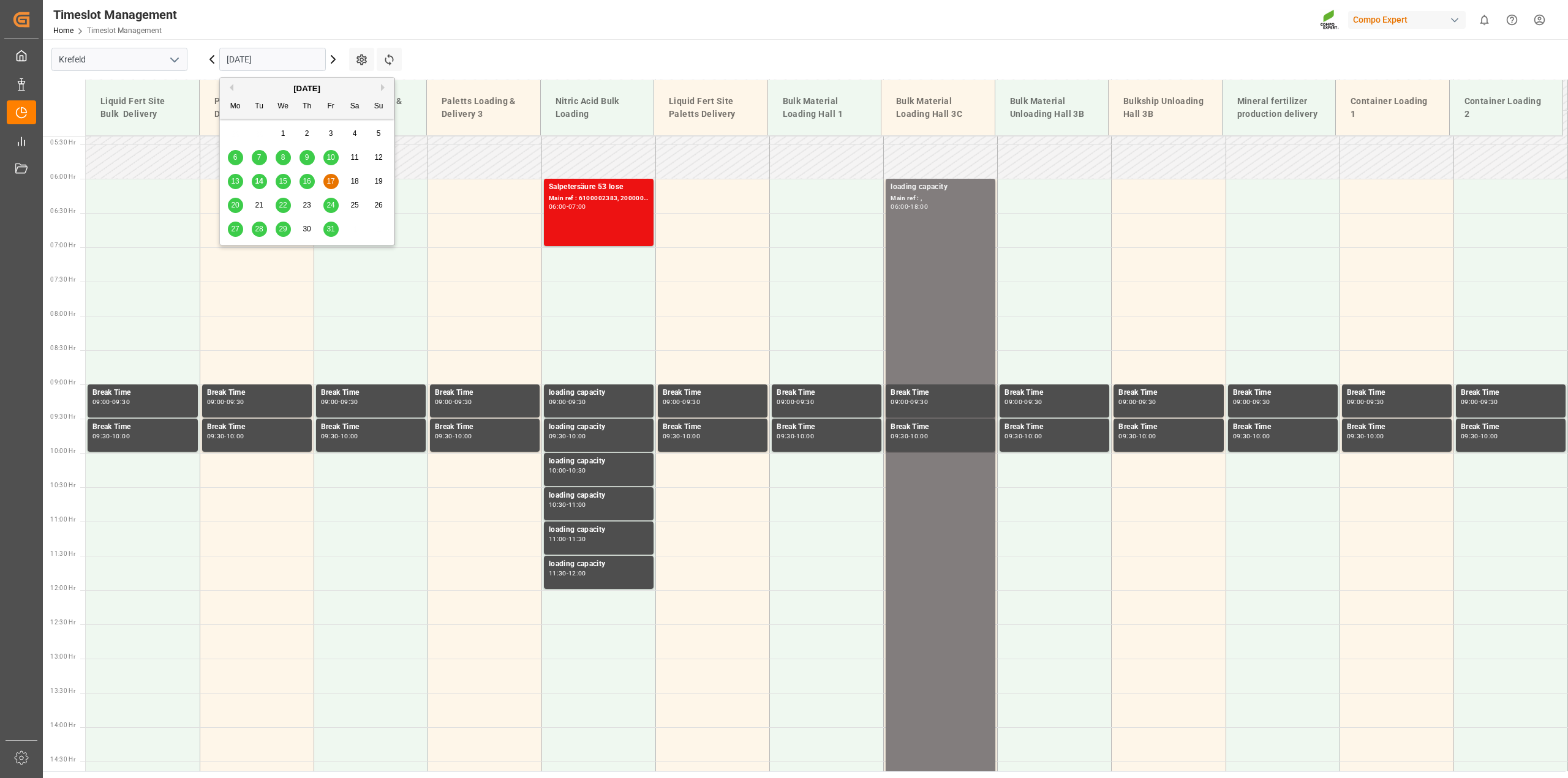
click at [237, 208] on span "20" at bounding box center [235, 205] width 8 height 8
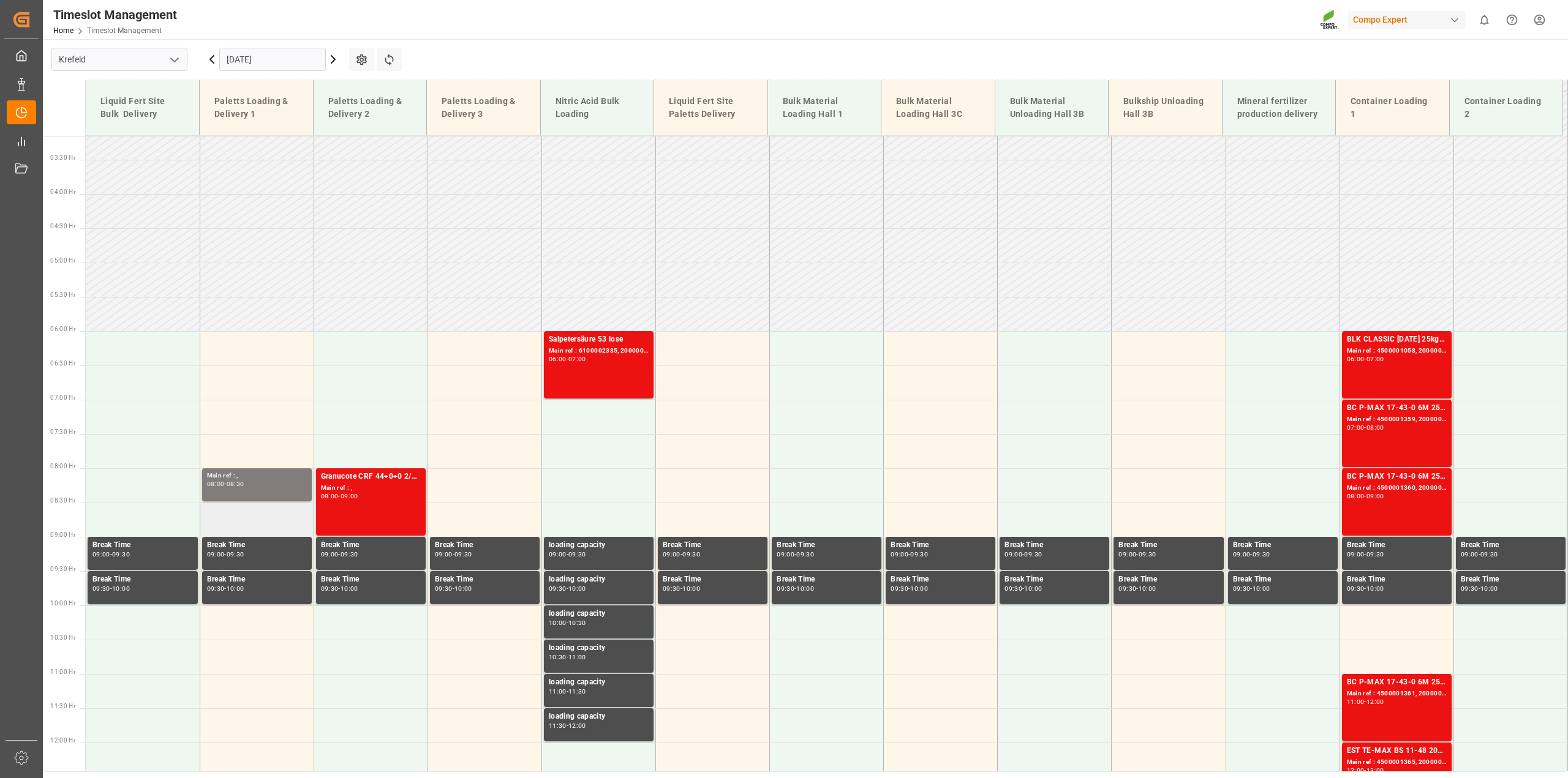
scroll to position [216, 0]
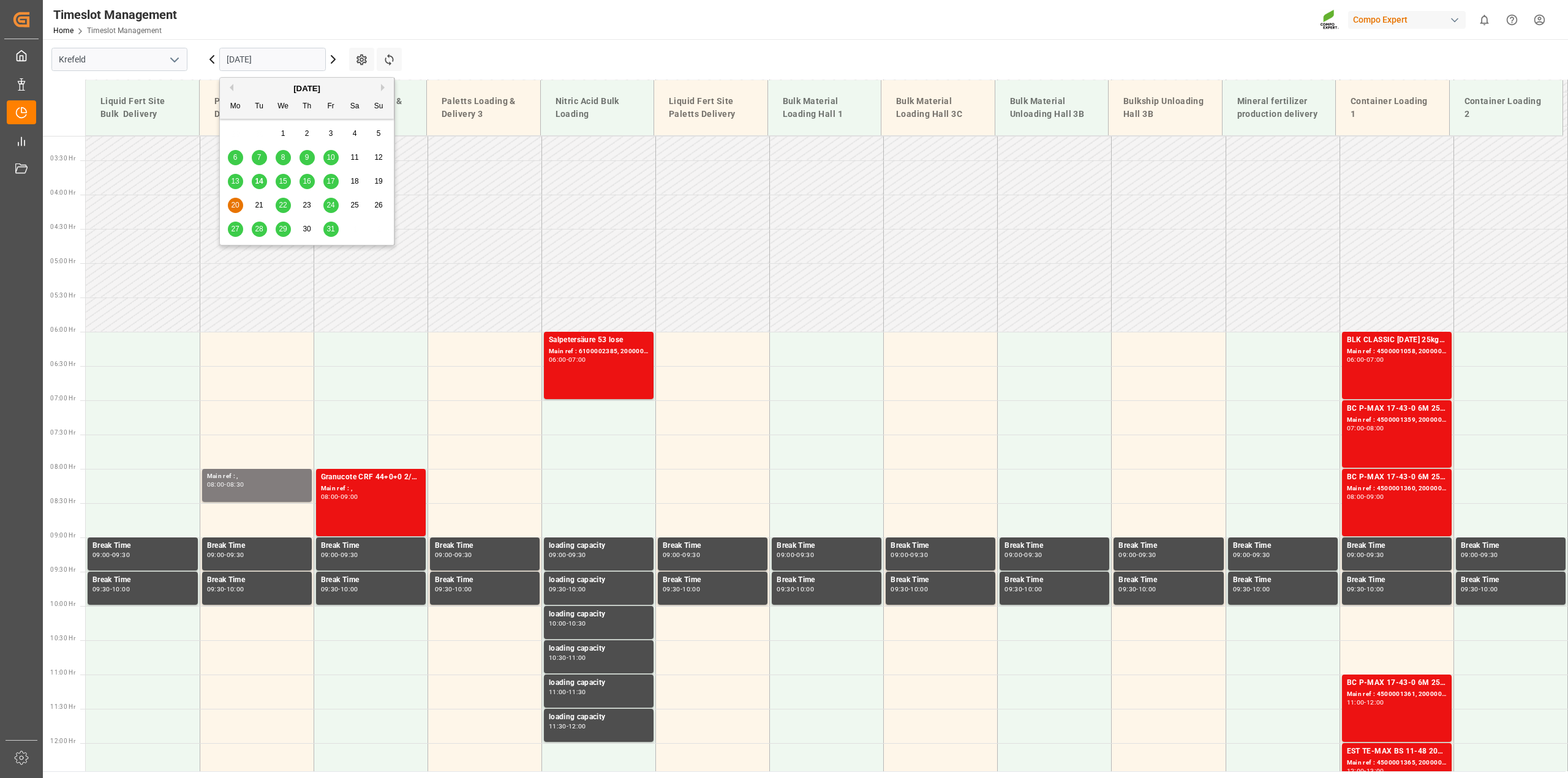
click at [231, 62] on input "[DATE]" at bounding box center [272, 59] width 107 height 23
click at [279, 209] on span "22" at bounding box center [283, 205] width 8 height 8
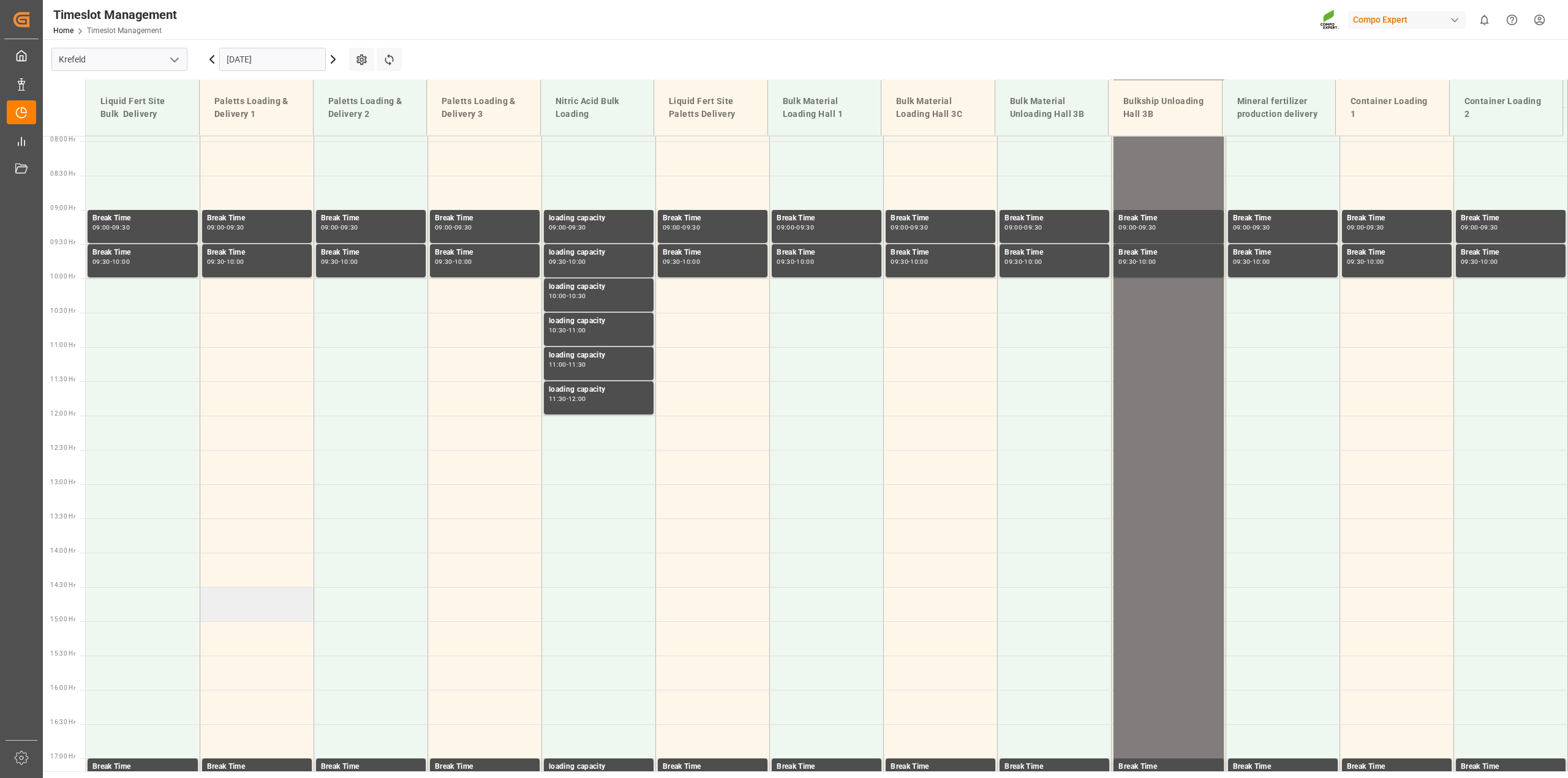
scroll to position [369, 0]
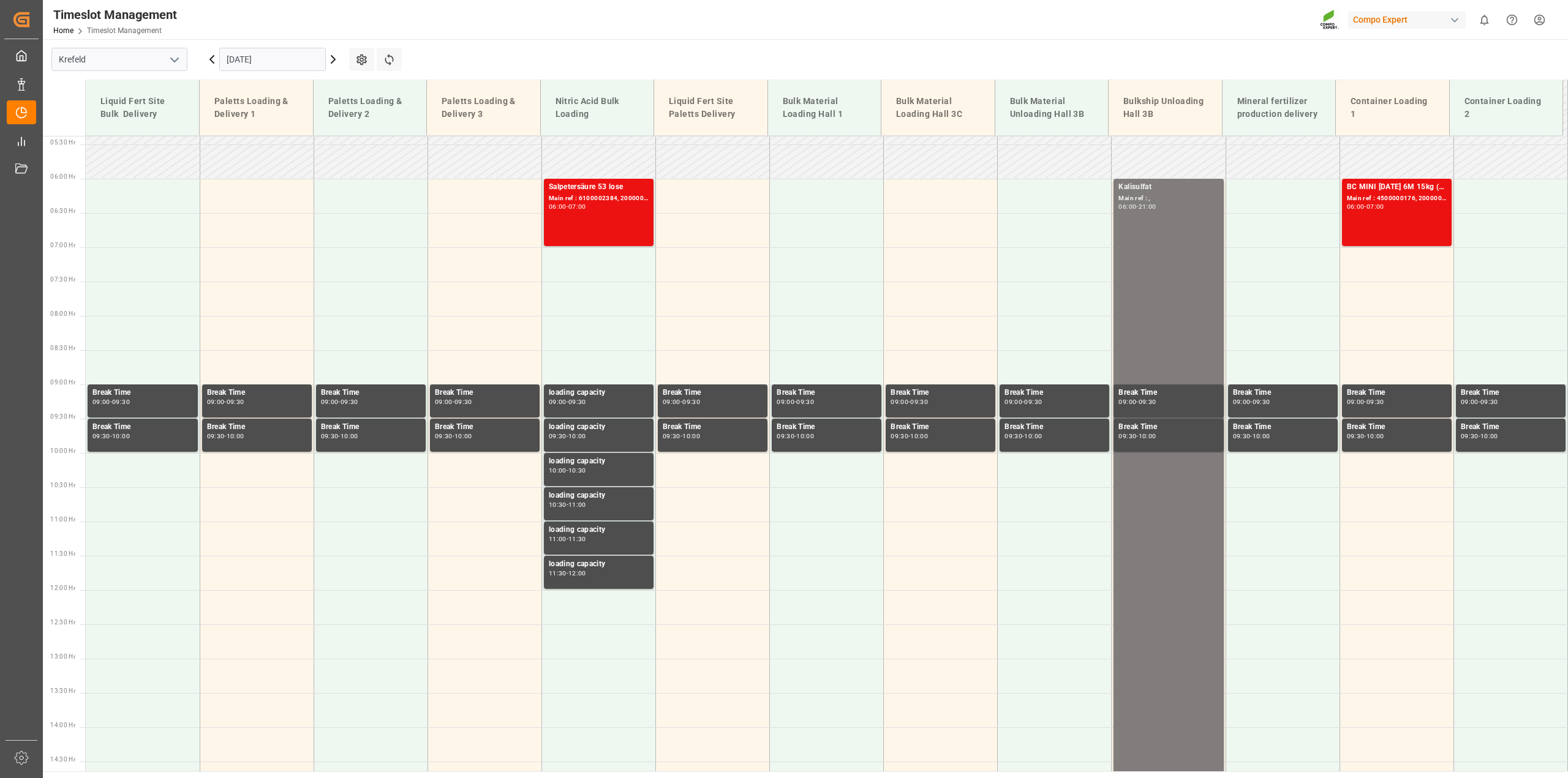
click at [253, 64] on input "[DATE]" at bounding box center [272, 59] width 107 height 23
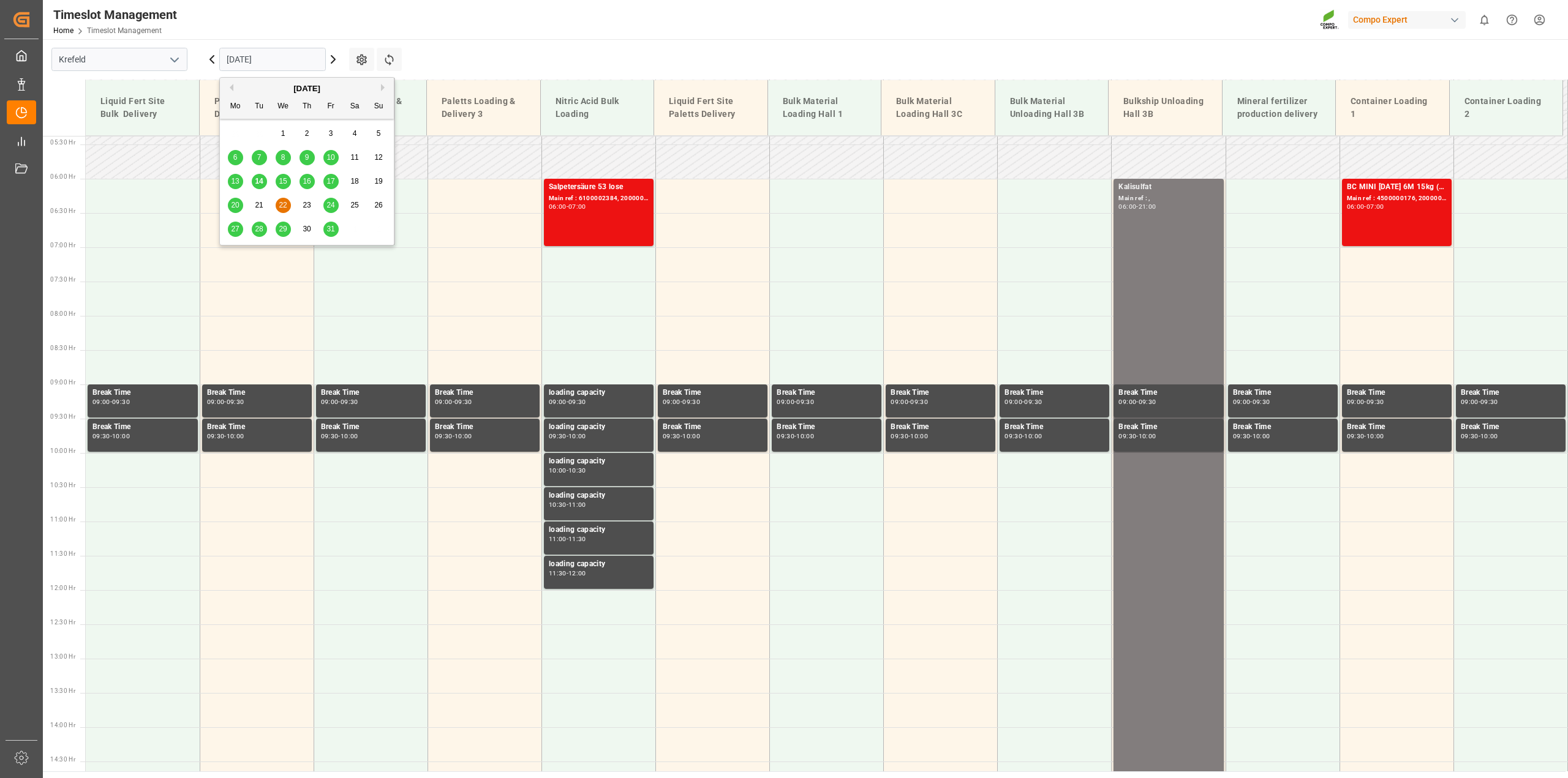
click at [330, 204] on span "24" at bounding box center [330, 205] width 8 height 8
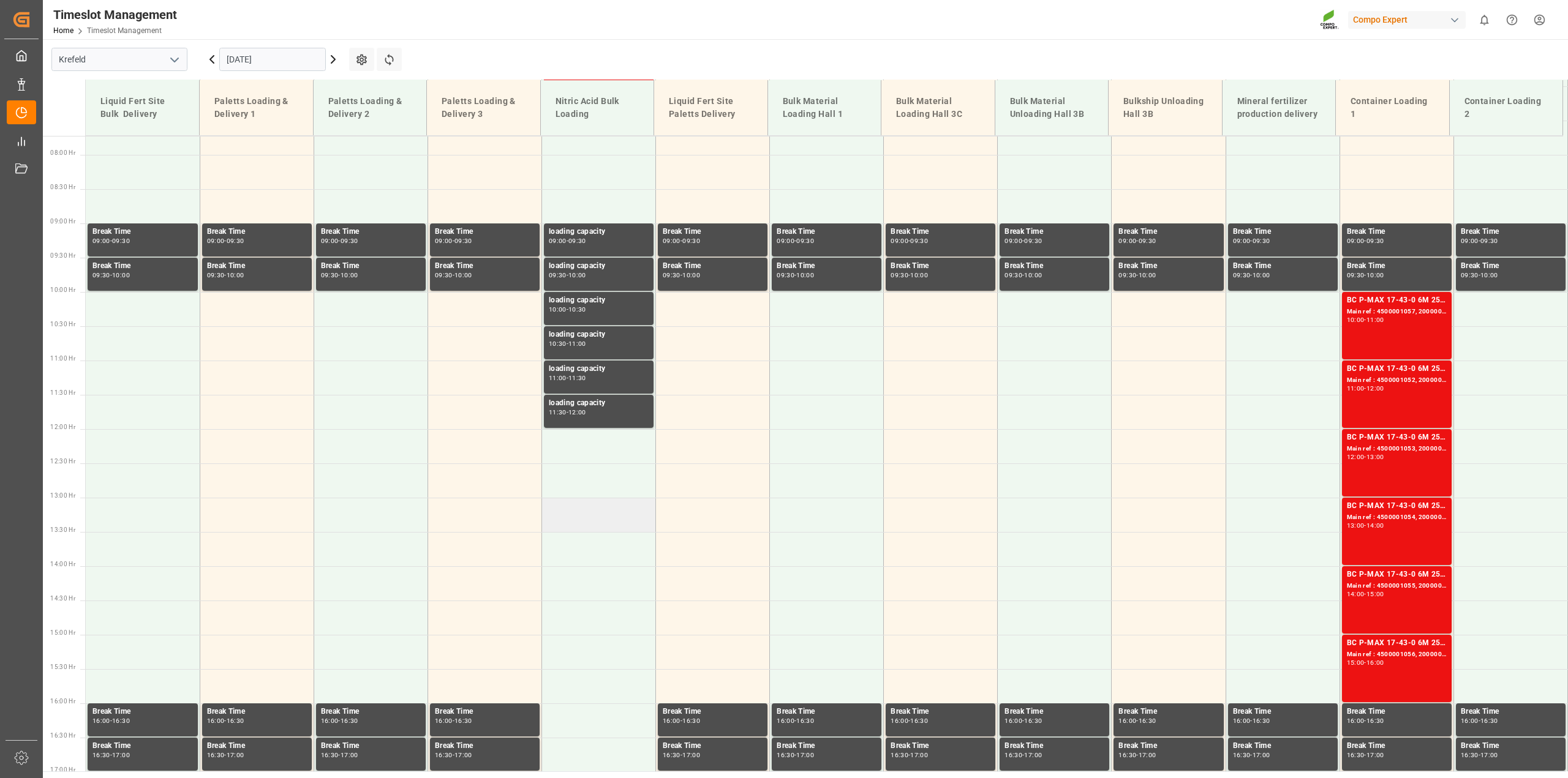
scroll to position [445, 0]
